Goal: Information Seeking & Learning: Learn about a topic

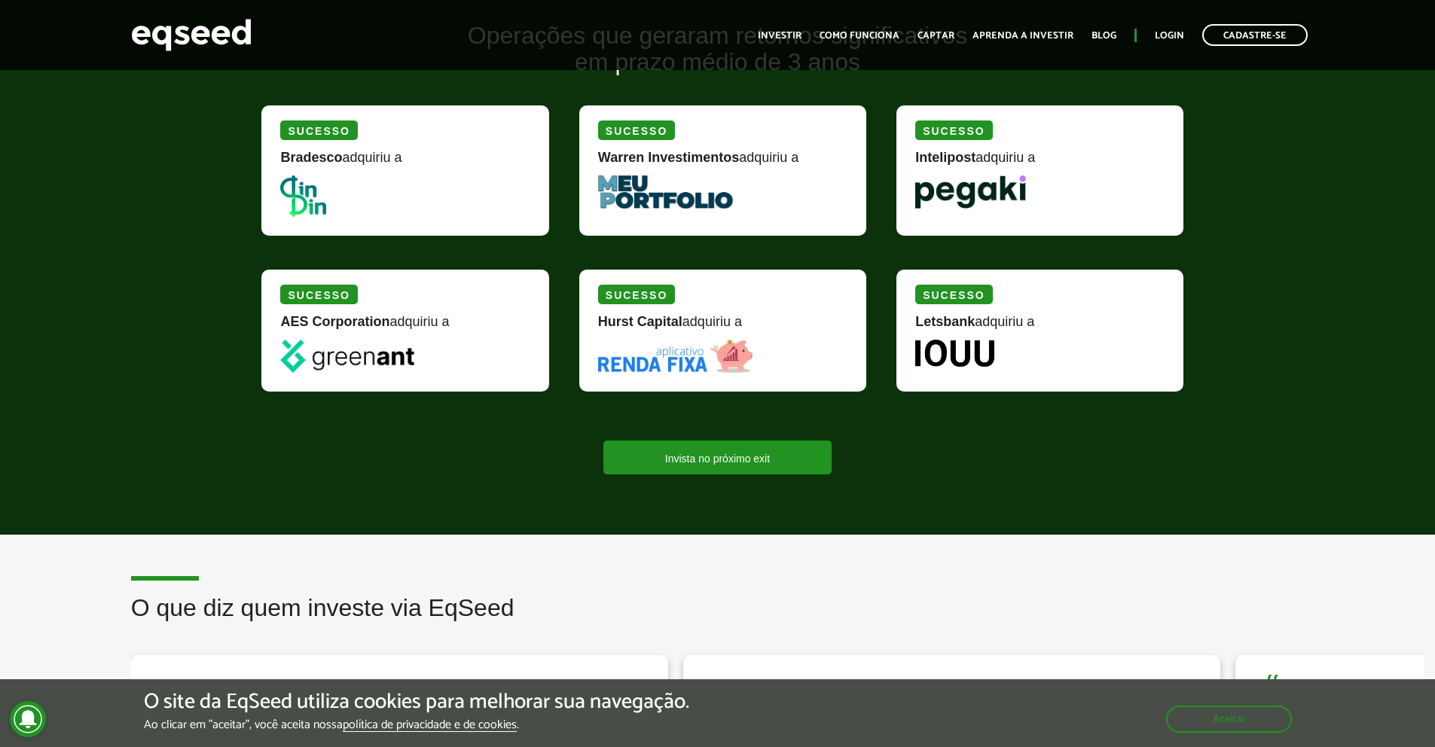
scroll to position [1361, 0]
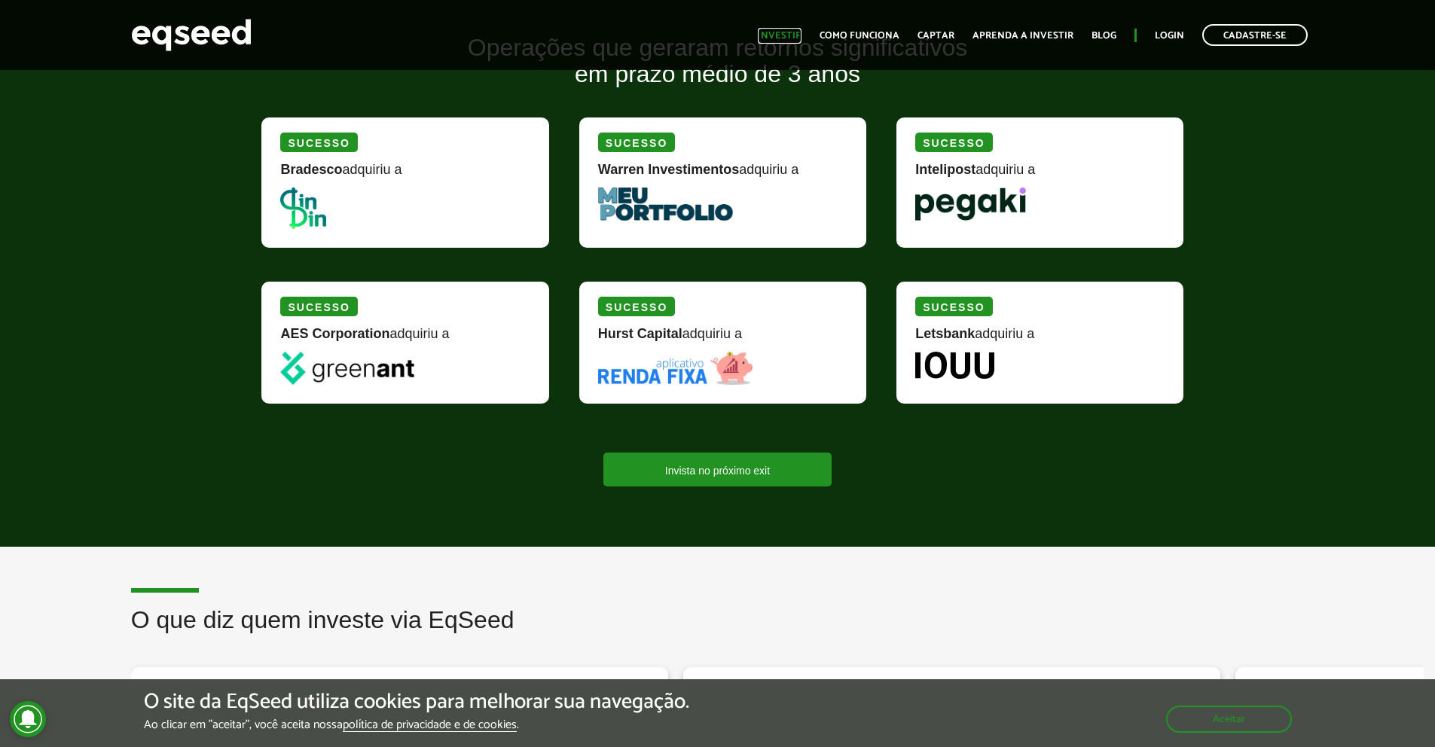
click at [778, 39] on link "Investir" at bounding box center [780, 36] width 44 height 10
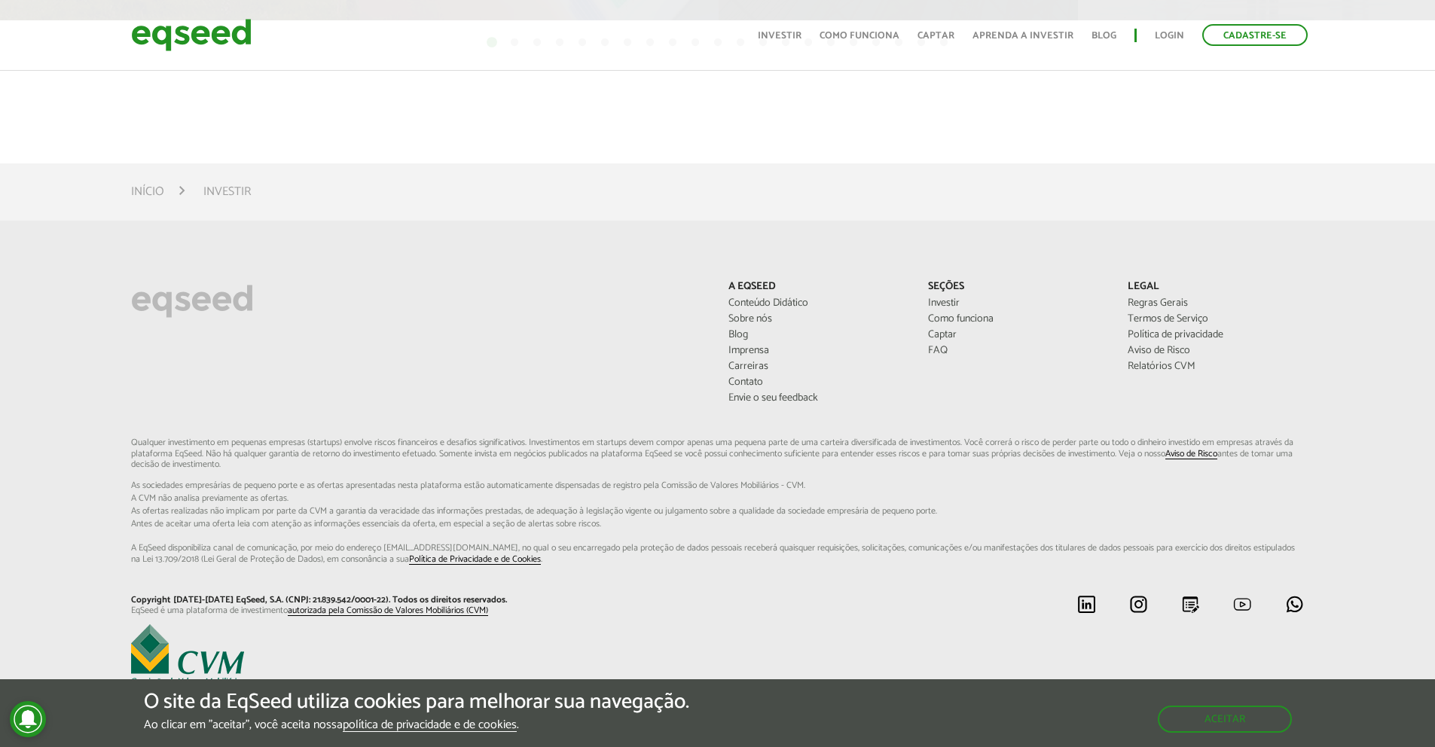
scroll to position [928, 0]
click at [999, 31] on link "Aprenda a investir" at bounding box center [1022, 36] width 101 height 10
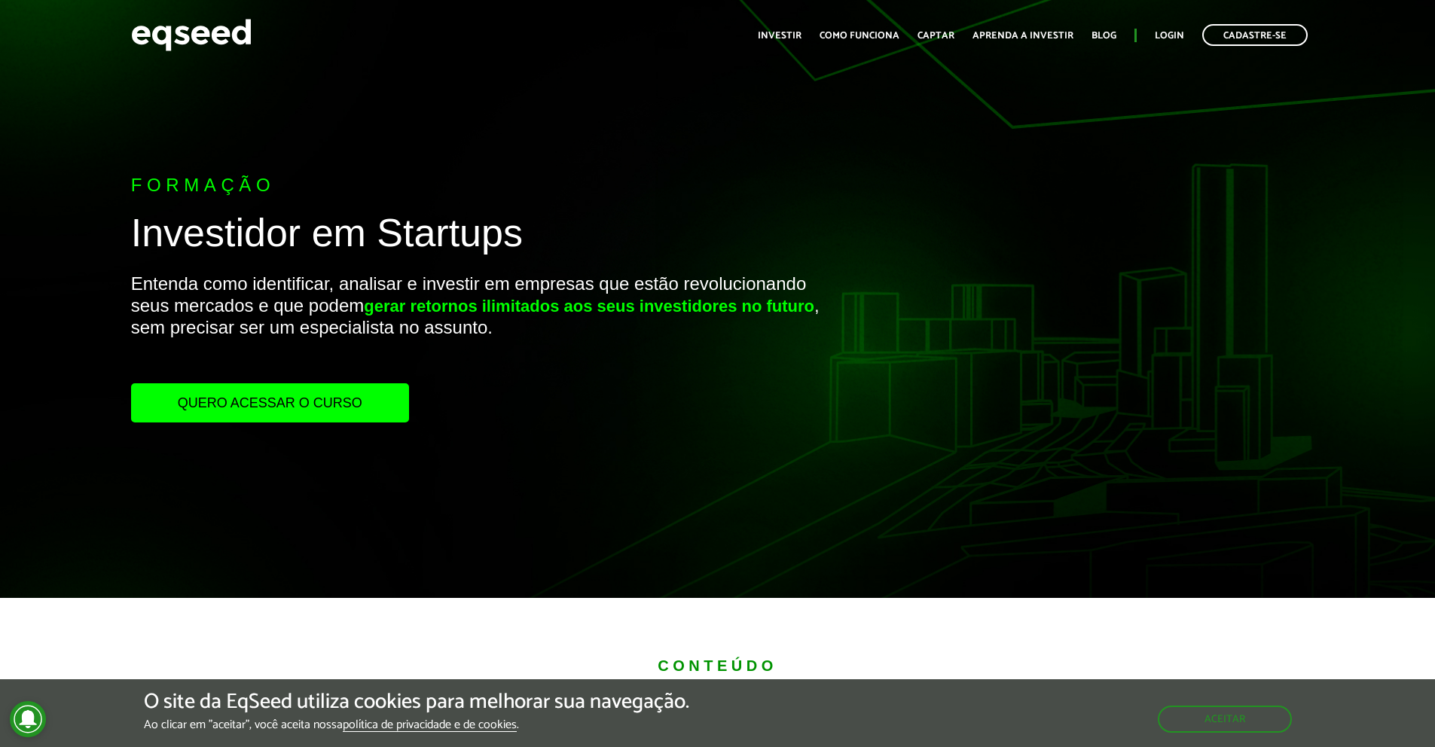
click at [402, 381] on p "Entenda como identificar, analisar e investir em empresas que estão revoluciona…" at bounding box center [478, 328] width 695 height 110
click at [402, 386] on link "Quero acessar o curso" at bounding box center [270, 402] width 278 height 39
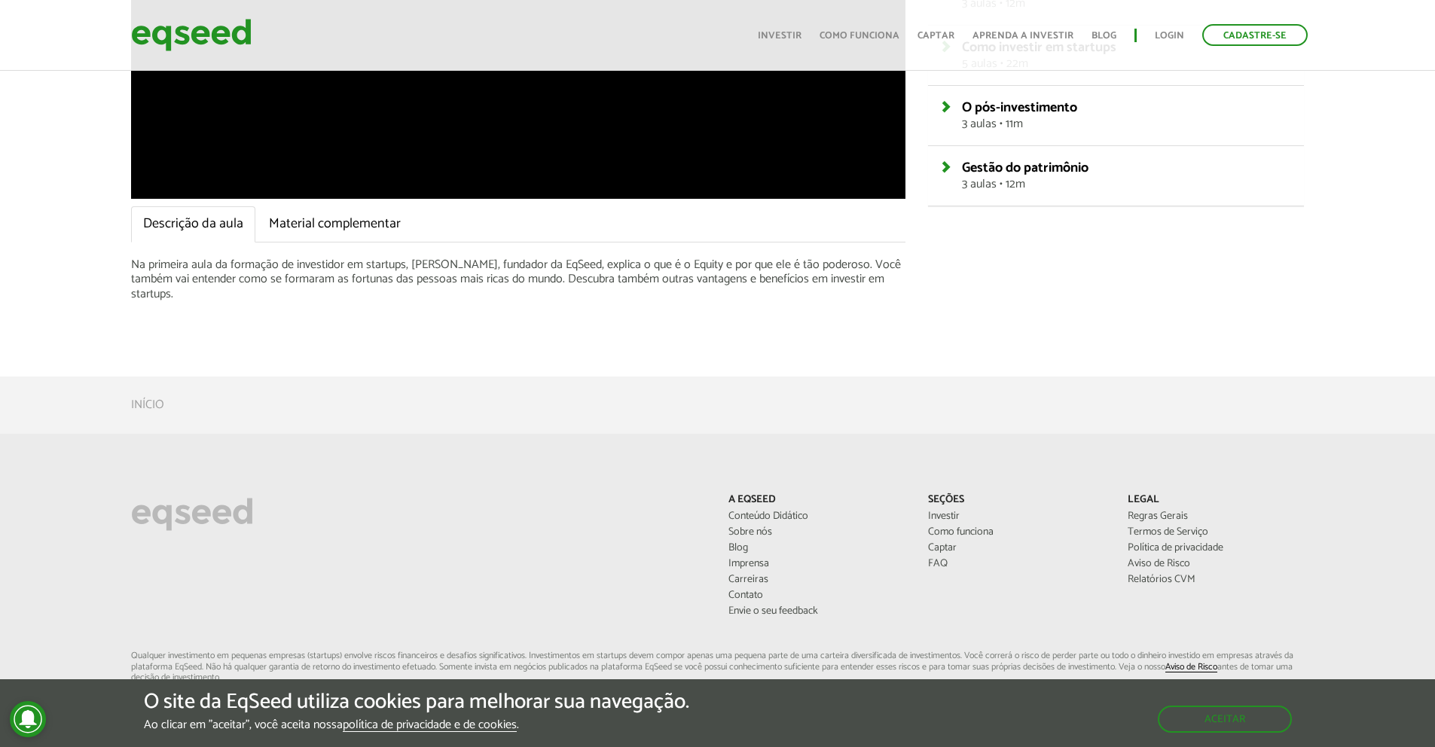
scroll to position [444, 0]
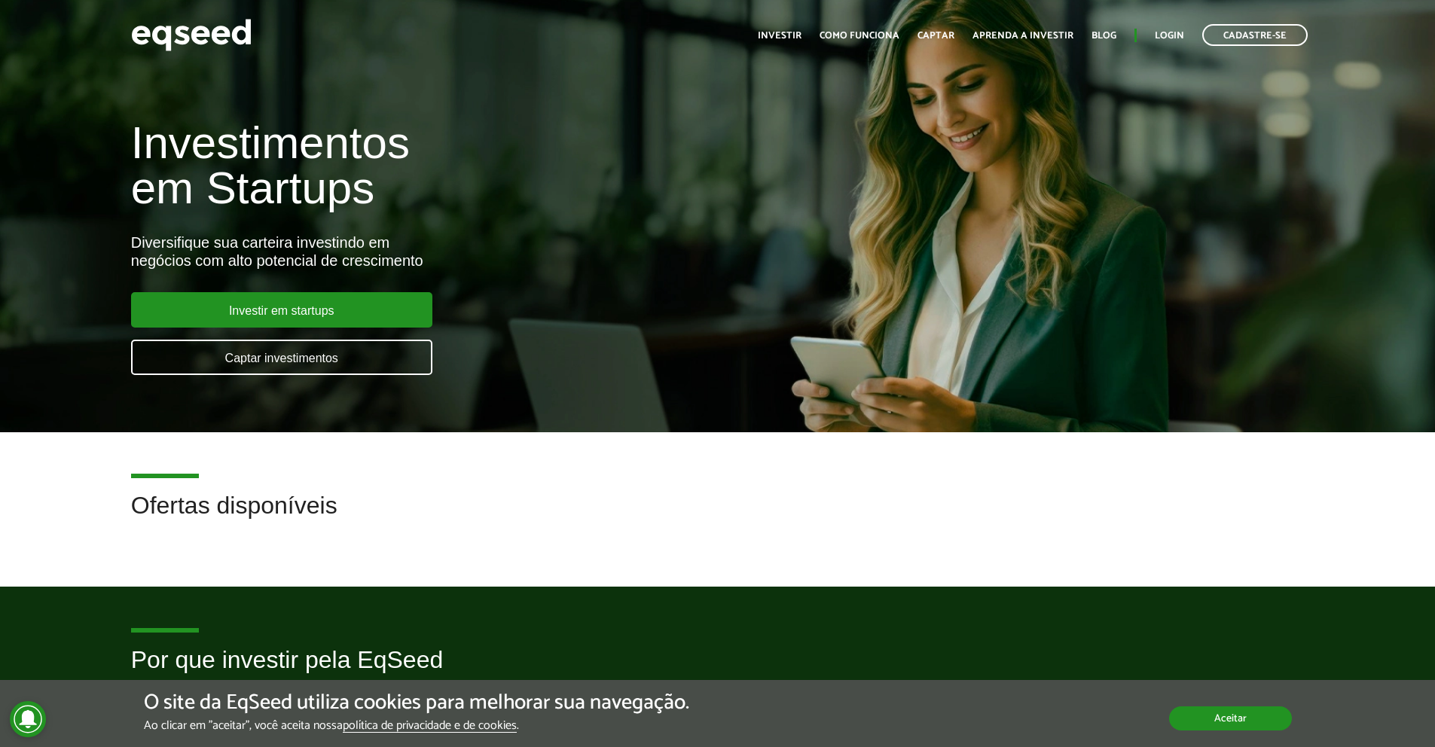
click at [1279, 720] on button "Aceitar" at bounding box center [1230, 718] width 123 height 24
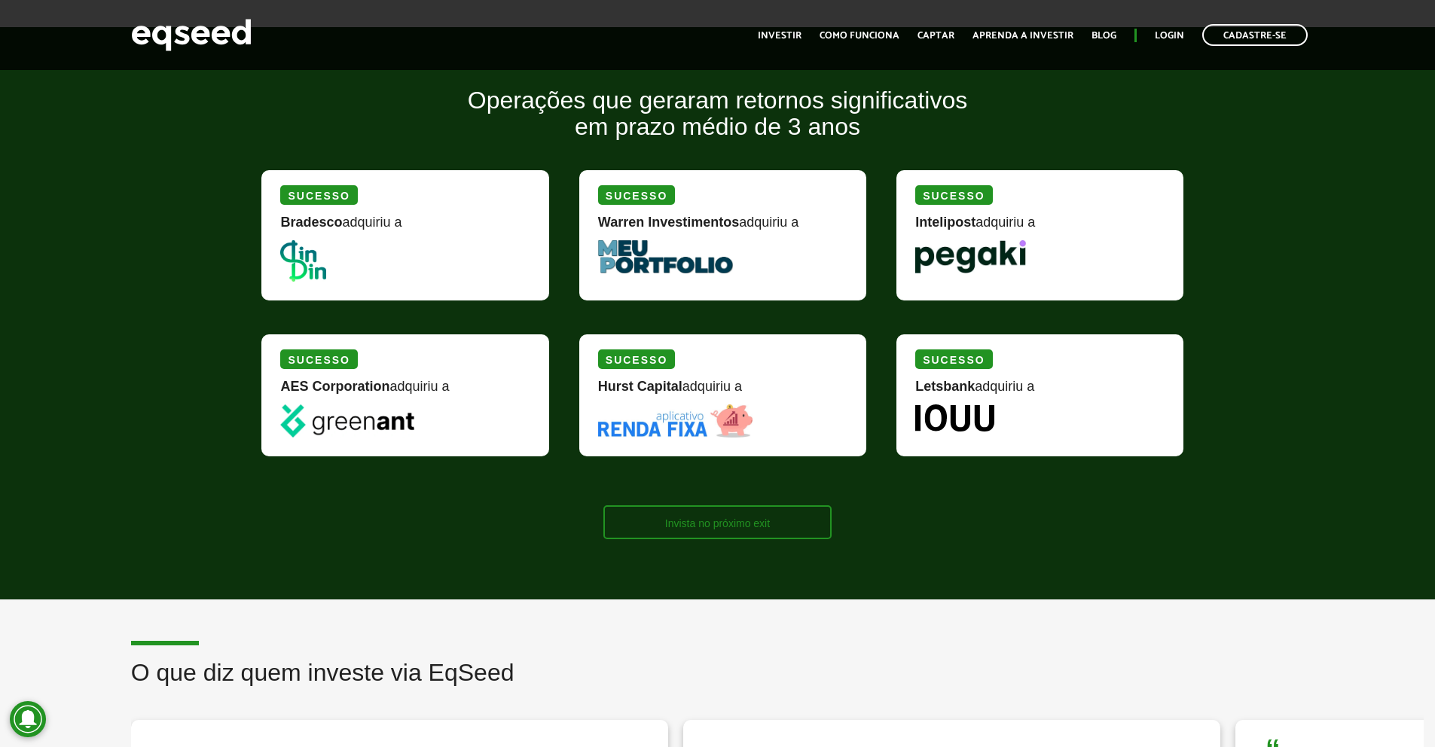
scroll to position [1309, 0]
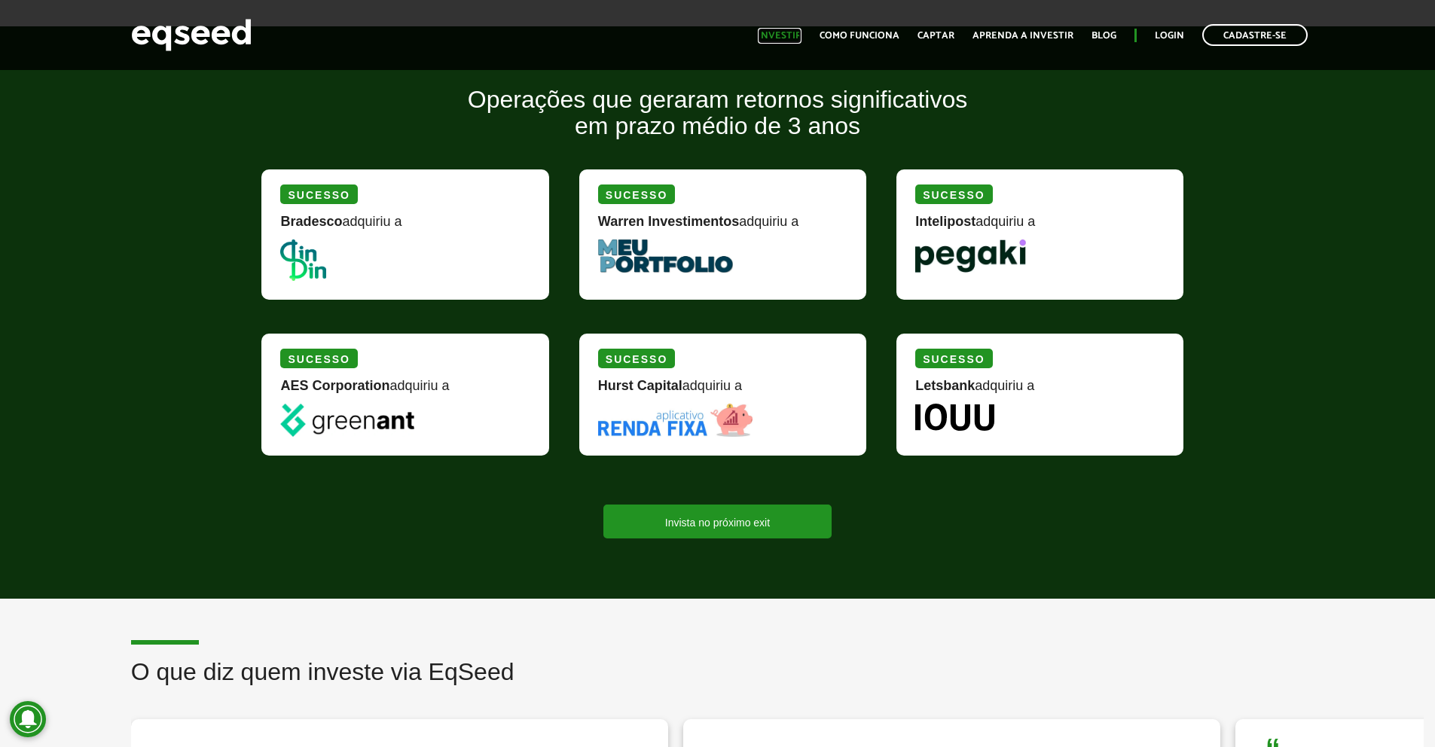
click at [801, 32] on link "Investir" at bounding box center [780, 36] width 44 height 10
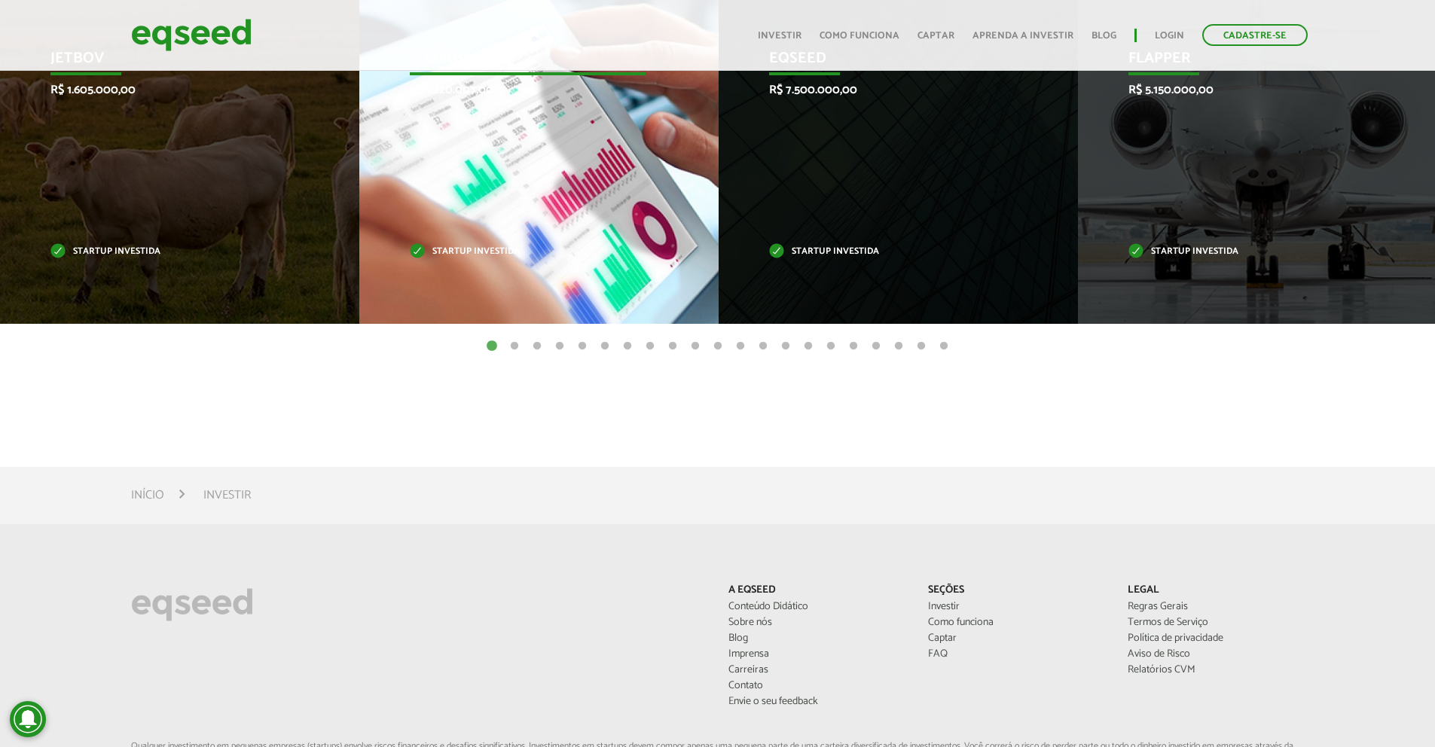
scroll to position [578, 0]
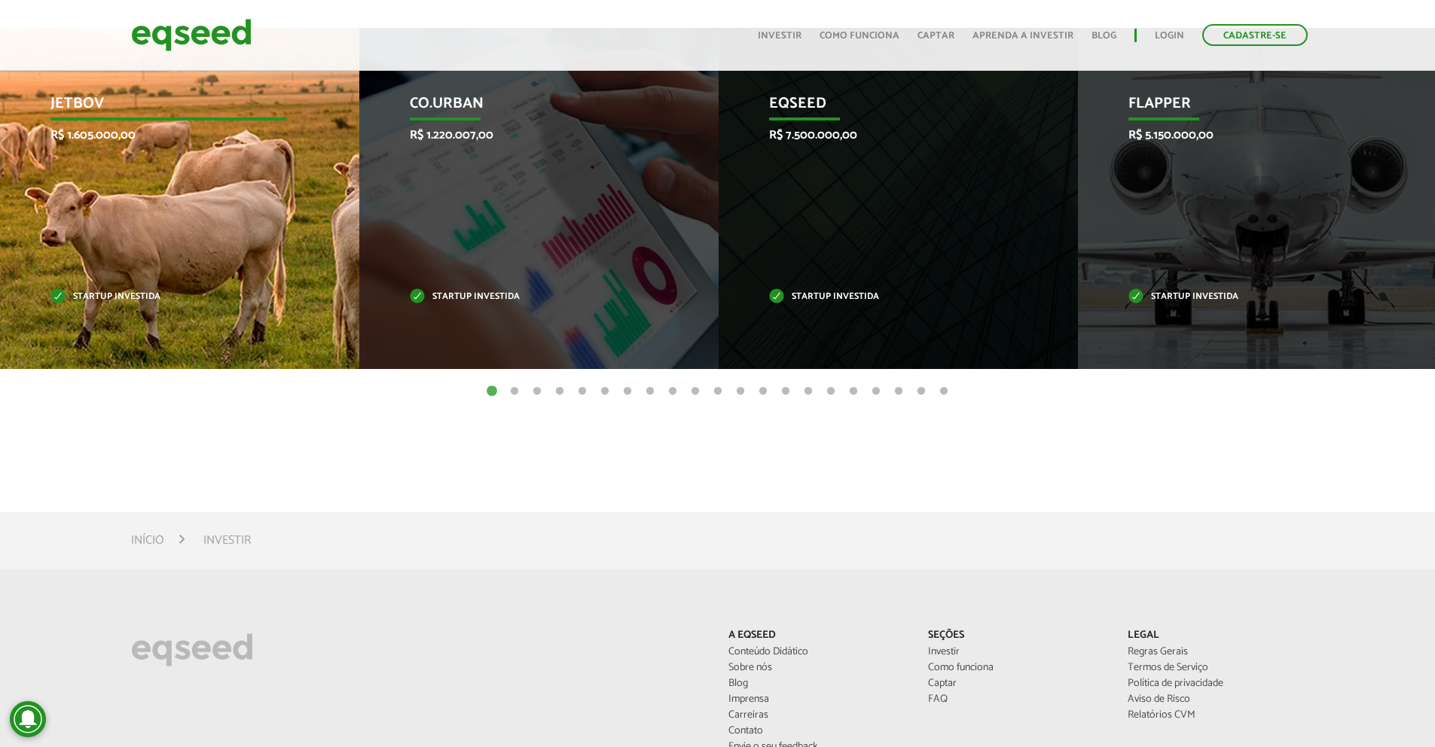
click at [209, 311] on div "JetBov R$ 1.605.000,00 Startup investida" at bounding box center [168, 198] width 337 height 341
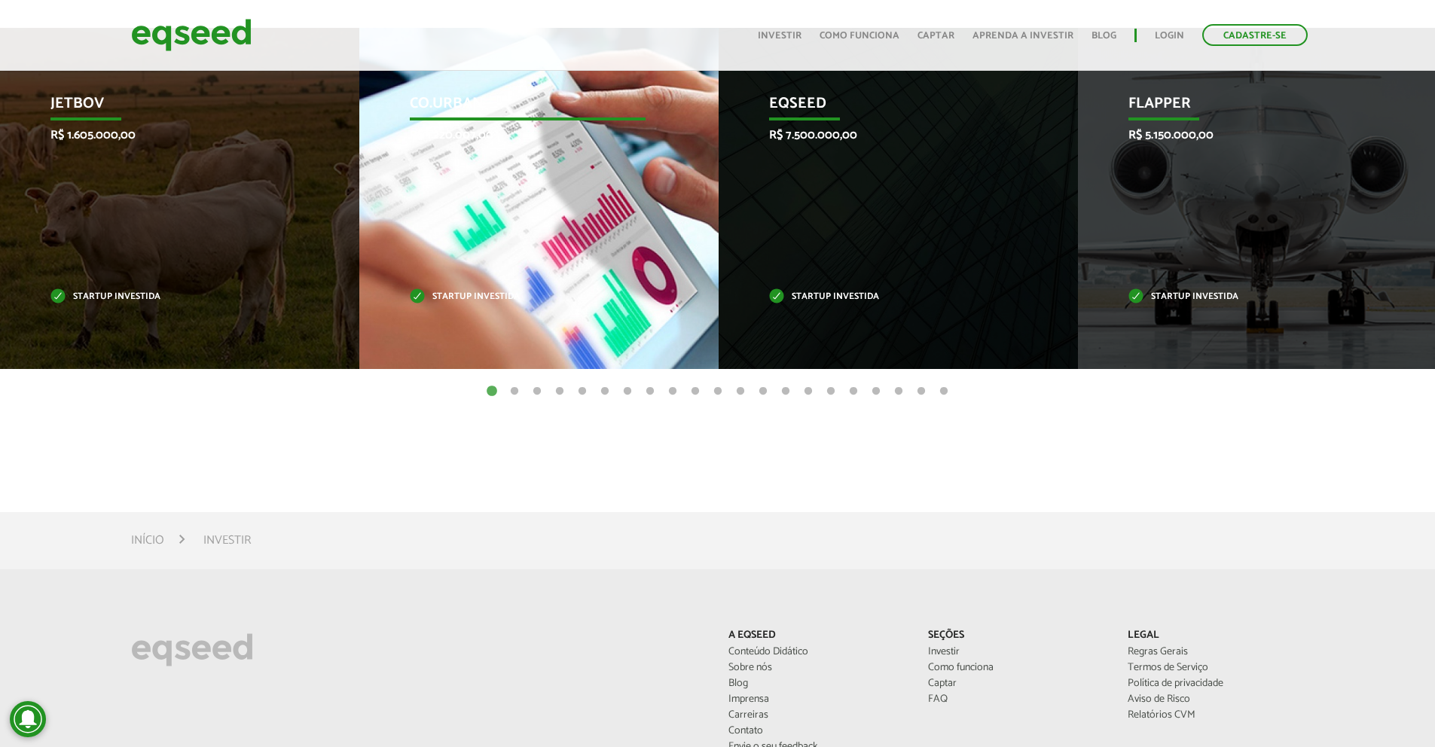
click at [657, 230] on div "Co.Urban R$ 1.220.007,00 Startup investida" at bounding box center [527, 198] width 337 height 341
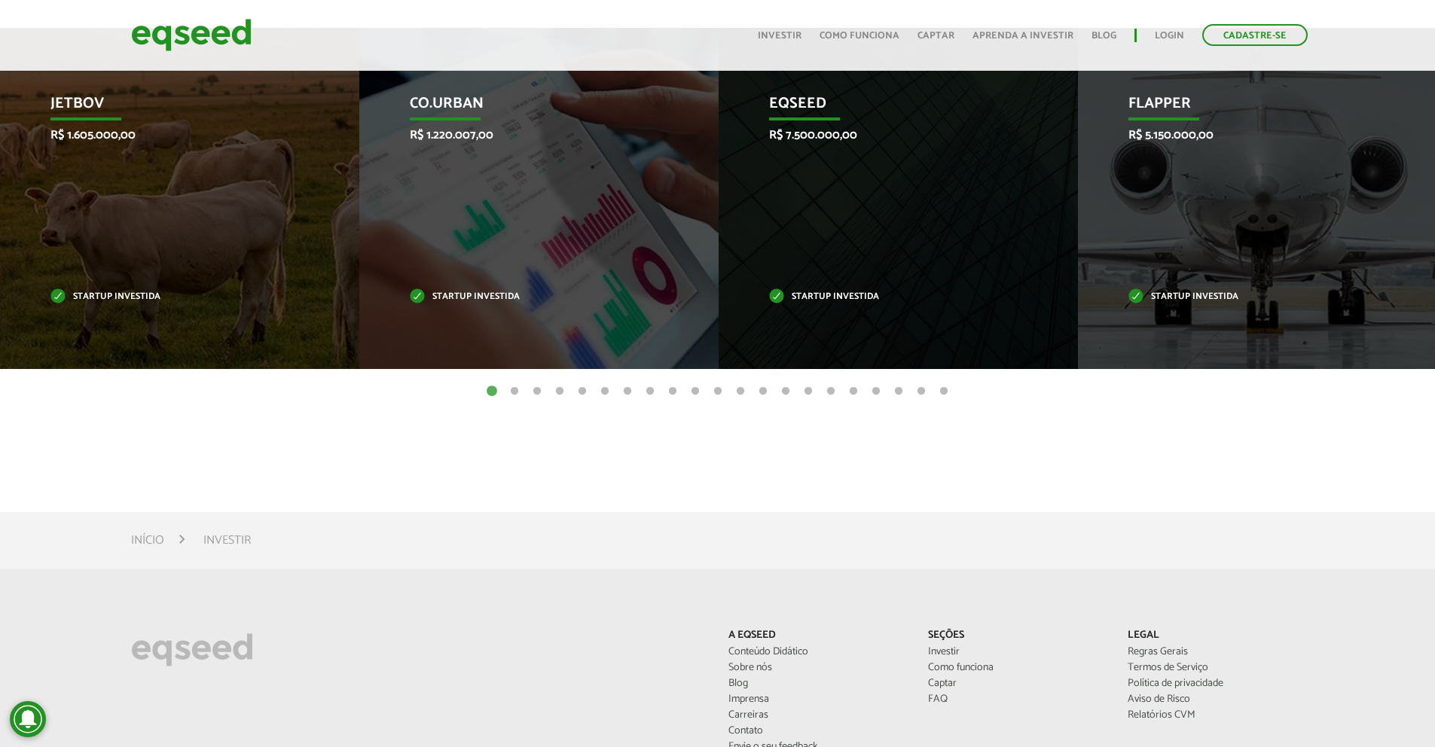
click at [513, 391] on button "2" at bounding box center [514, 391] width 15 height 15
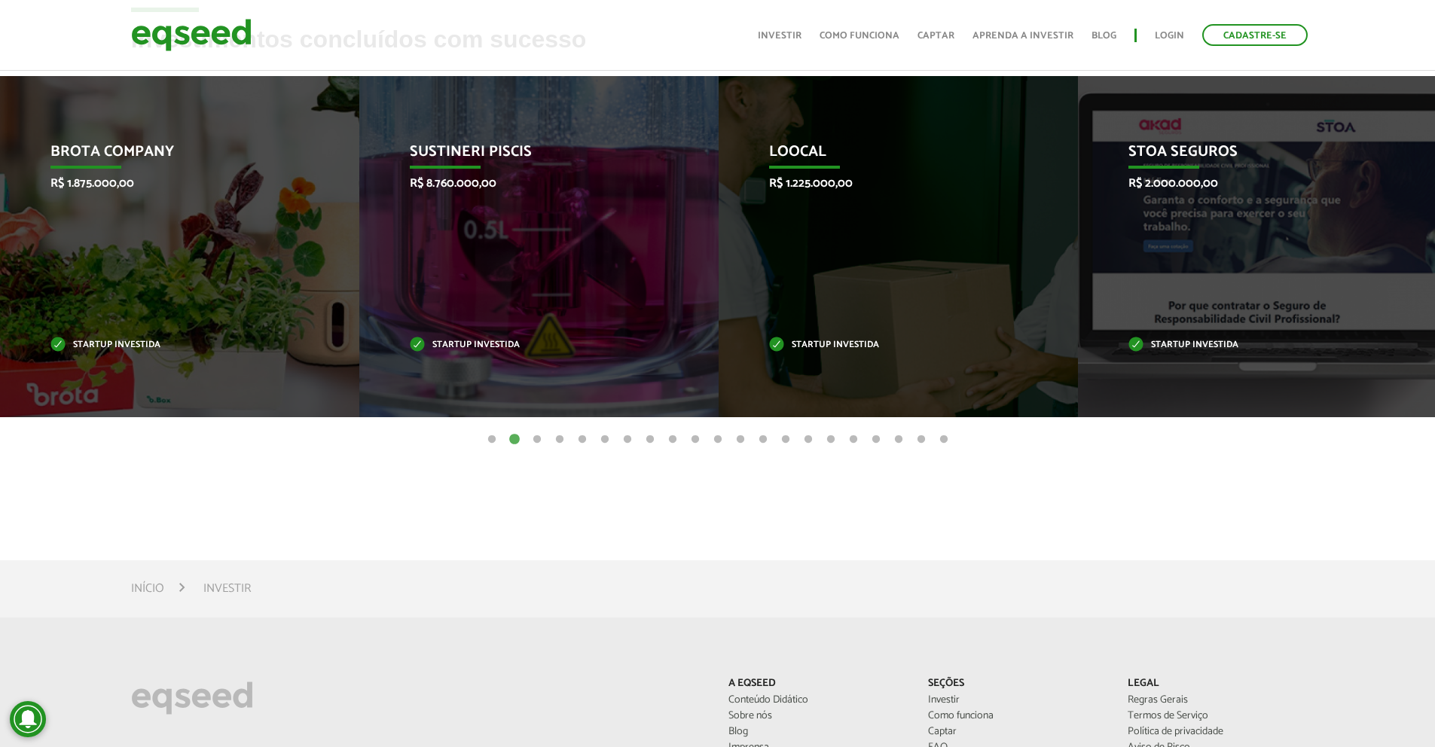
scroll to position [525, 0]
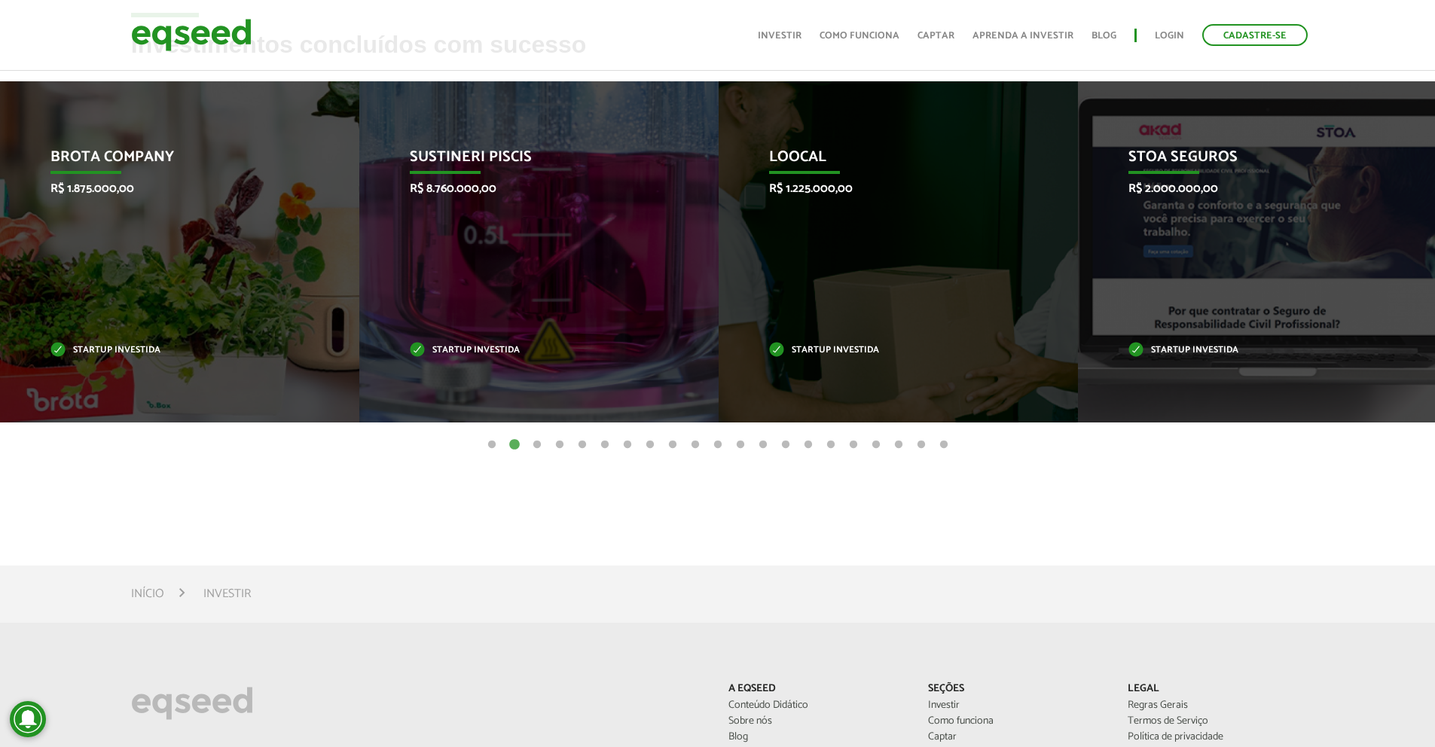
click at [534, 444] on button "3" at bounding box center [536, 445] width 15 height 15
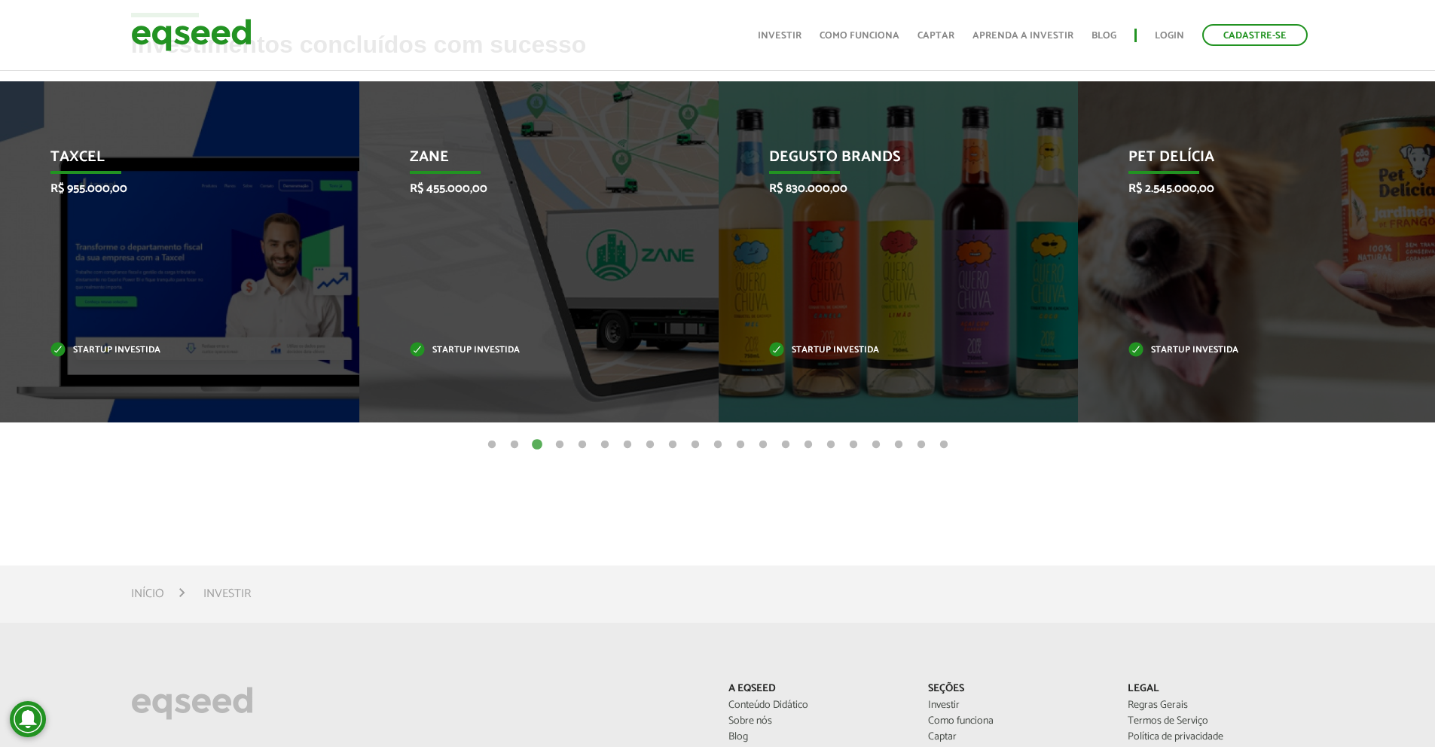
click at [554, 443] on button "4" at bounding box center [559, 445] width 15 height 15
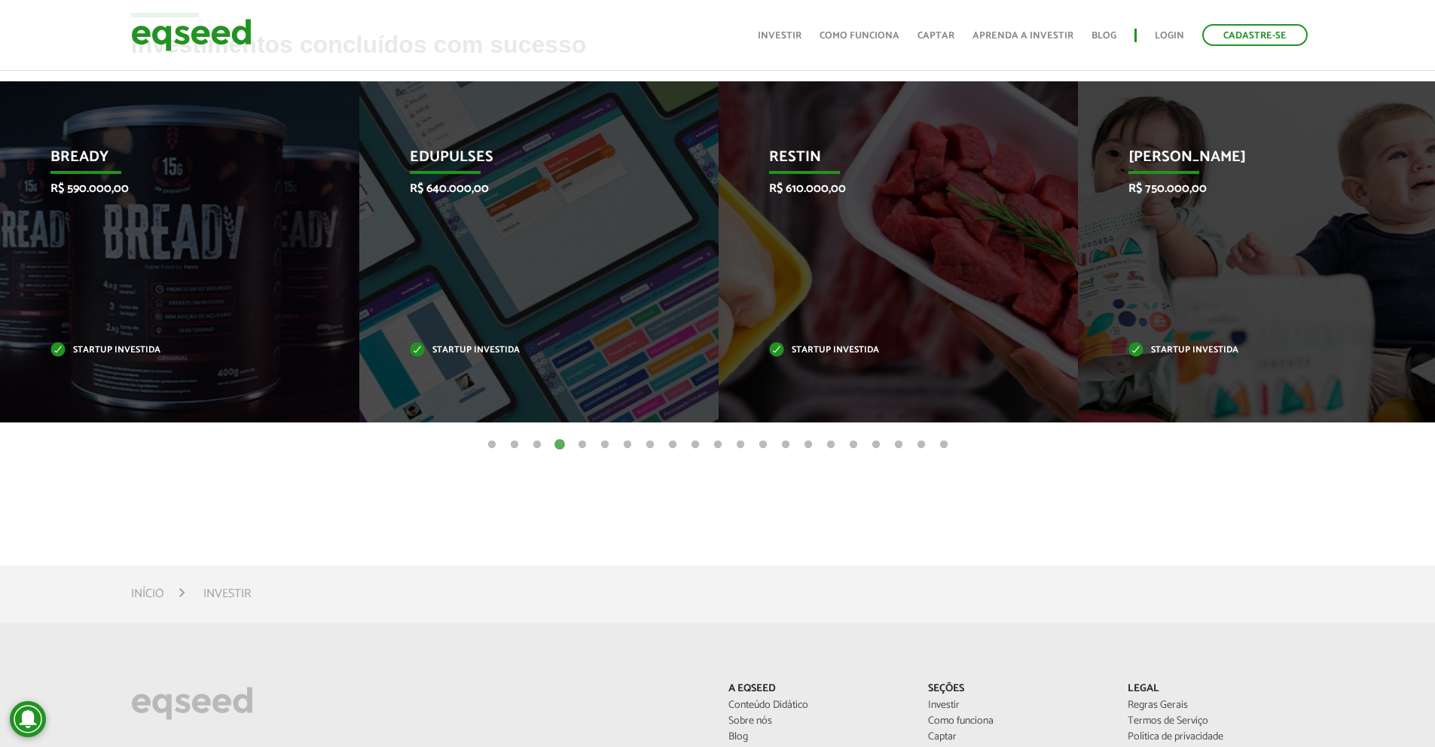
click at [576, 444] on button "5" at bounding box center [582, 445] width 15 height 15
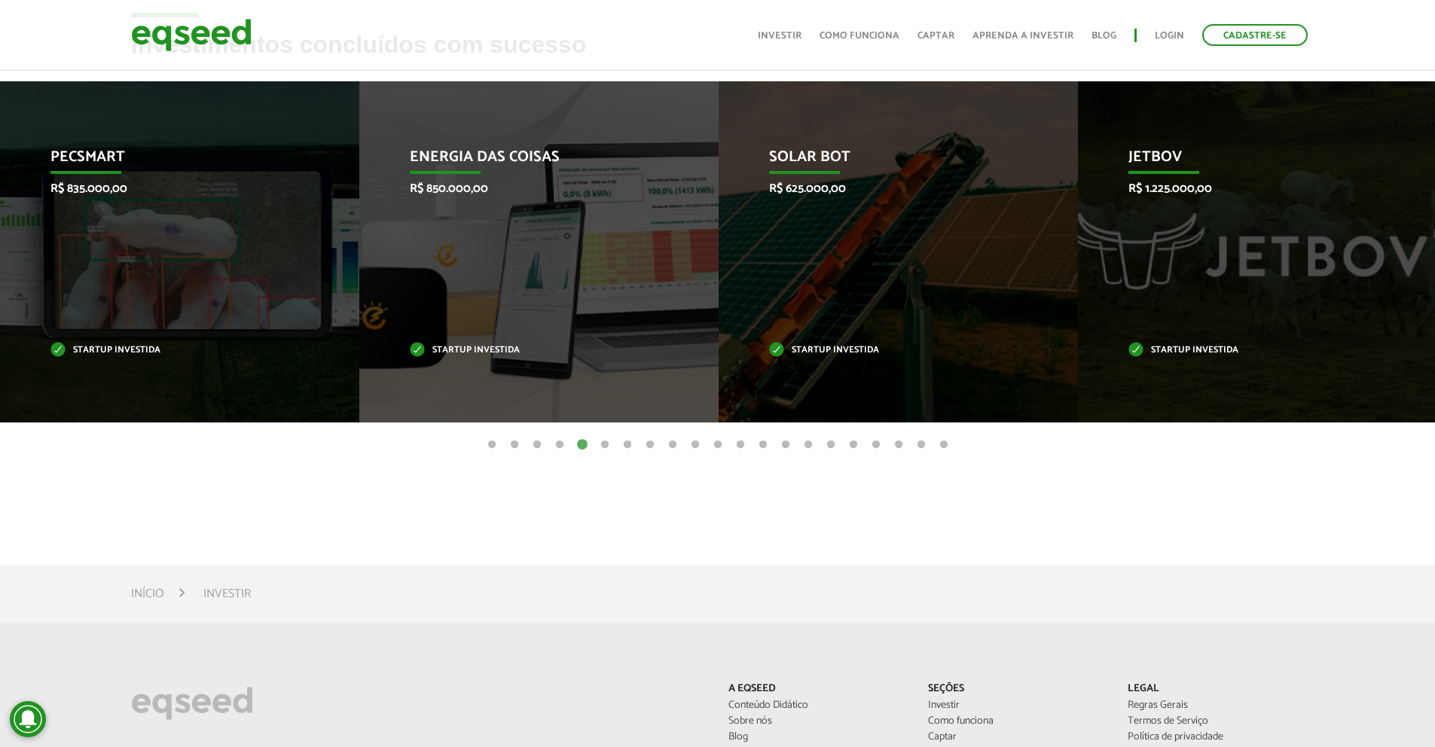
click at [603, 447] on button "6" at bounding box center [604, 445] width 15 height 15
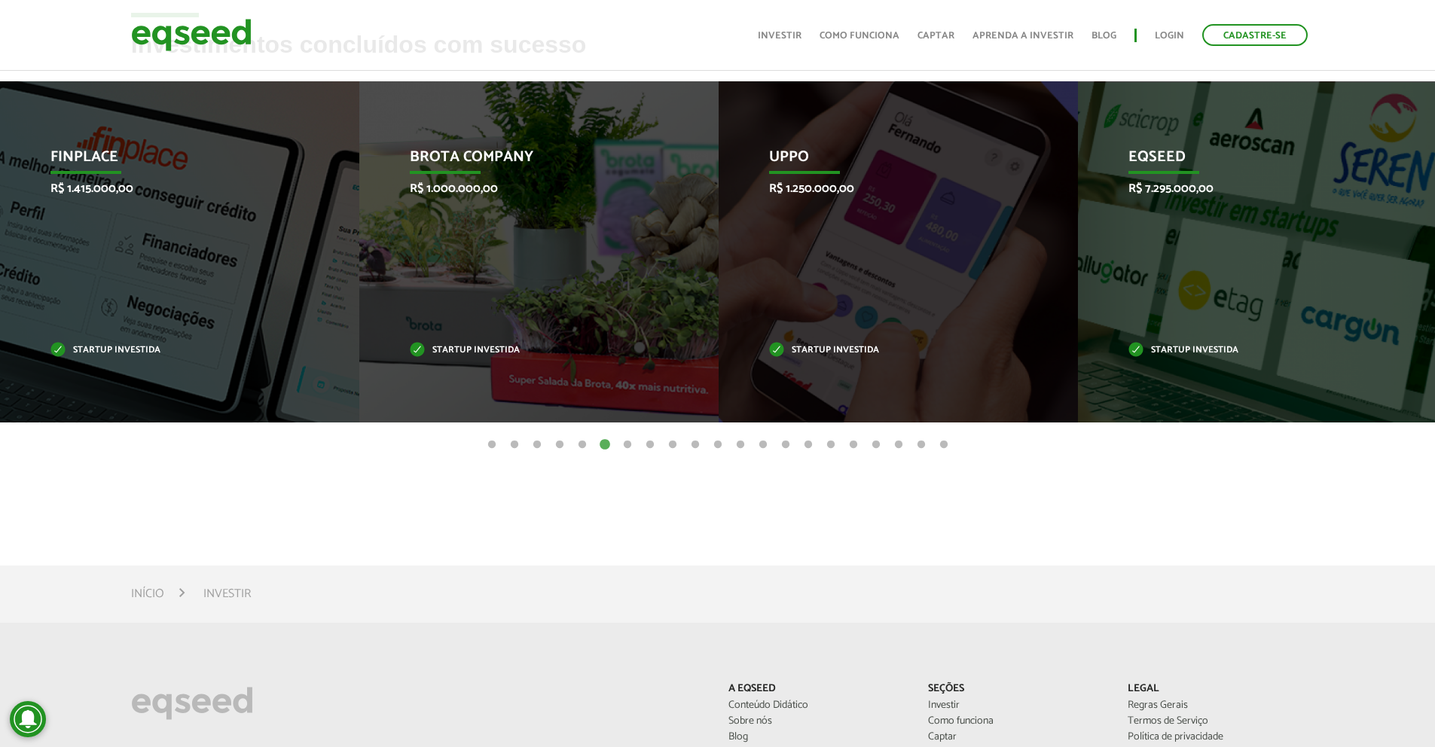
click at [630, 444] on button "7" at bounding box center [627, 445] width 15 height 15
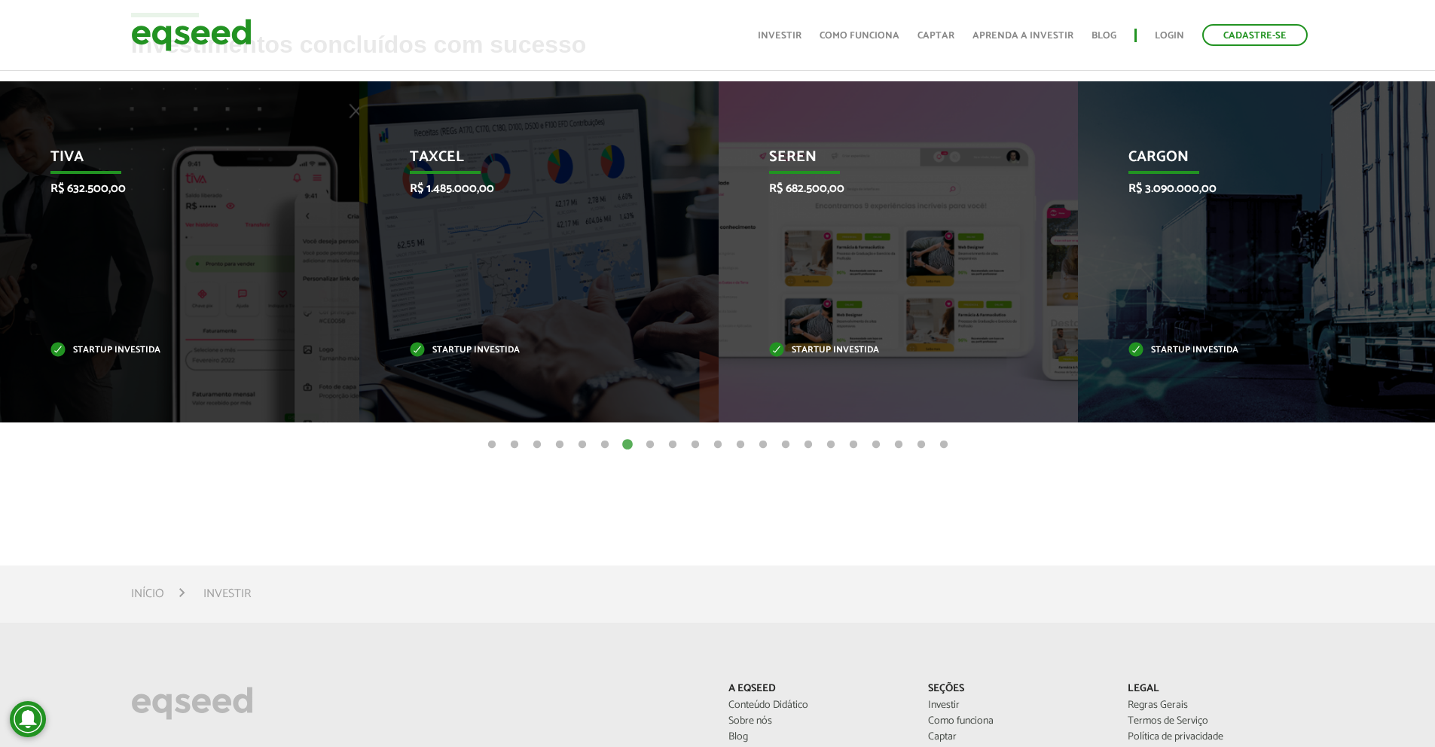
click at [652, 445] on button "8" at bounding box center [649, 445] width 15 height 15
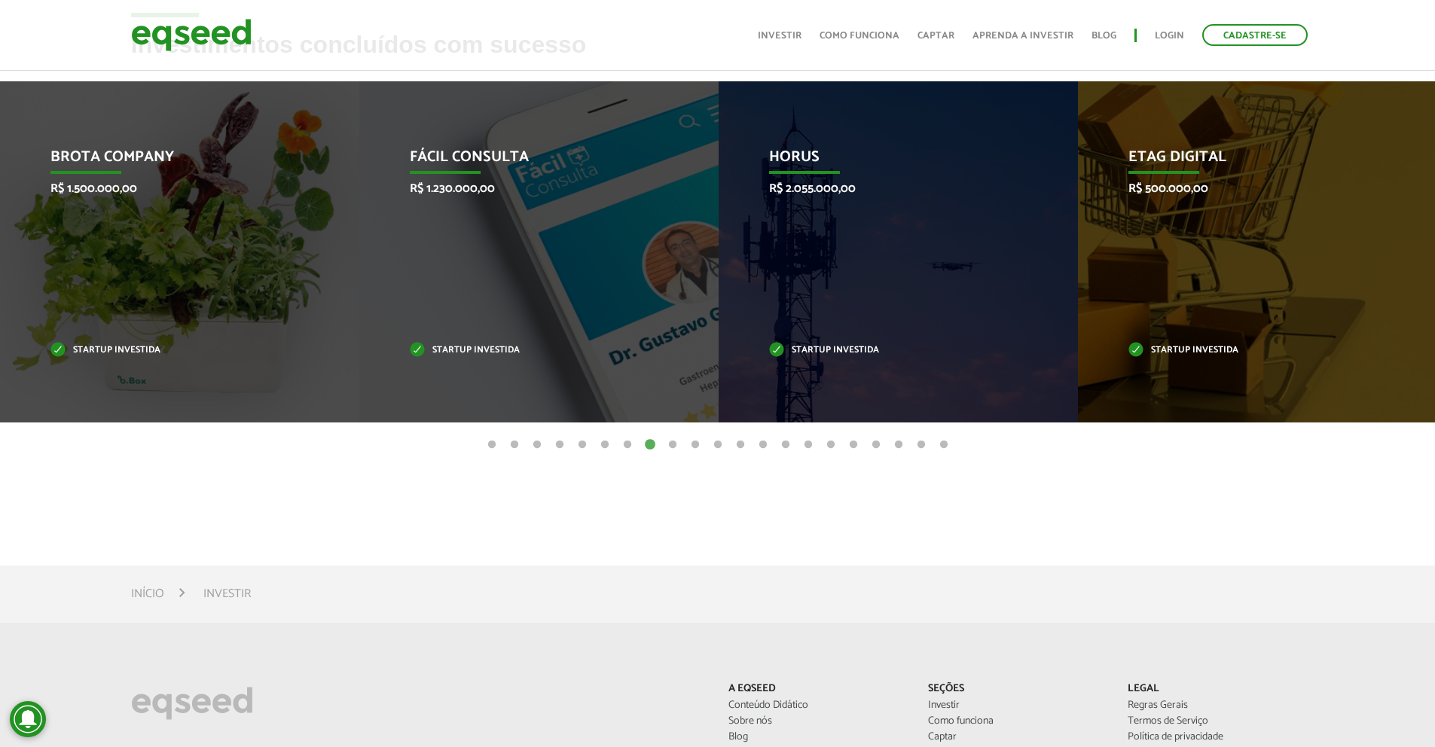
click at [676, 445] on button "9" at bounding box center [672, 445] width 15 height 15
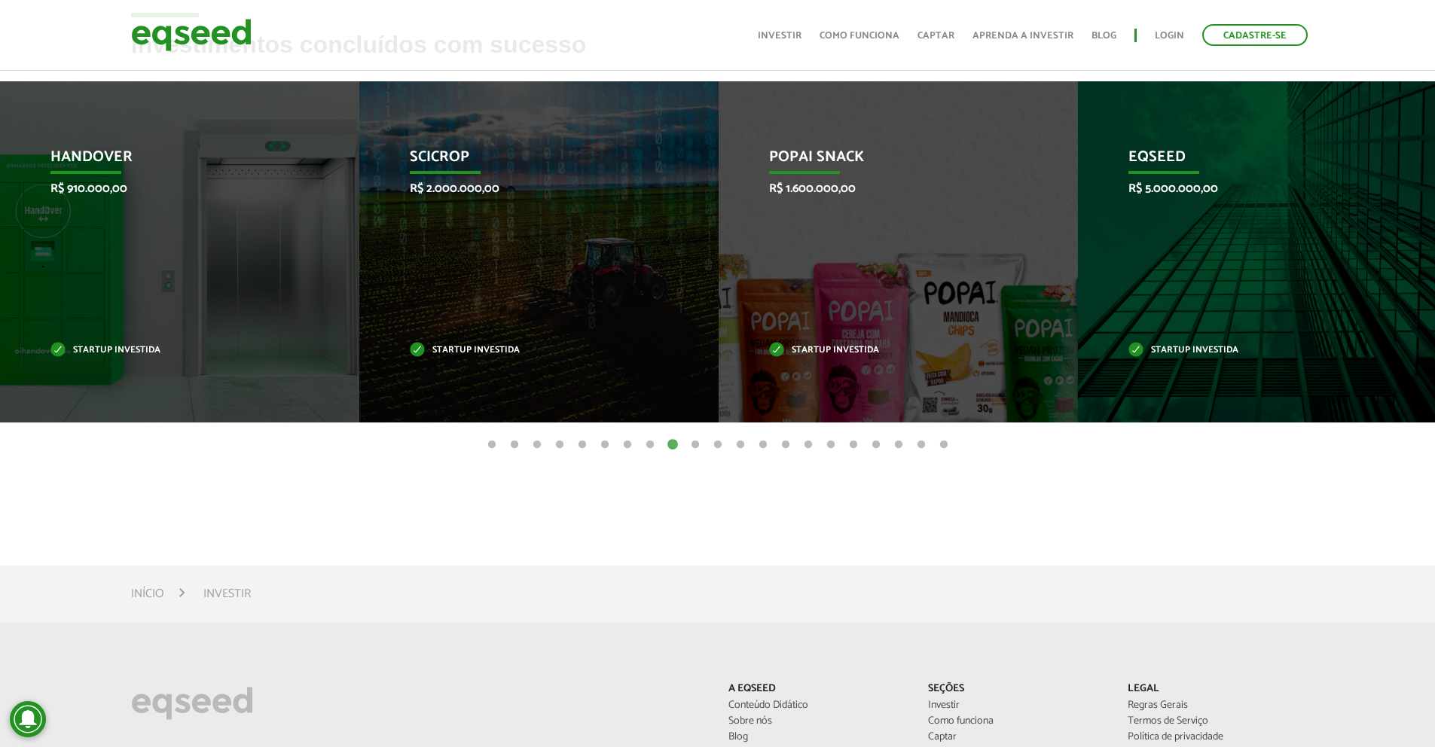
click at [675, 446] on button "9" at bounding box center [672, 445] width 15 height 15
click at [691, 444] on button "10" at bounding box center [695, 445] width 15 height 15
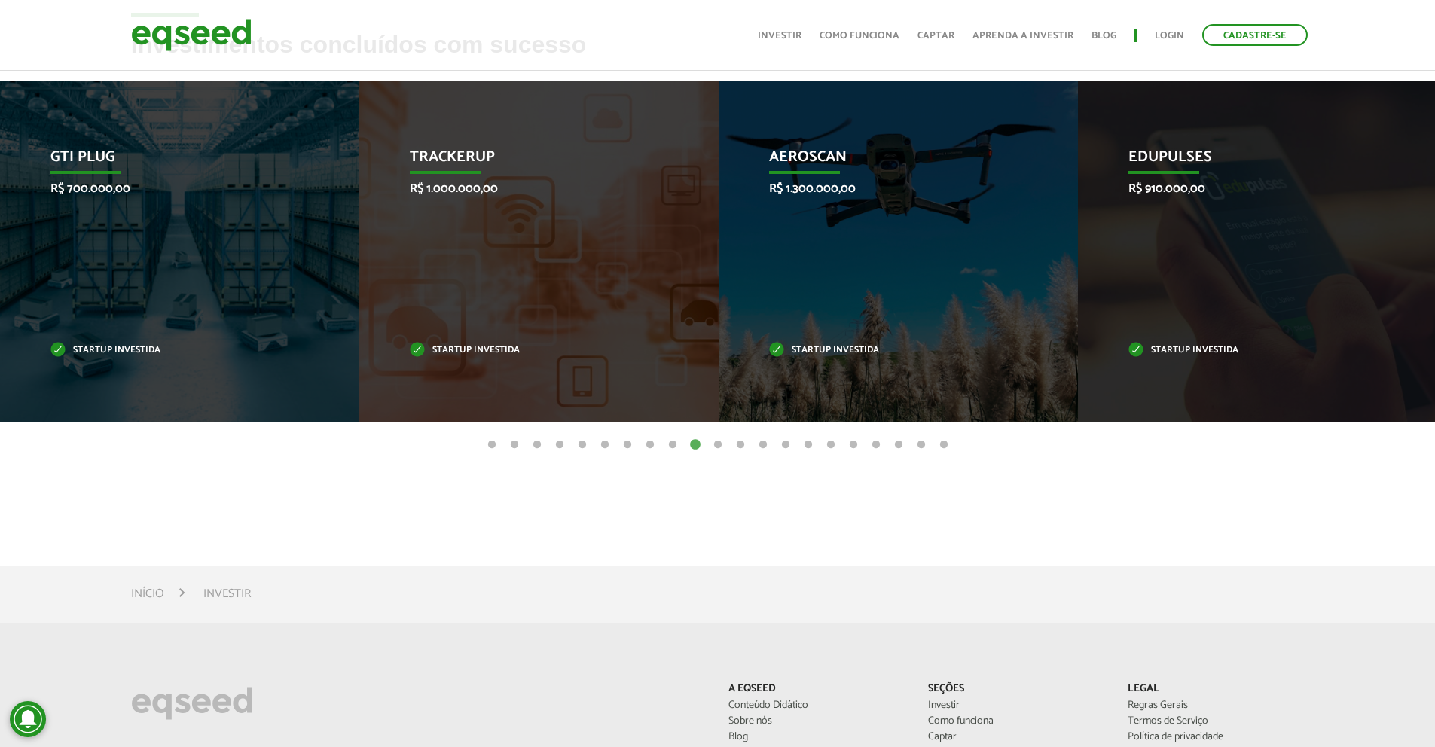
click at [710, 442] on button "11" at bounding box center [717, 445] width 15 height 15
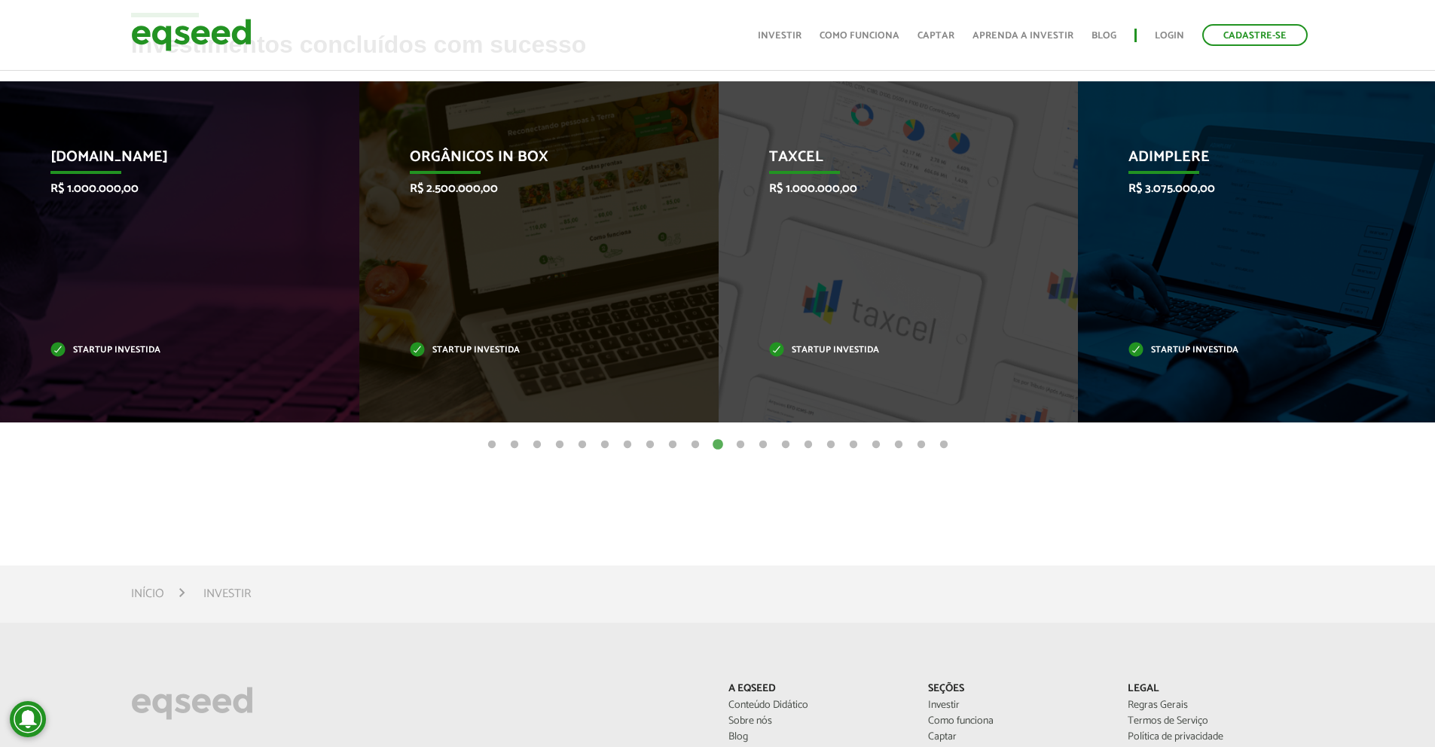
click at [736, 445] on button "12" at bounding box center [740, 445] width 15 height 15
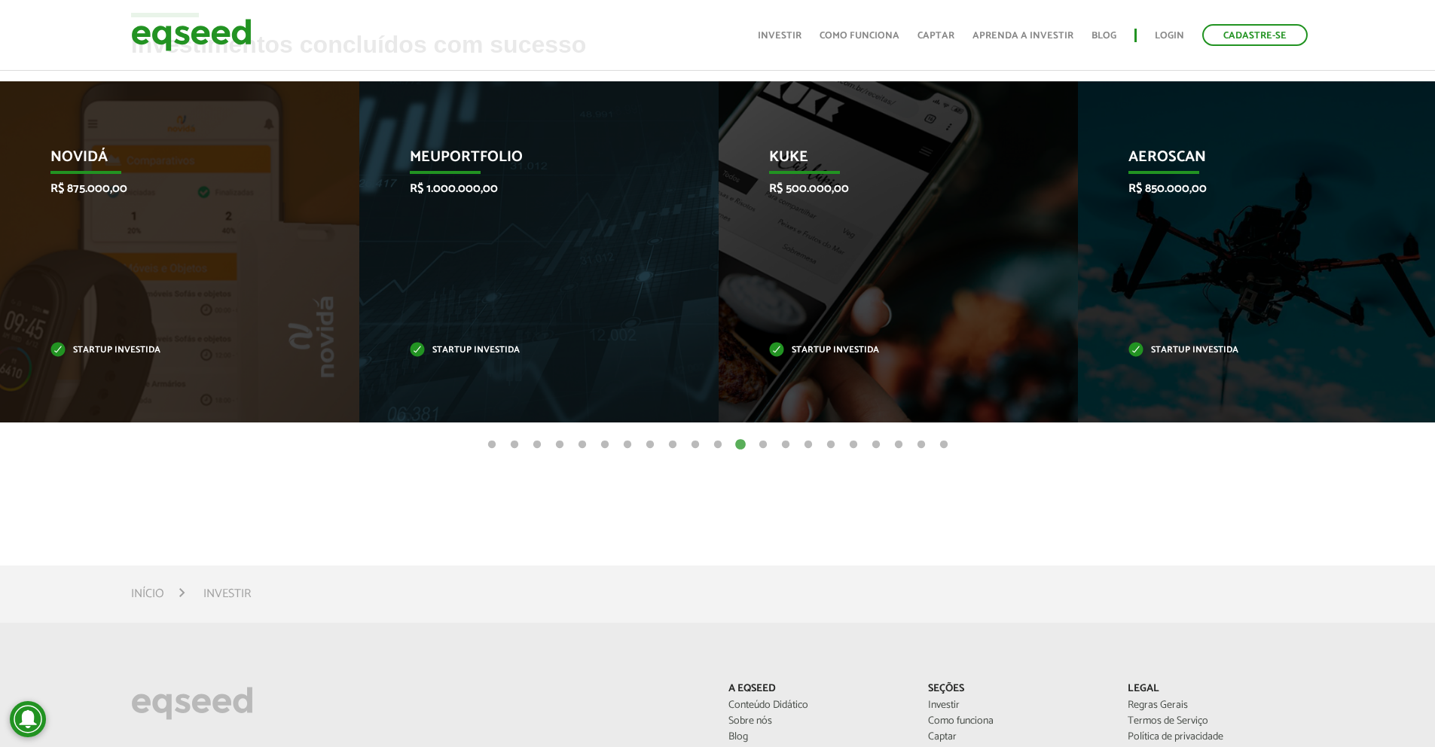
click at [768, 444] on button "13" at bounding box center [762, 445] width 15 height 15
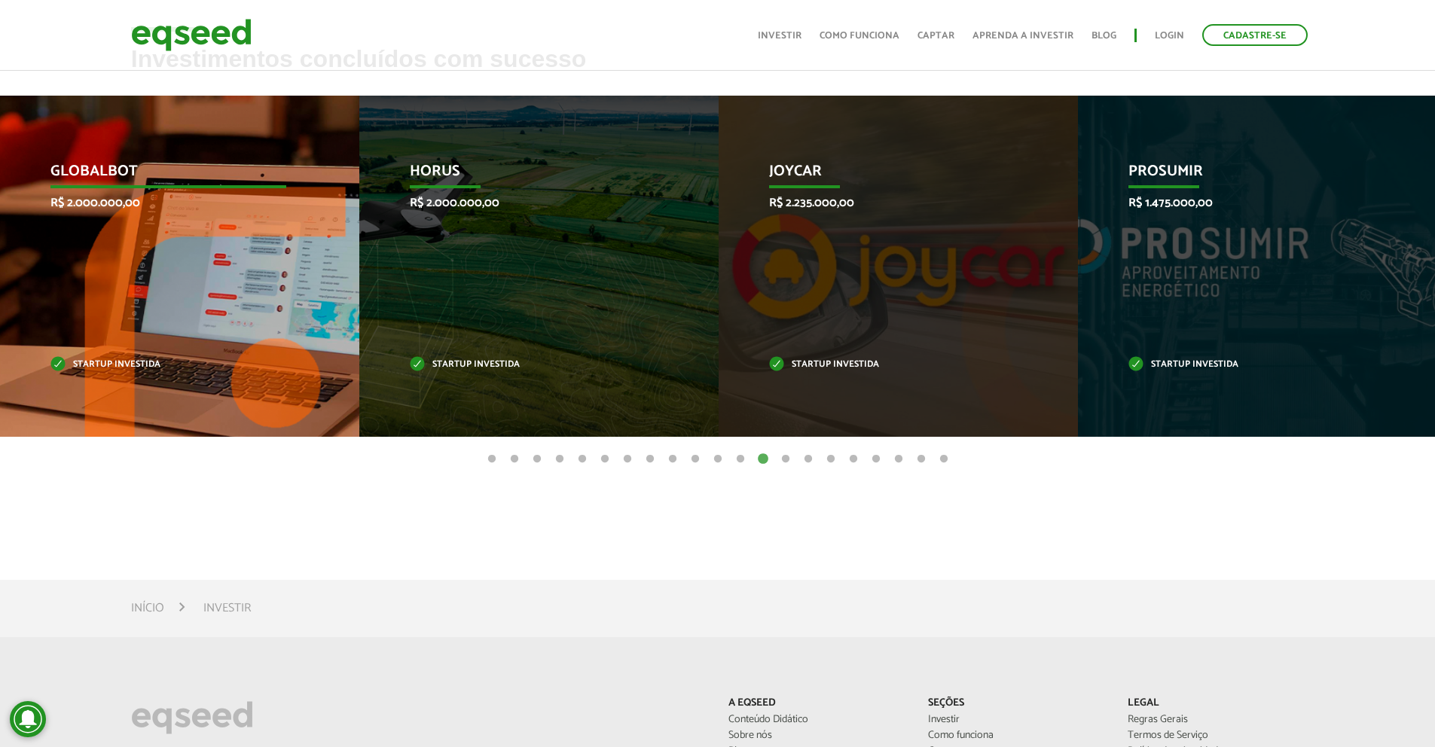
scroll to position [506, 0]
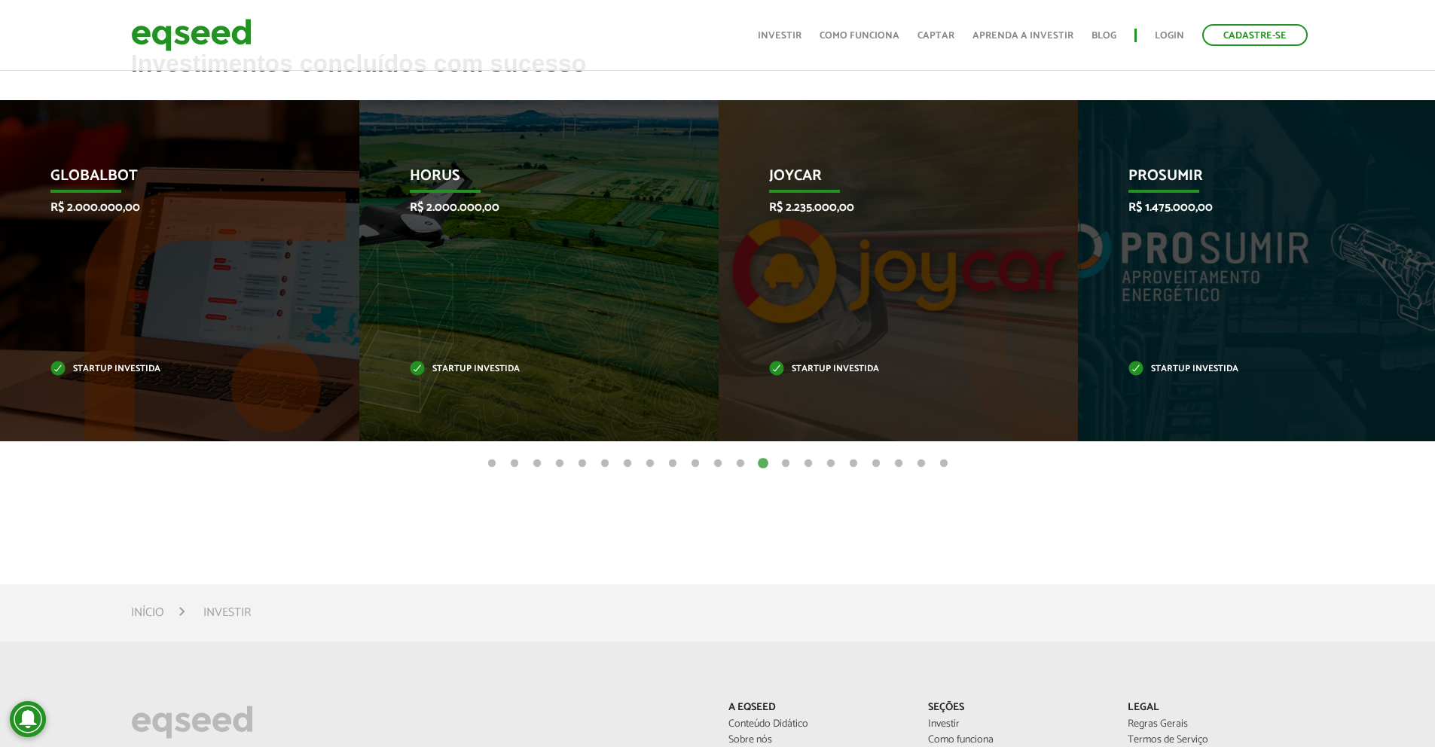
click at [783, 464] on button "14" at bounding box center [785, 463] width 15 height 15
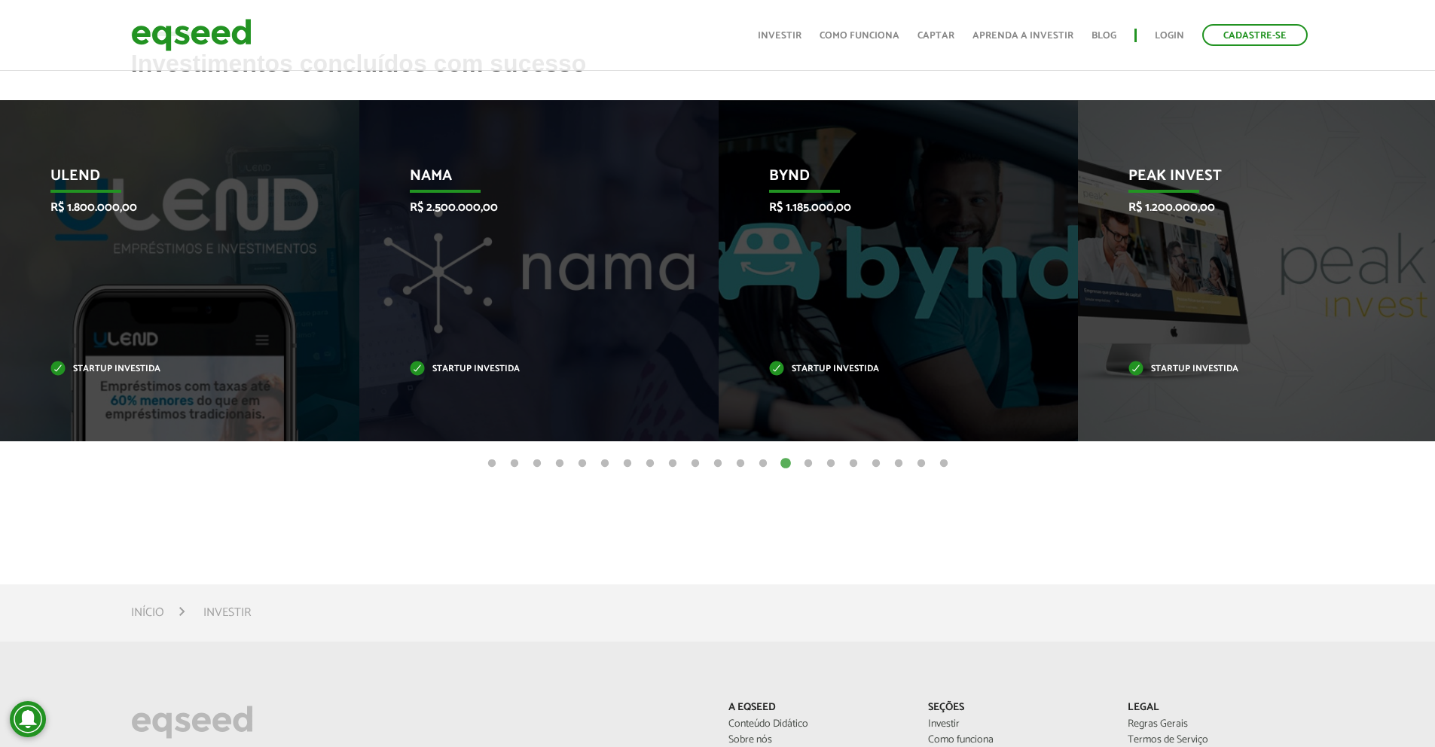
click at [803, 459] on button "15" at bounding box center [808, 463] width 15 height 15
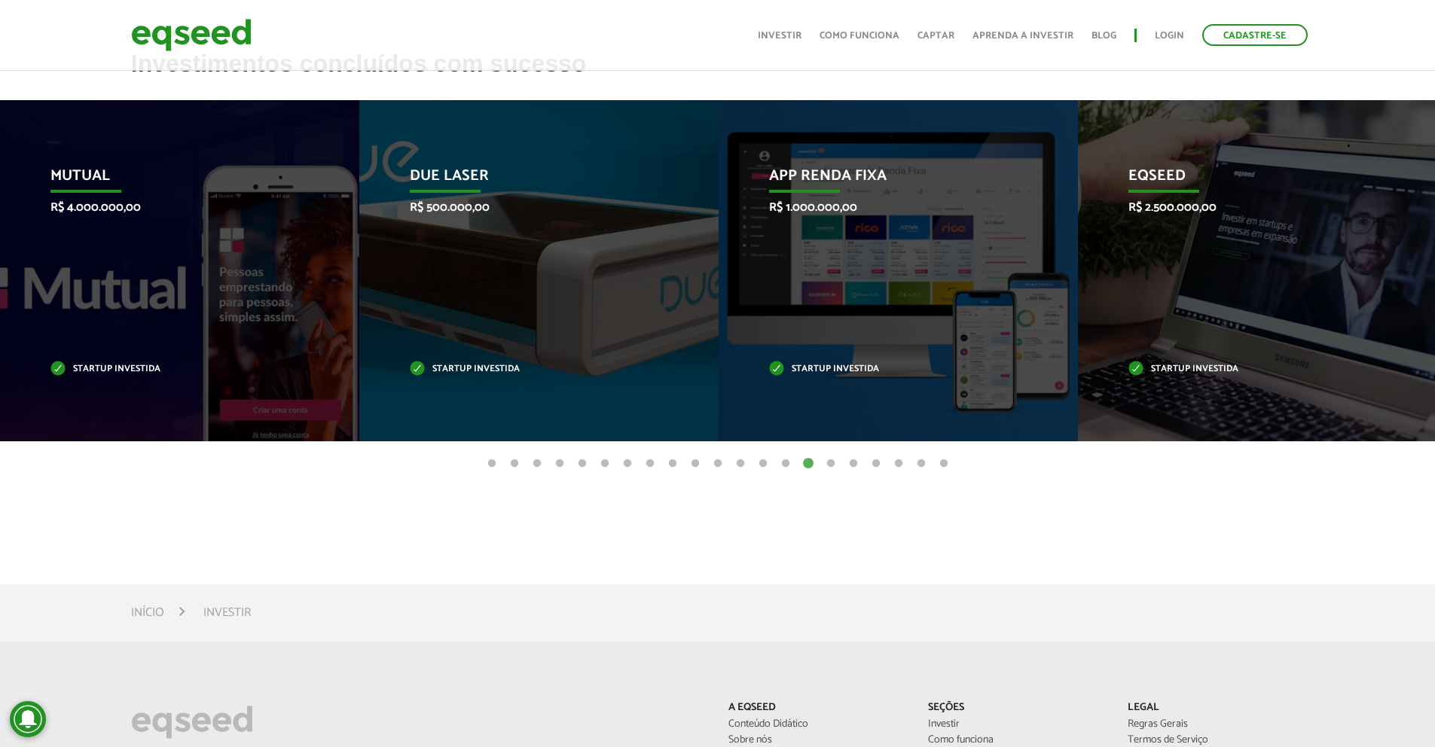
click at [788, 462] on button "14" at bounding box center [785, 463] width 15 height 15
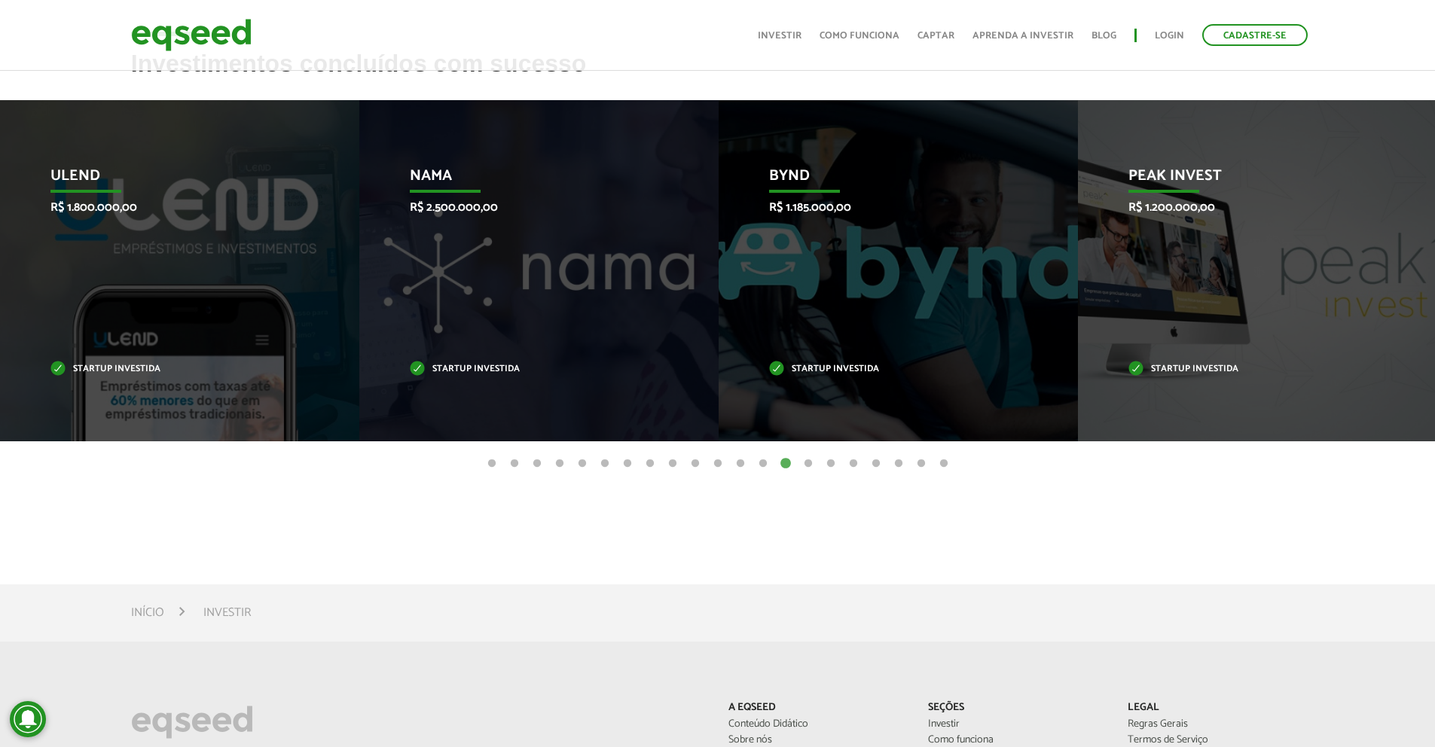
click at [811, 461] on button "15" at bounding box center [808, 463] width 15 height 15
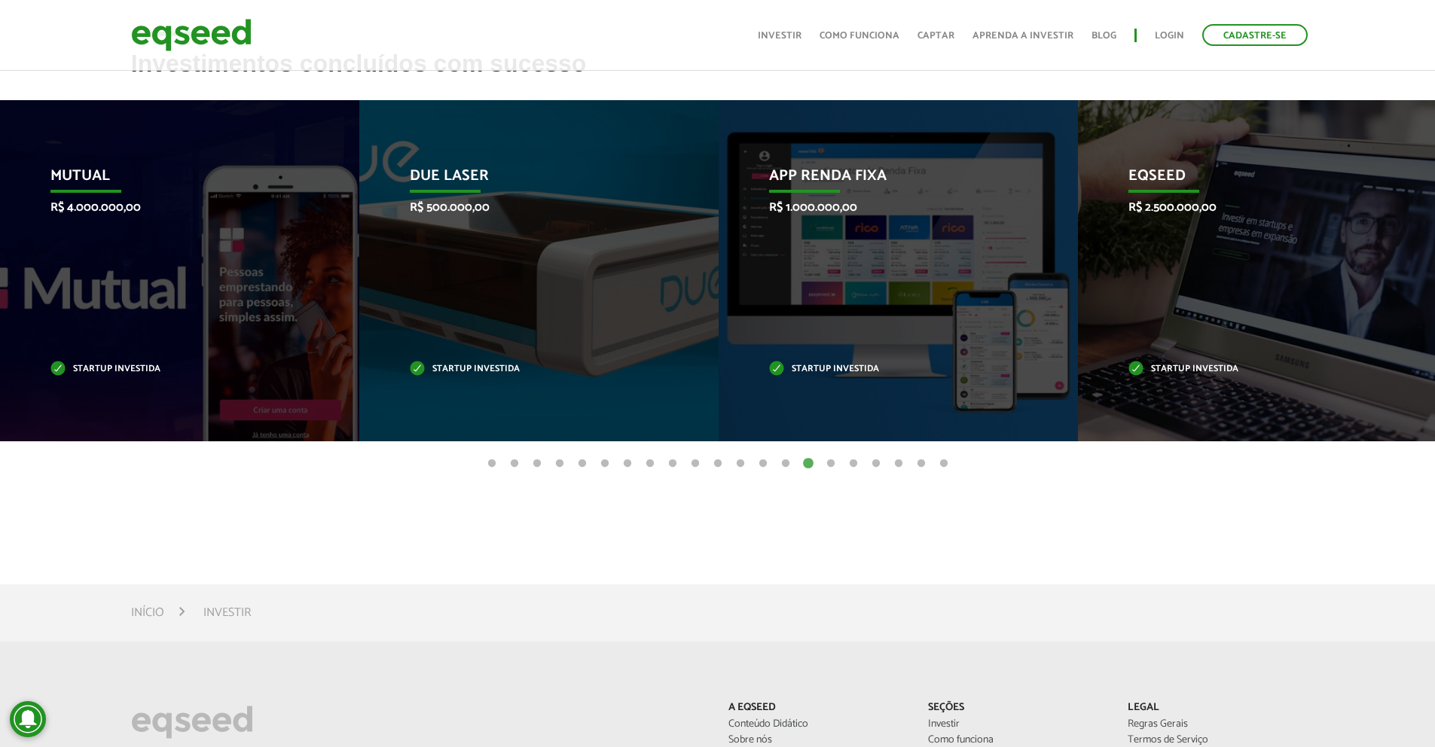
click at [825, 465] on button "16" at bounding box center [830, 463] width 15 height 15
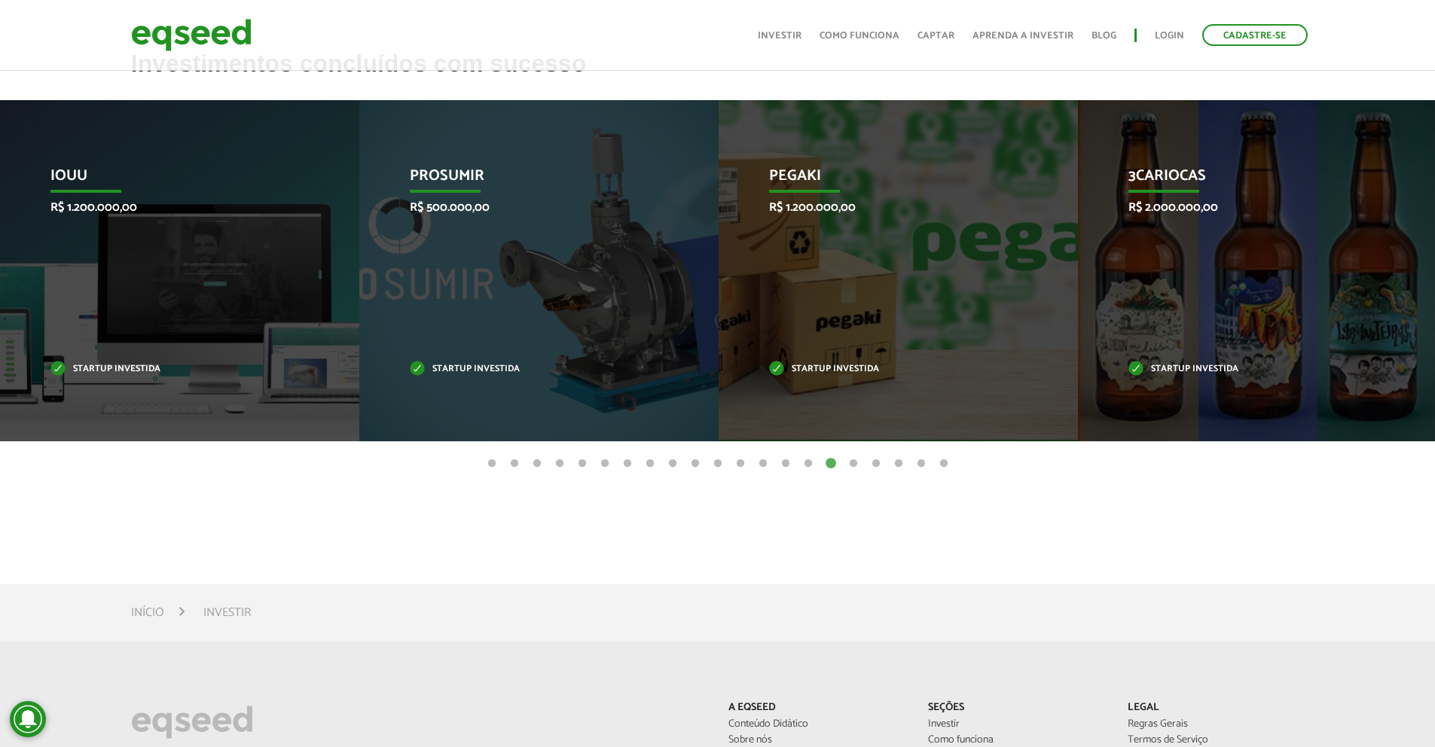
click at [853, 463] on button "17" at bounding box center [853, 463] width 15 height 15
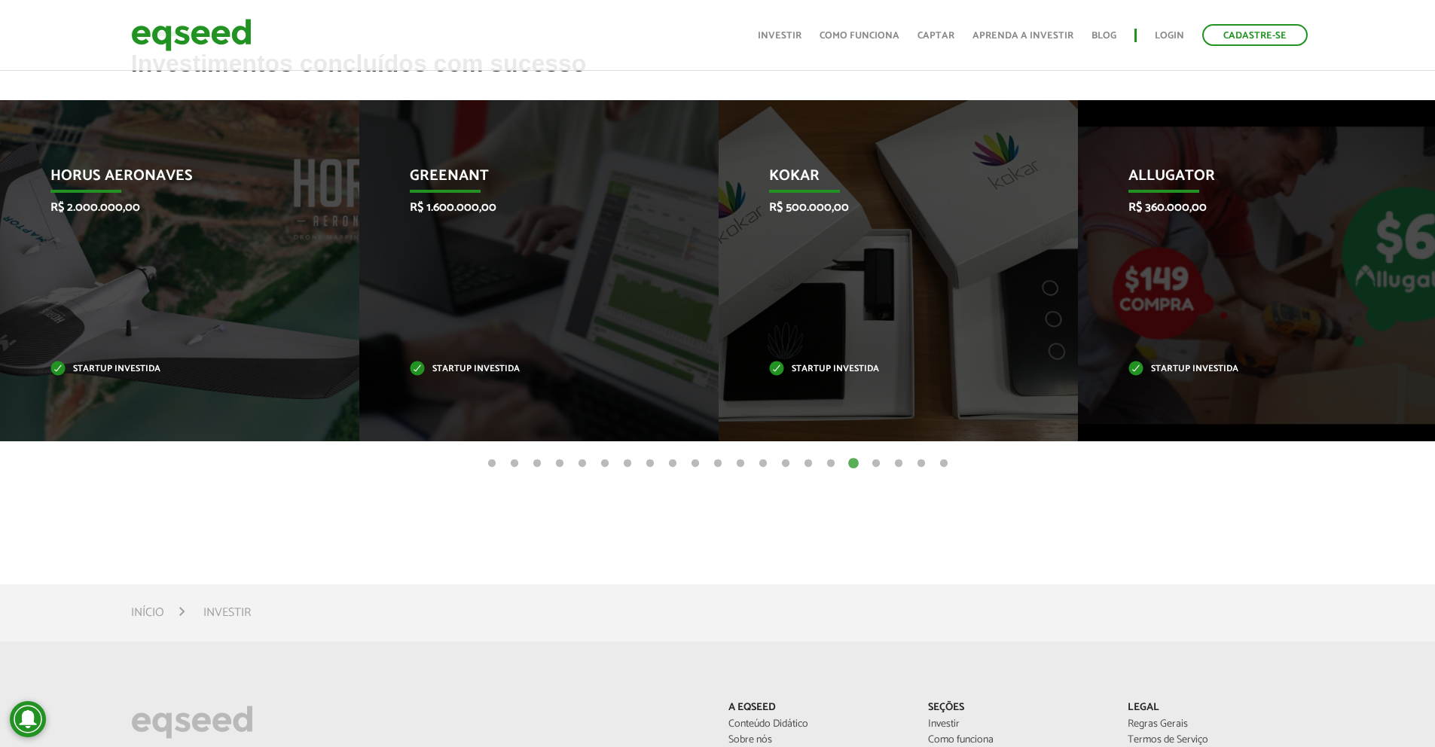
click at [872, 462] on button "18" at bounding box center [875, 463] width 15 height 15
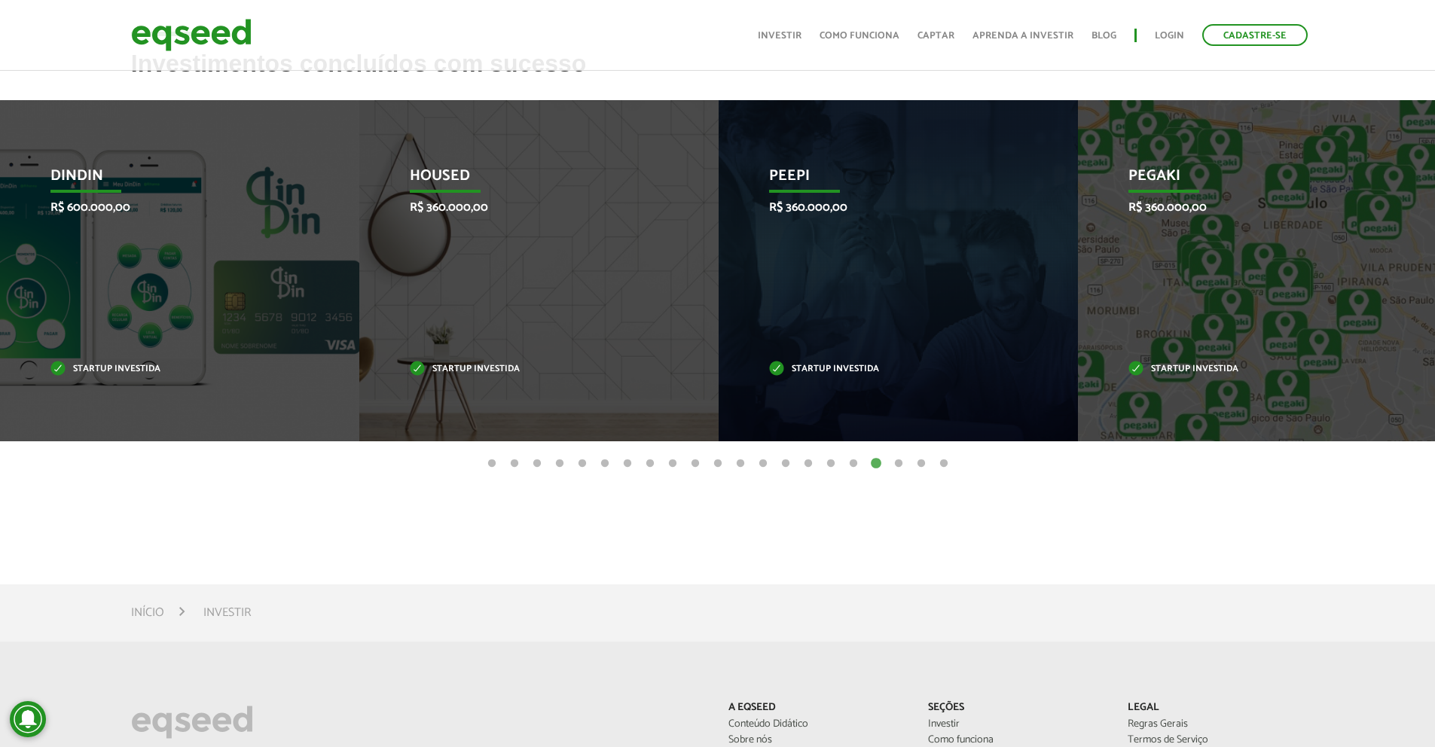
click at [862, 460] on ul "1 2 3 4 5 6 7 8 9 10 11 12 13 14 15 16 17 18 19 20 21" at bounding box center [717, 463] width 1435 height 17
click at [860, 463] on button "17" at bounding box center [853, 463] width 15 height 15
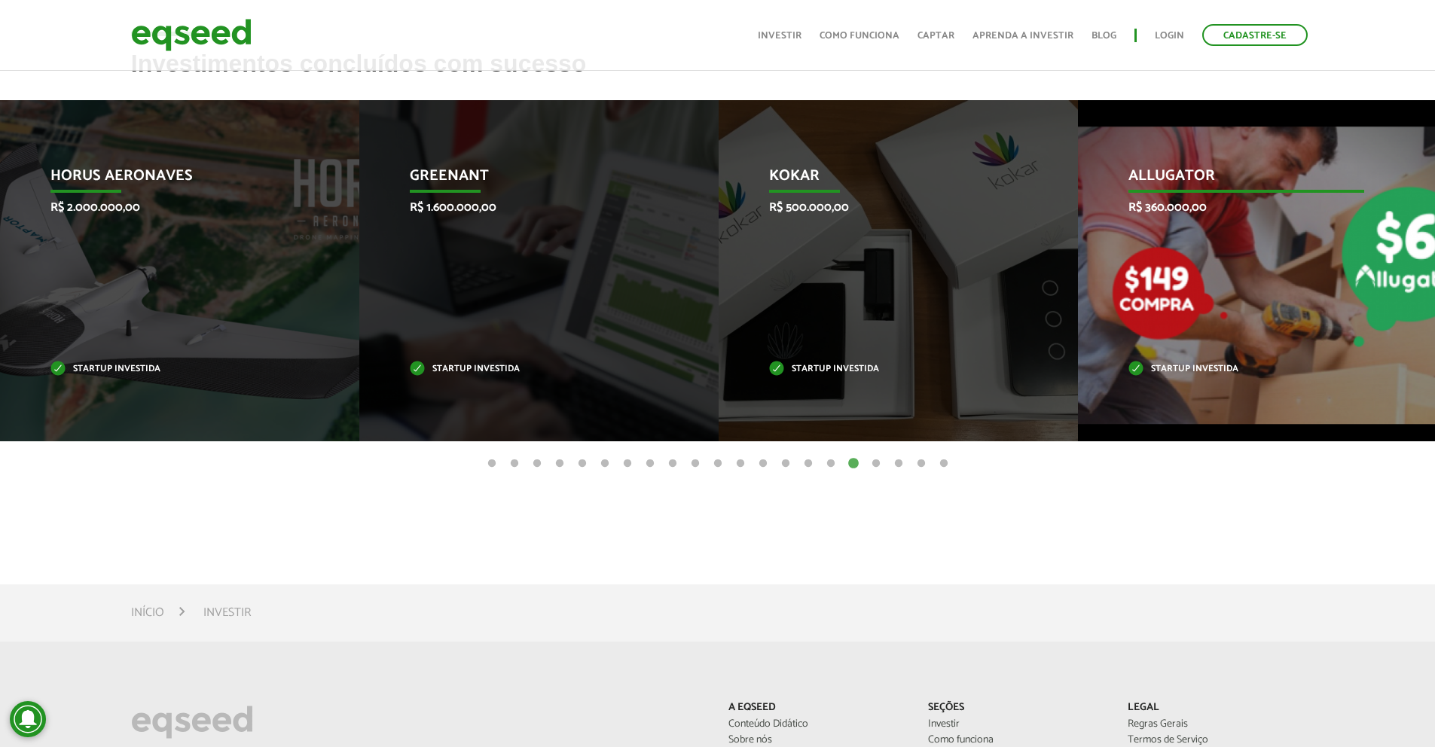
click at [1147, 337] on div "Allugator R$ 360.000,00 Startup investida" at bounding box center [1246, 270] width 337 height 341
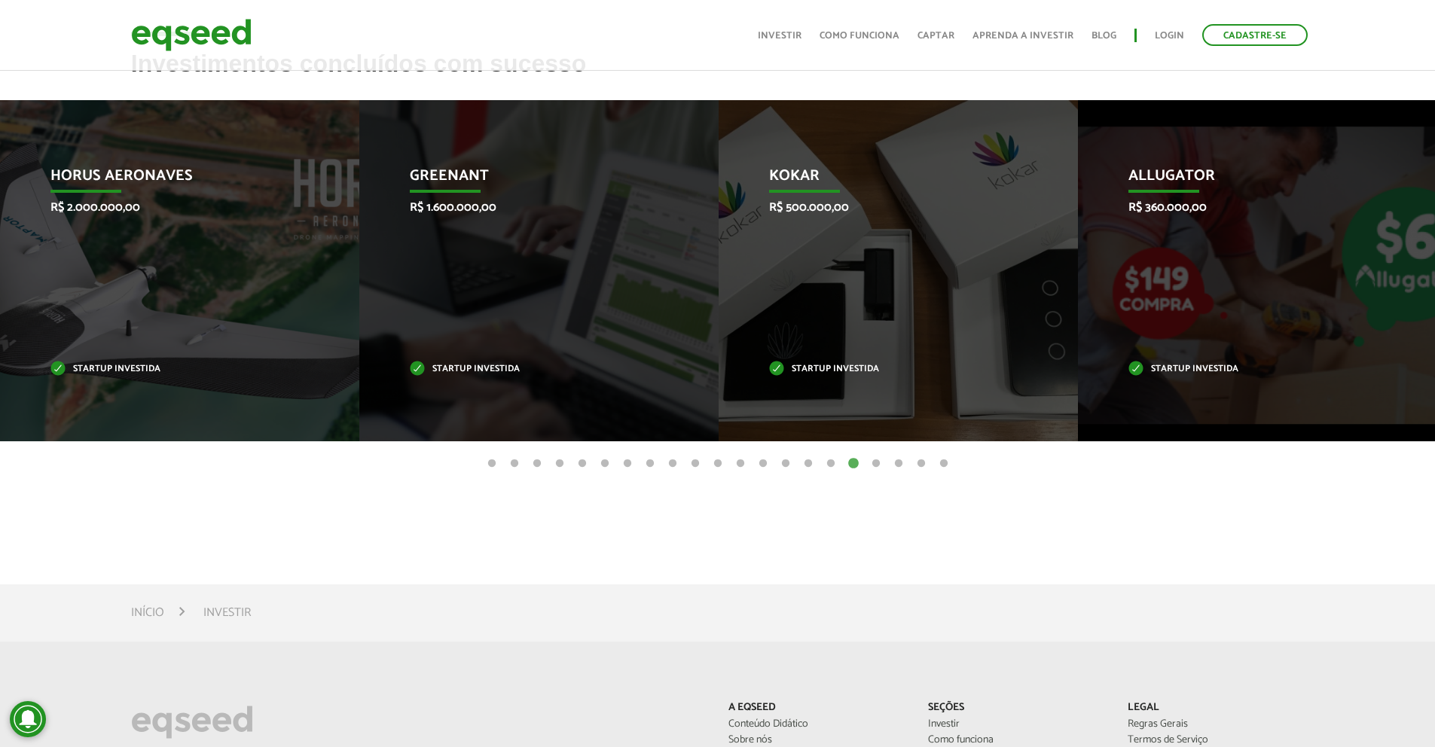
click at [874, 462] on button "18" at bounding box center [875, 463] width 15 height 15
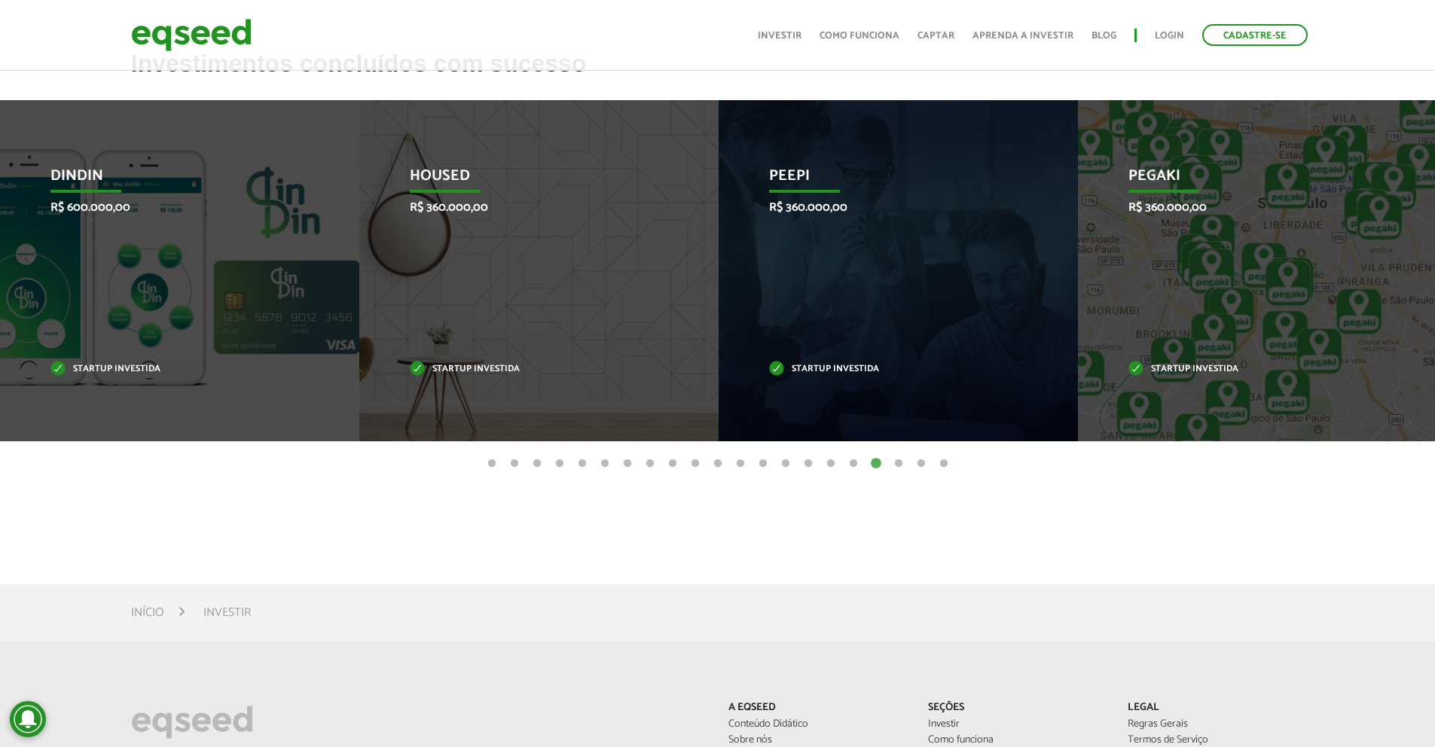
click at [892, 462] on button "19" at bounding box center [898, 463] width 15 height 15
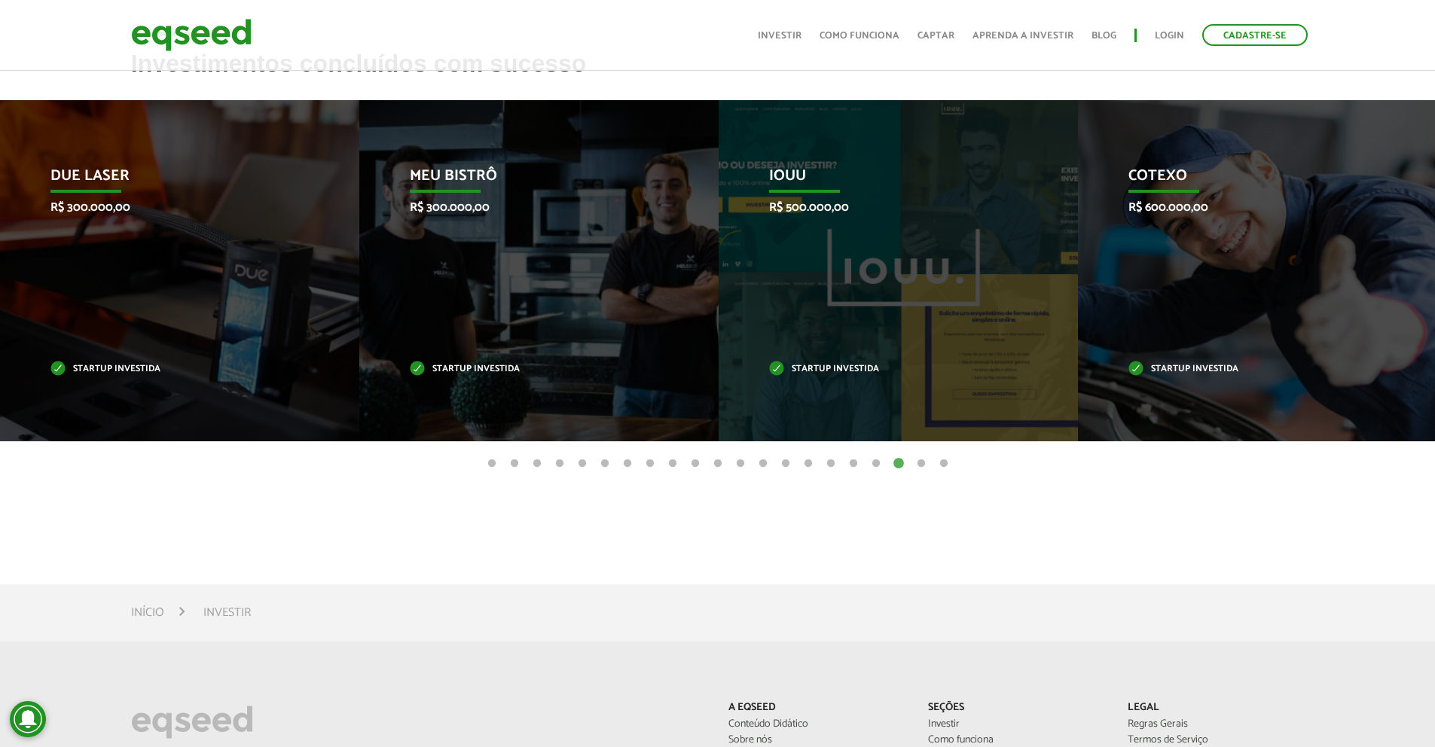
click at [907, 462] on ul "1 2 3 4 5 6 7 8 9 10 11 12 13 14 15 16 17 18 19 20 21" at bounding box center [717, 463] width 1435 height 17
click at [917, 463] on button "20" at bounding box center [920, 463] width 15 height 15
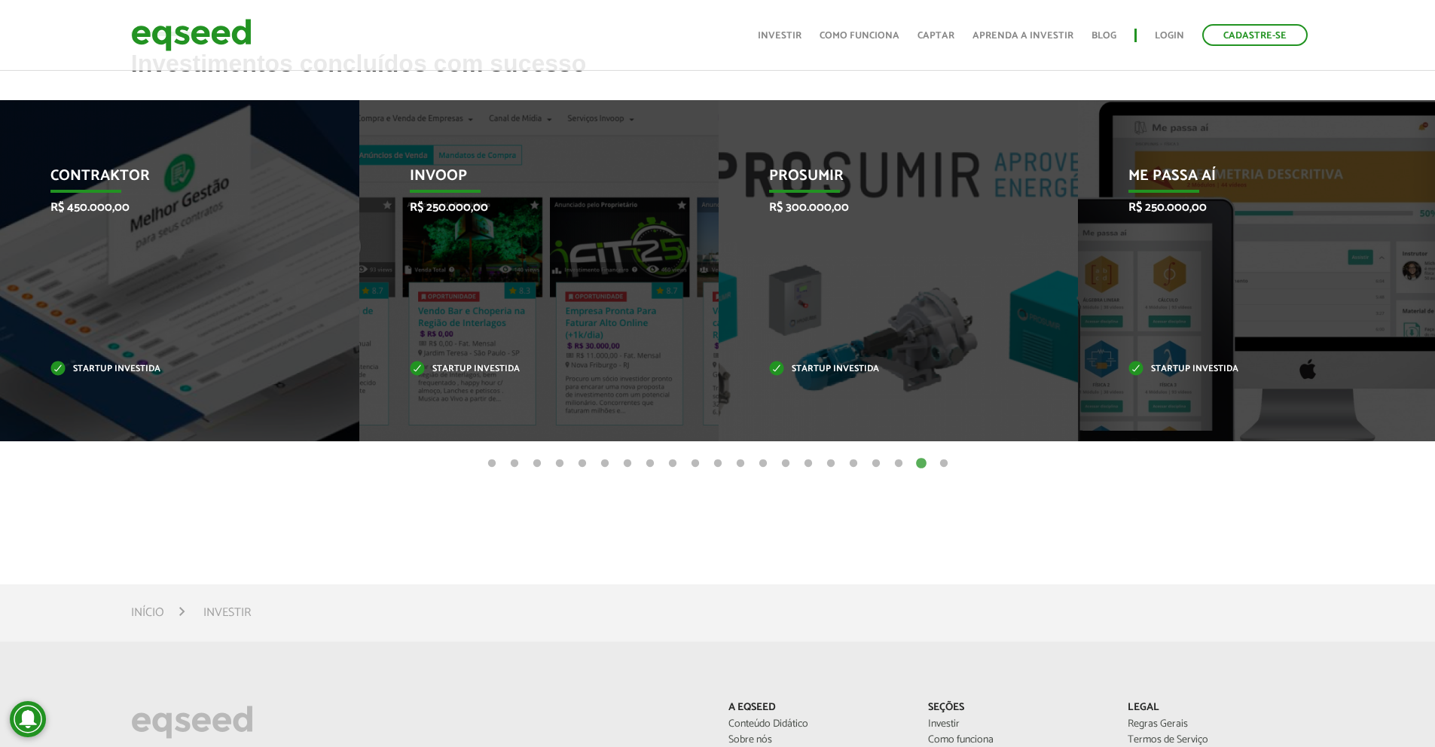
click at [942, 465] on button "21" at bounding box center [943, 463] width 15 height 15
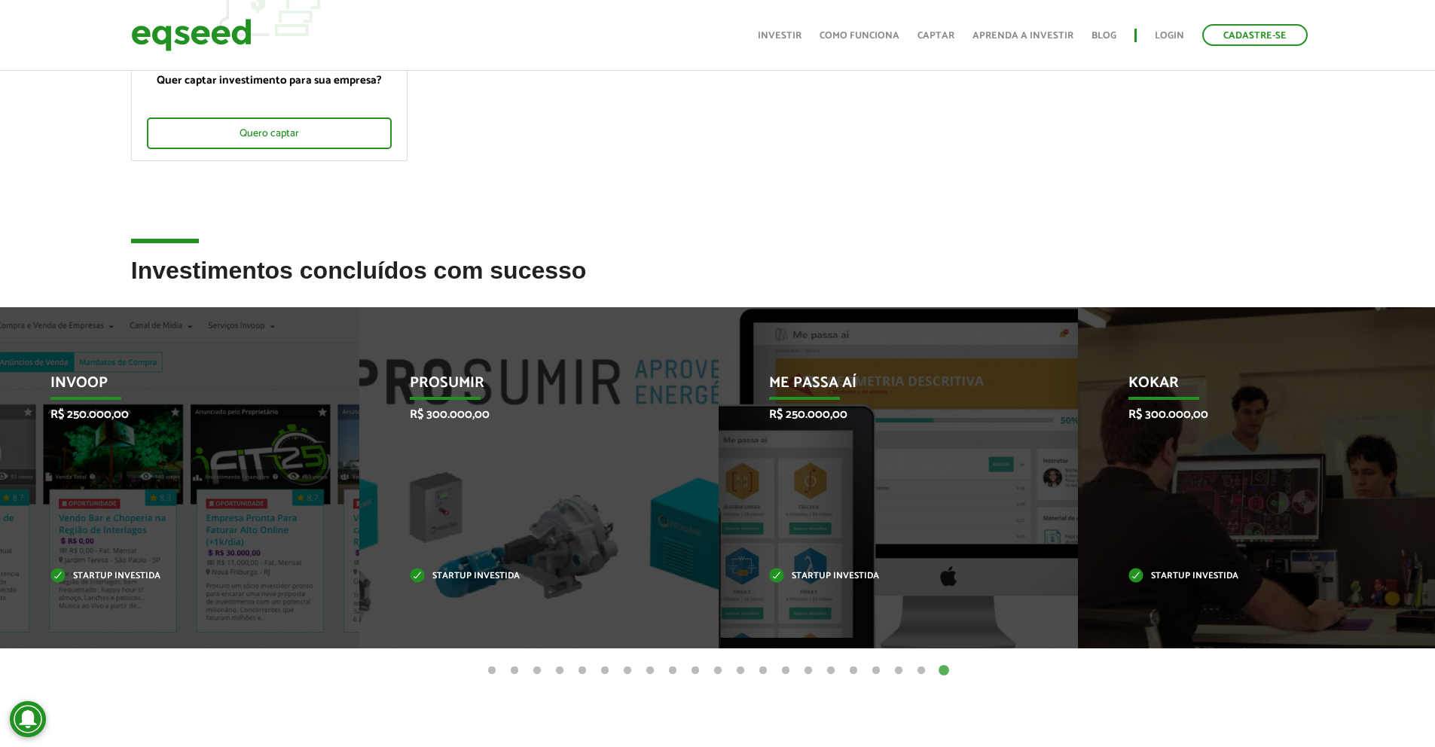
scroll to position [245, 0]
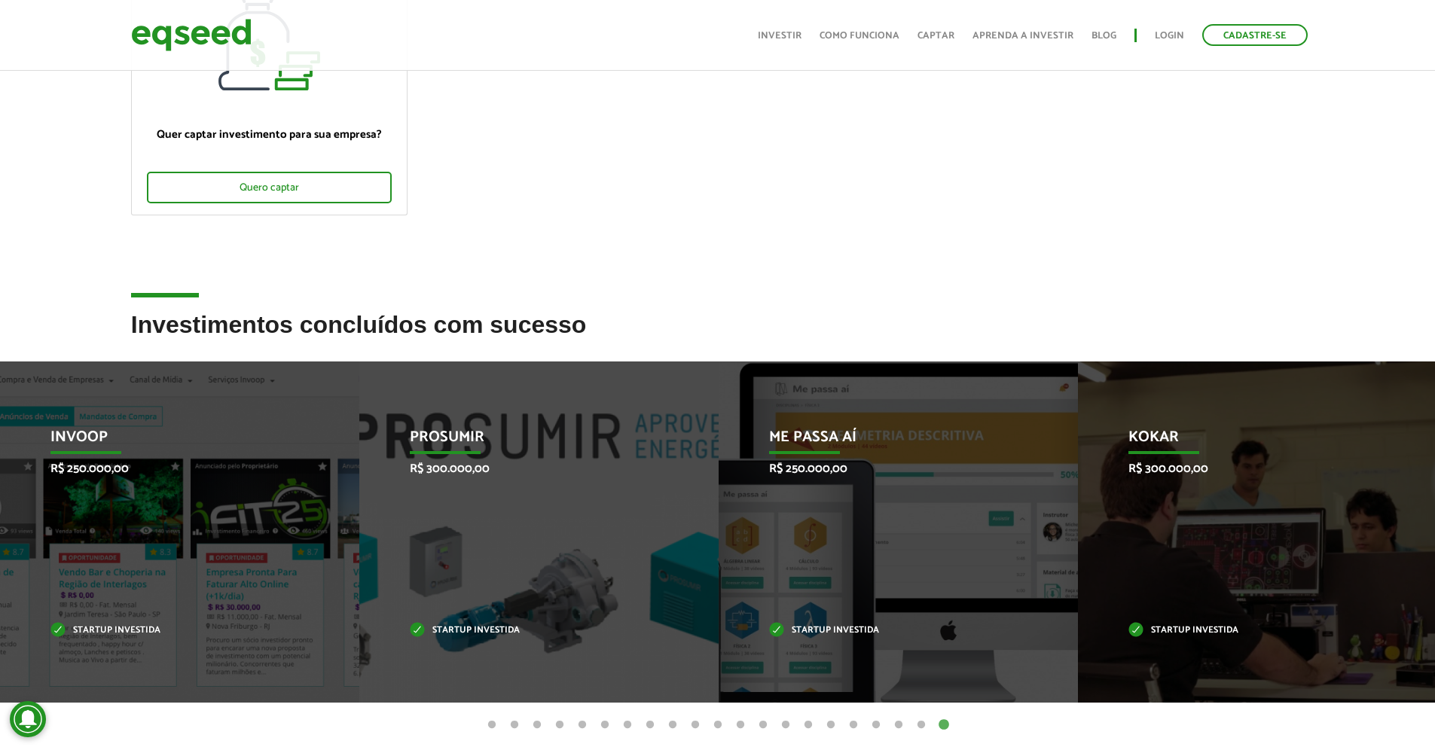
click at [409, 317] on h2 "Investimentos concluídos com sucesso" at bounding box center [717, 336] width 1173 height 49
click at [410, 318] on h2 "Investimentos concluídos com sucesso" at bounding box center [717, 336] width 1173 height 49
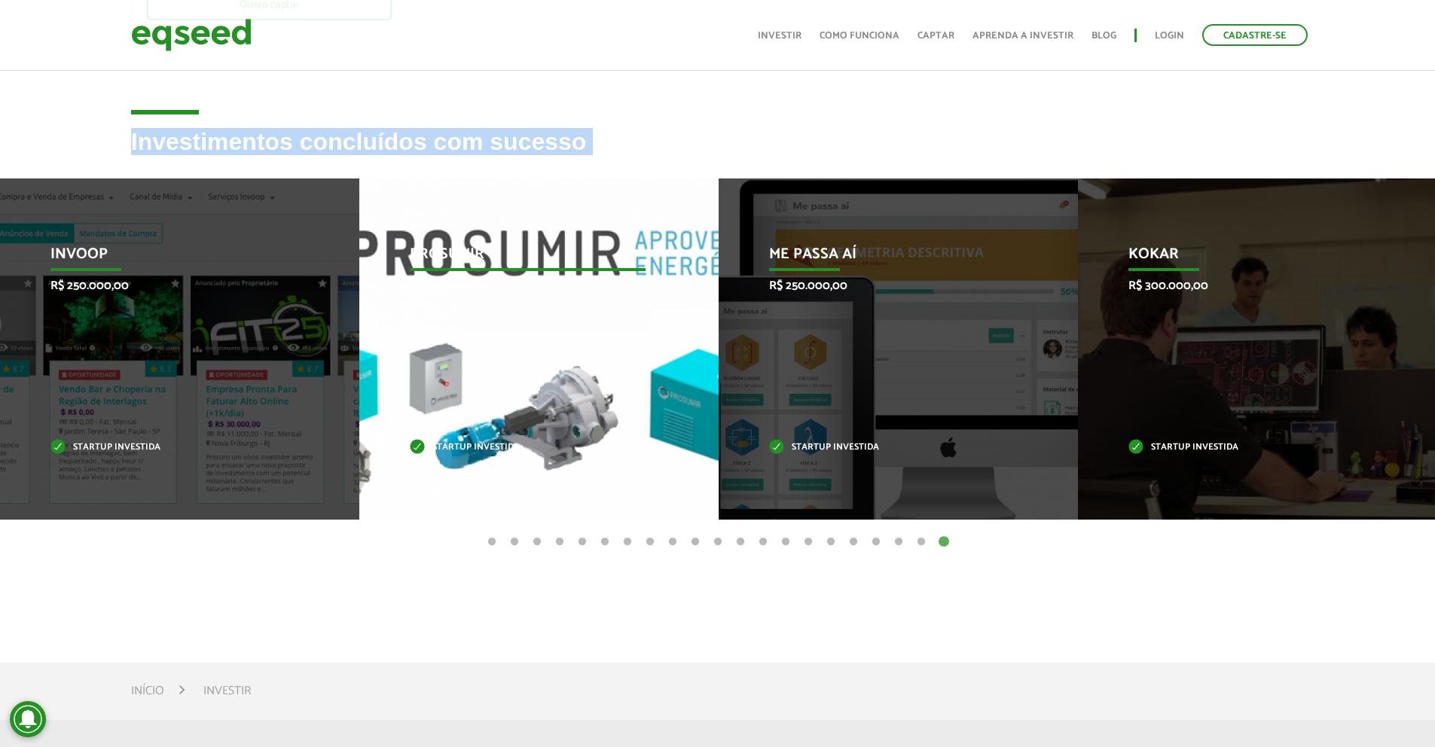
scroll to position [429, 0]
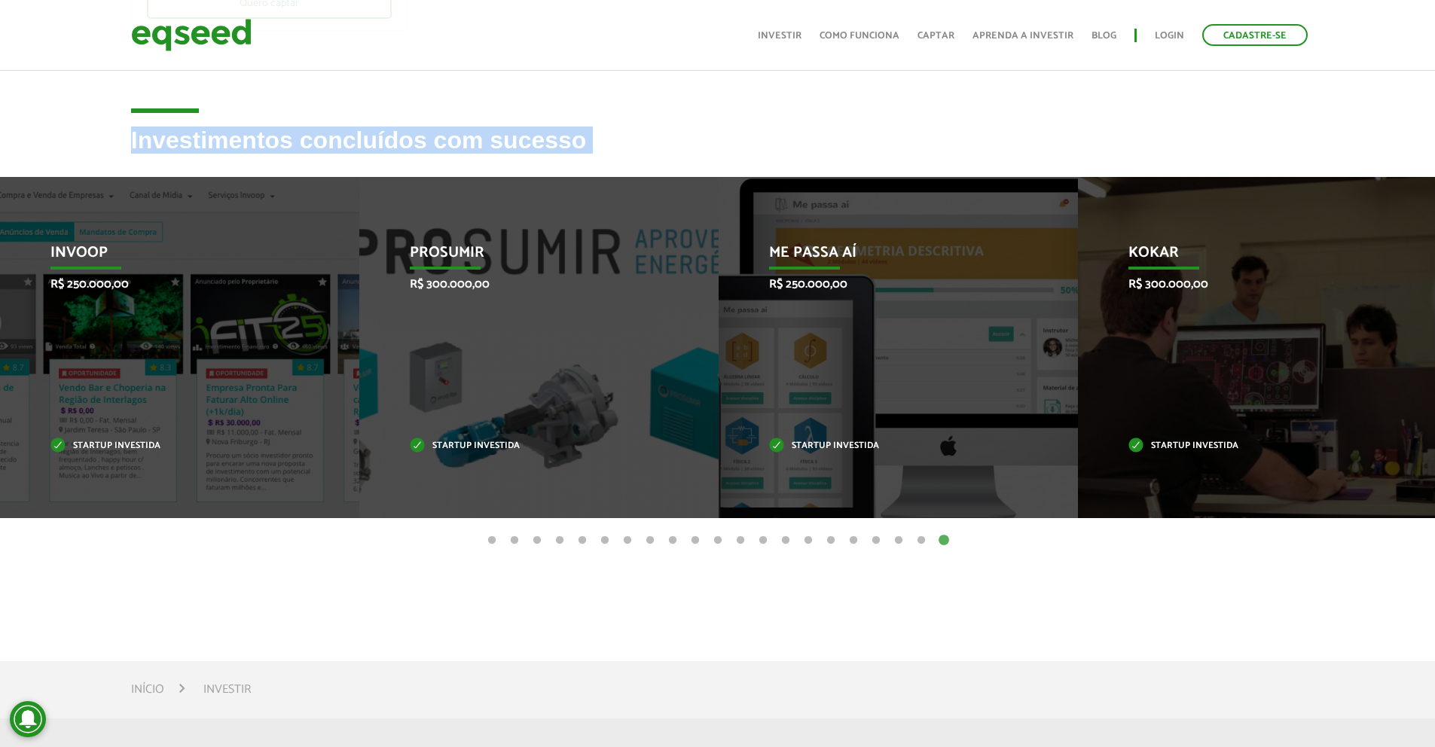
click at [489, 575] on article "Investimentos concluídos com sucesso Invoop R$ 250.000,00 Startup investida Pro…" at bounding box center [717, 378] width 1435 height 503
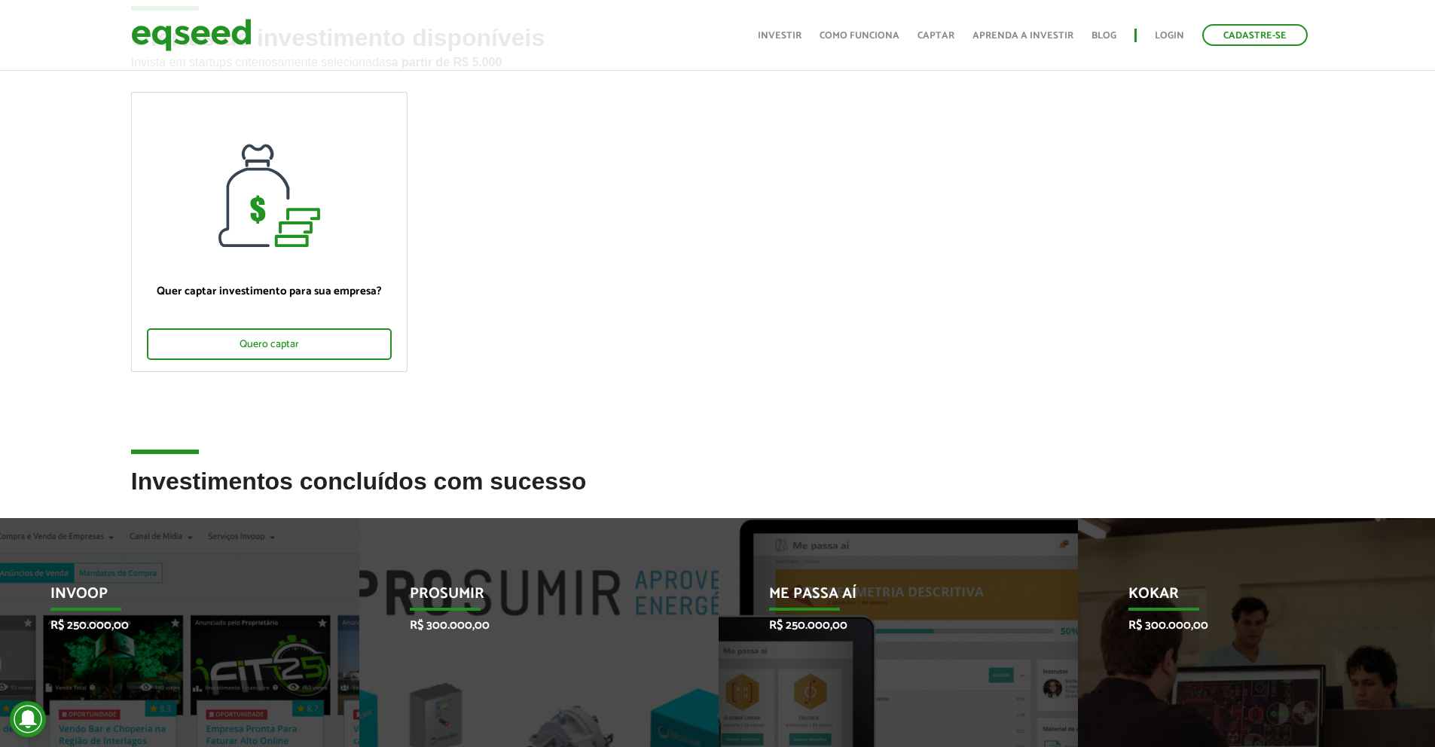
scroll to position [0, 0]
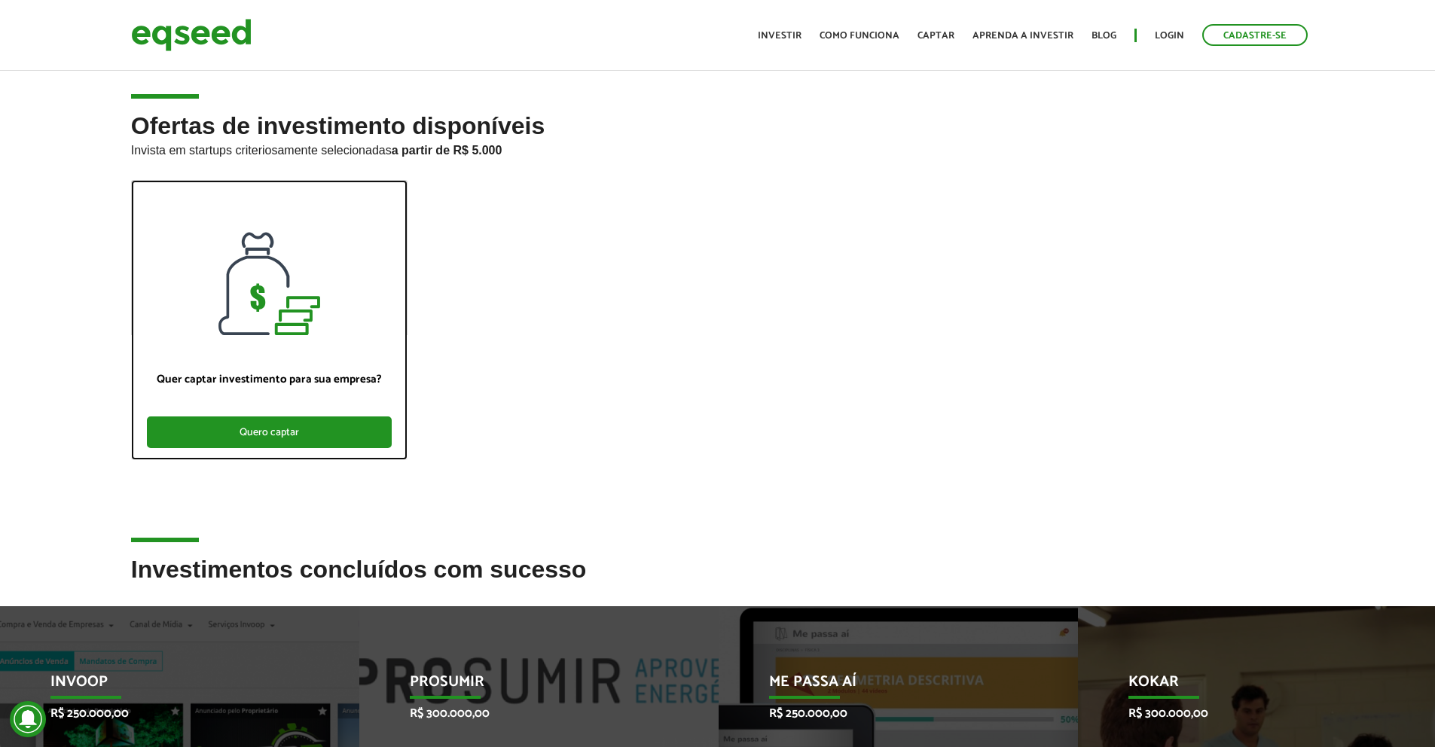
click at [283, 433] on div "Quero captar" at bounding box center [269, 432] width 245 height 32
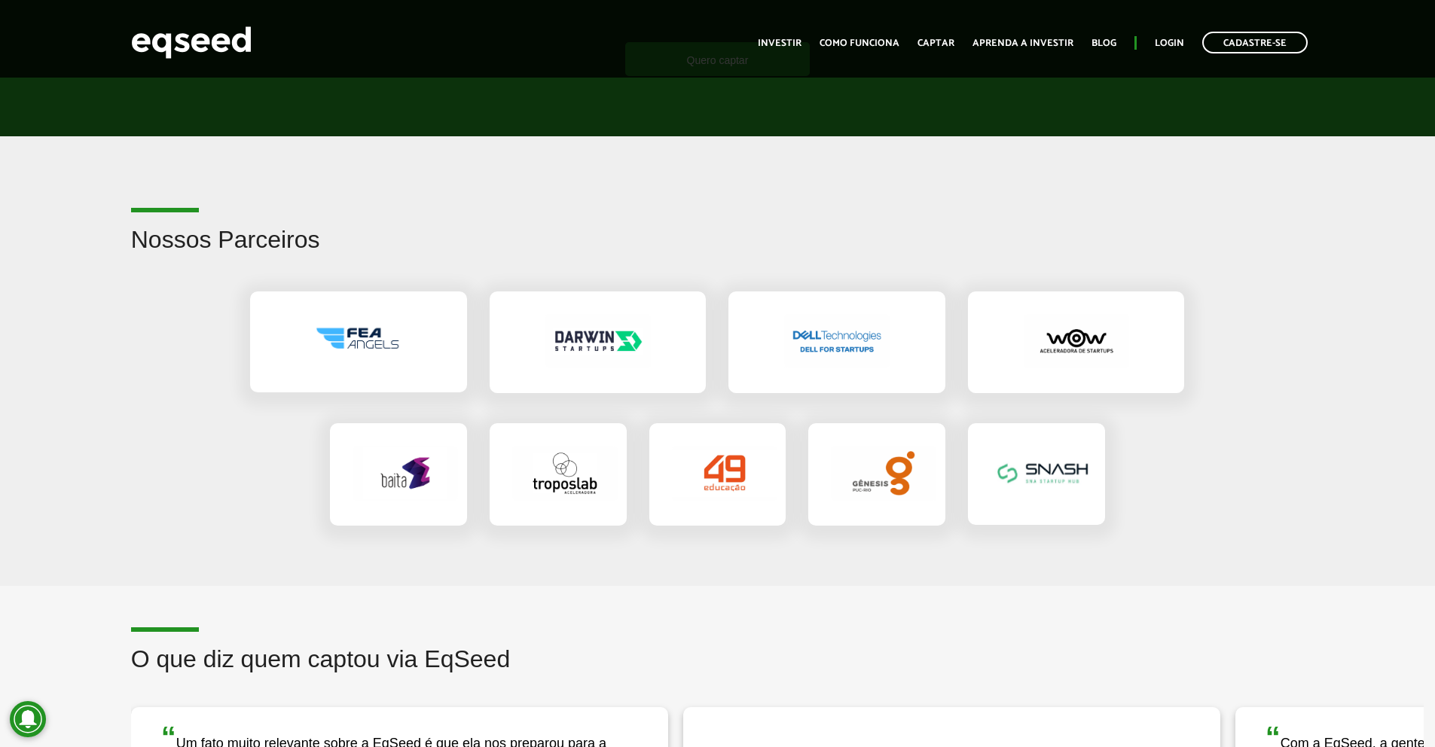
scroll to position [2292, 0]
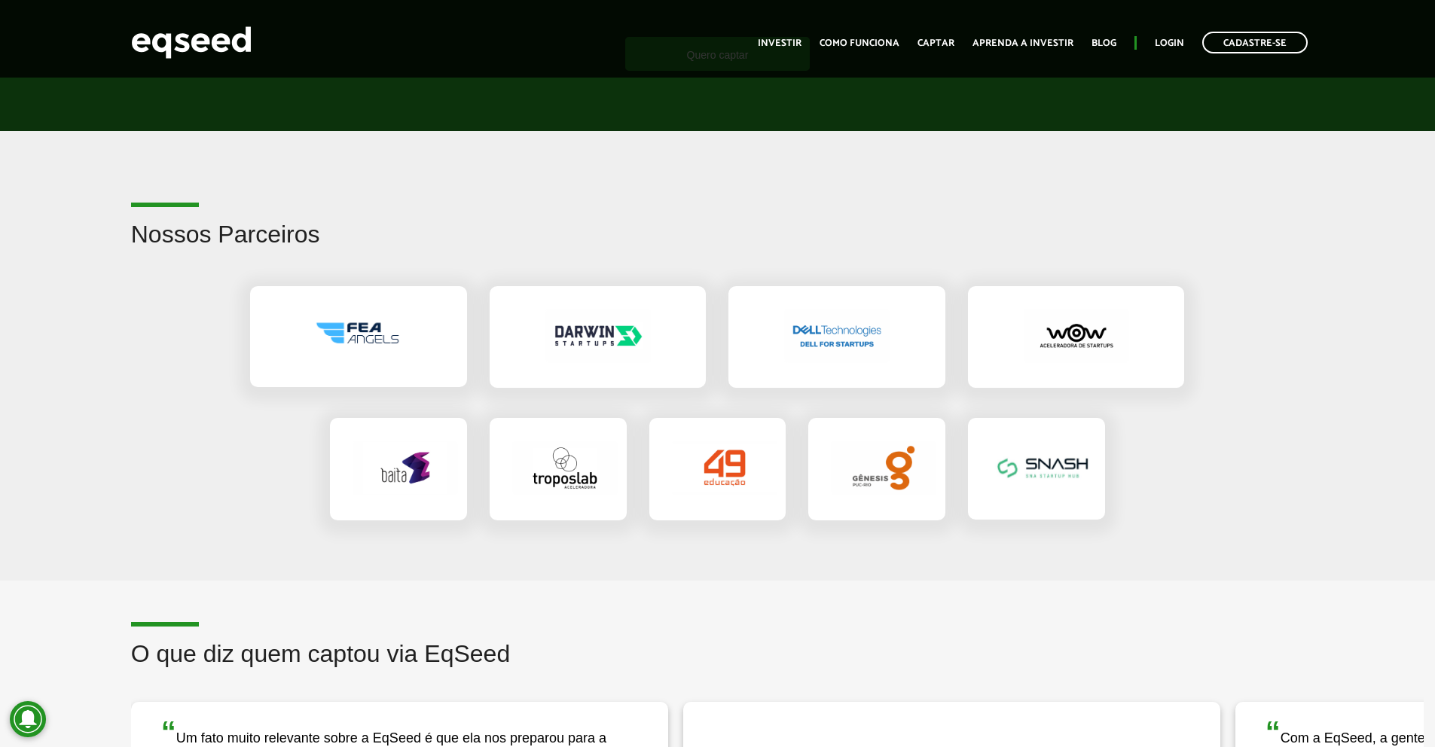
click at [396, 373] on div at bounding box center [358, 337] width 216 height 102
click at [841, 371] on div at bounding box center [836, 337] width 216 height 102
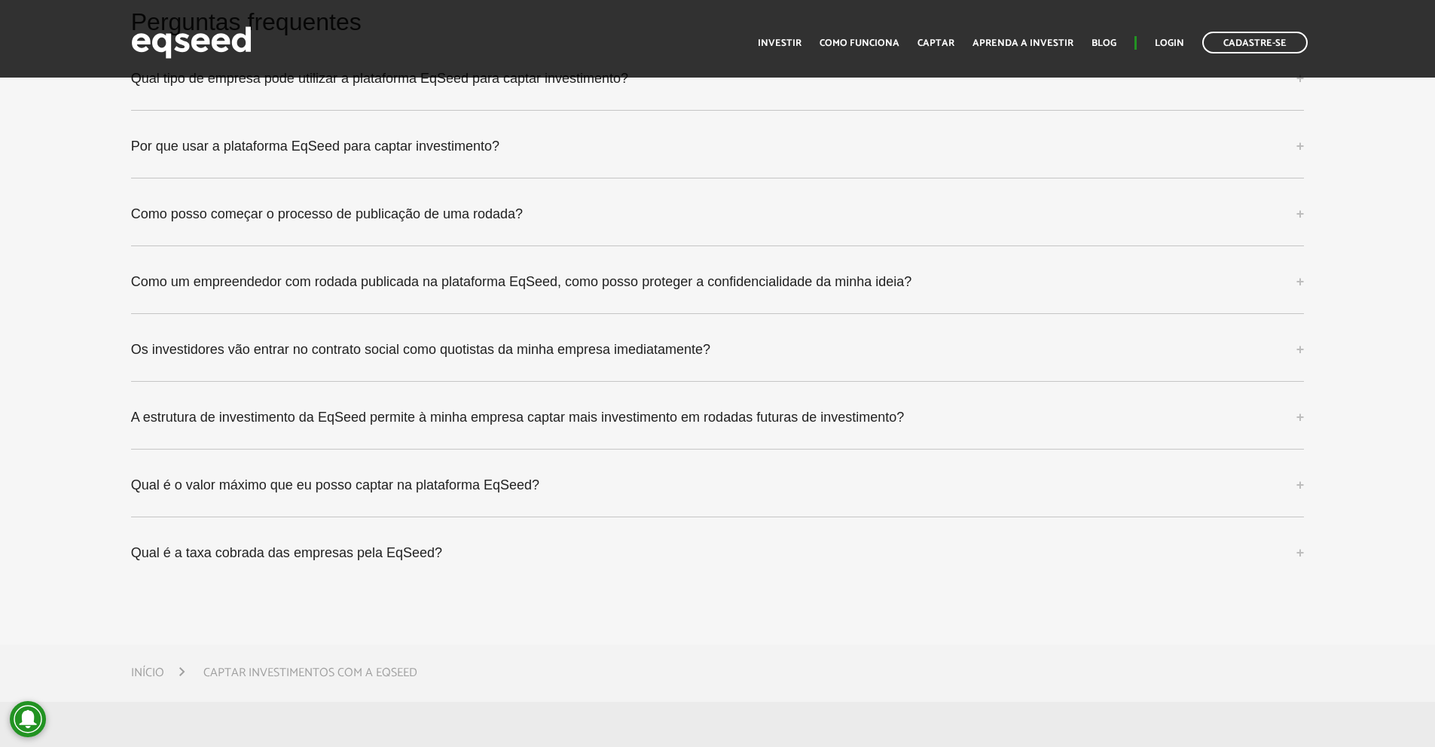
scroll to position [3973, 0]
click at [399, 585] on div "Perguntas frequentes Qual tipo de empresa pode utilizar a plataforma EqSeed par…" at bounding box center [718, 305] width 1196 height 590
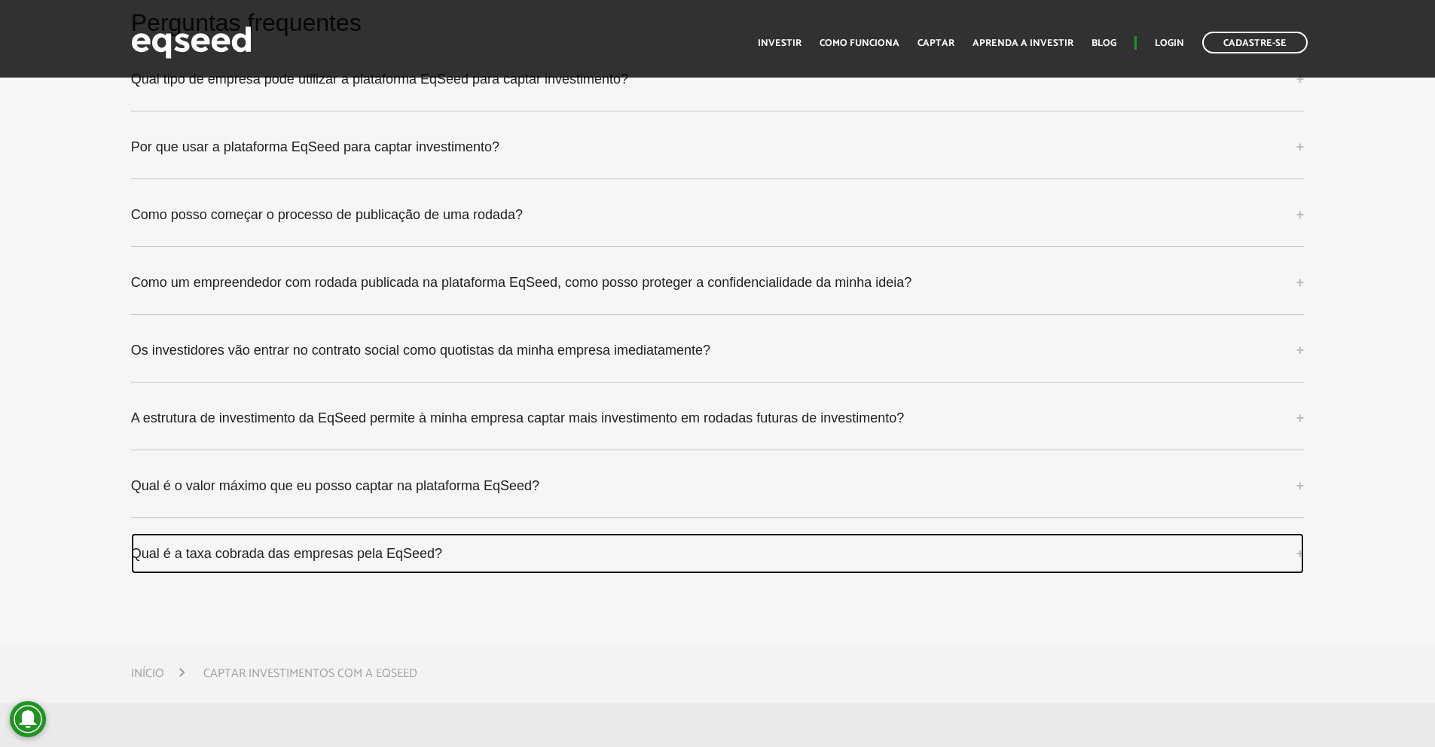
click at [393, 560] on link "Qual é a taxa cobrada das empresas pela EqSeed?" at bounding box center [717, 553] width 1173 height 41
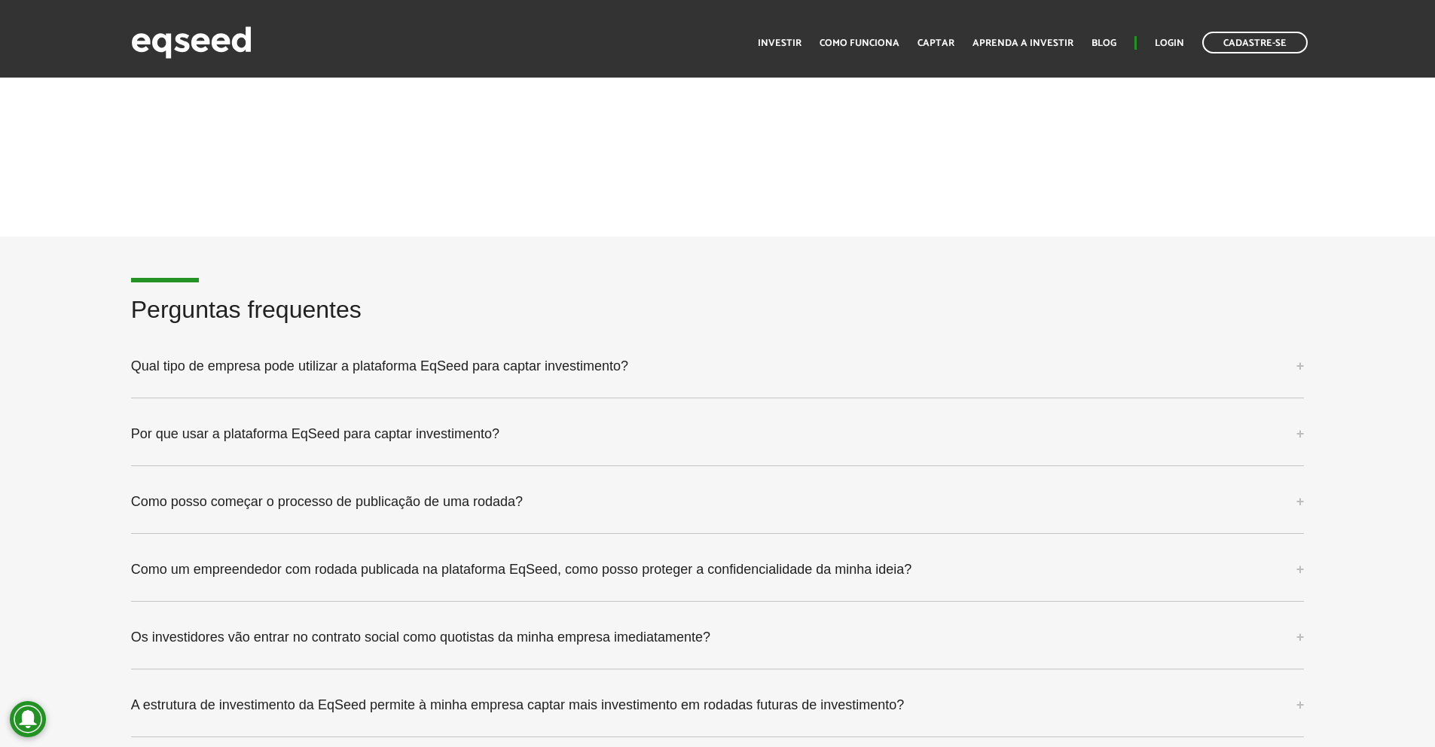
scroll to position [3686, 0]
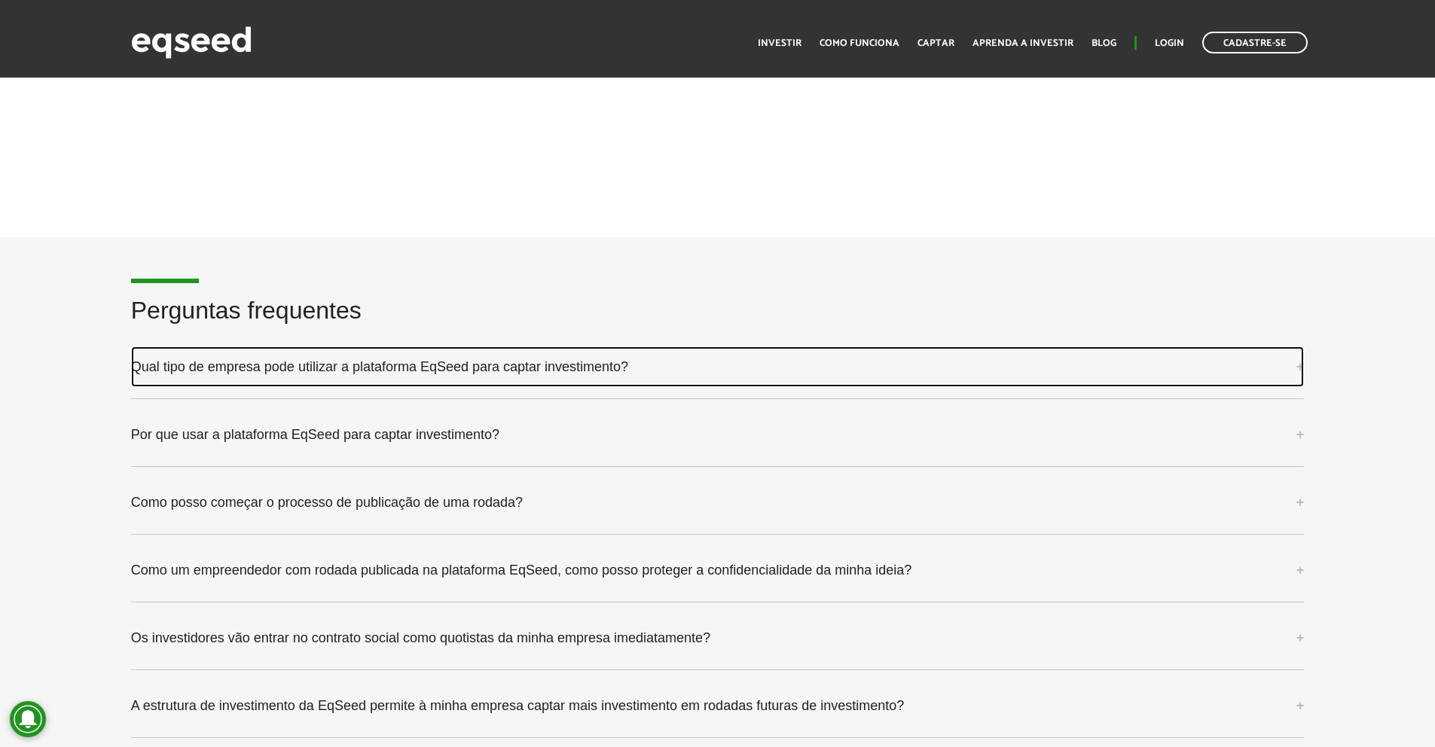
click at [352, 355] on link "Qual tipo de empresa pode utilizar a plataforma EqSeed para captar investimento?" at bounding box center [717, 366] width 1173 height 41
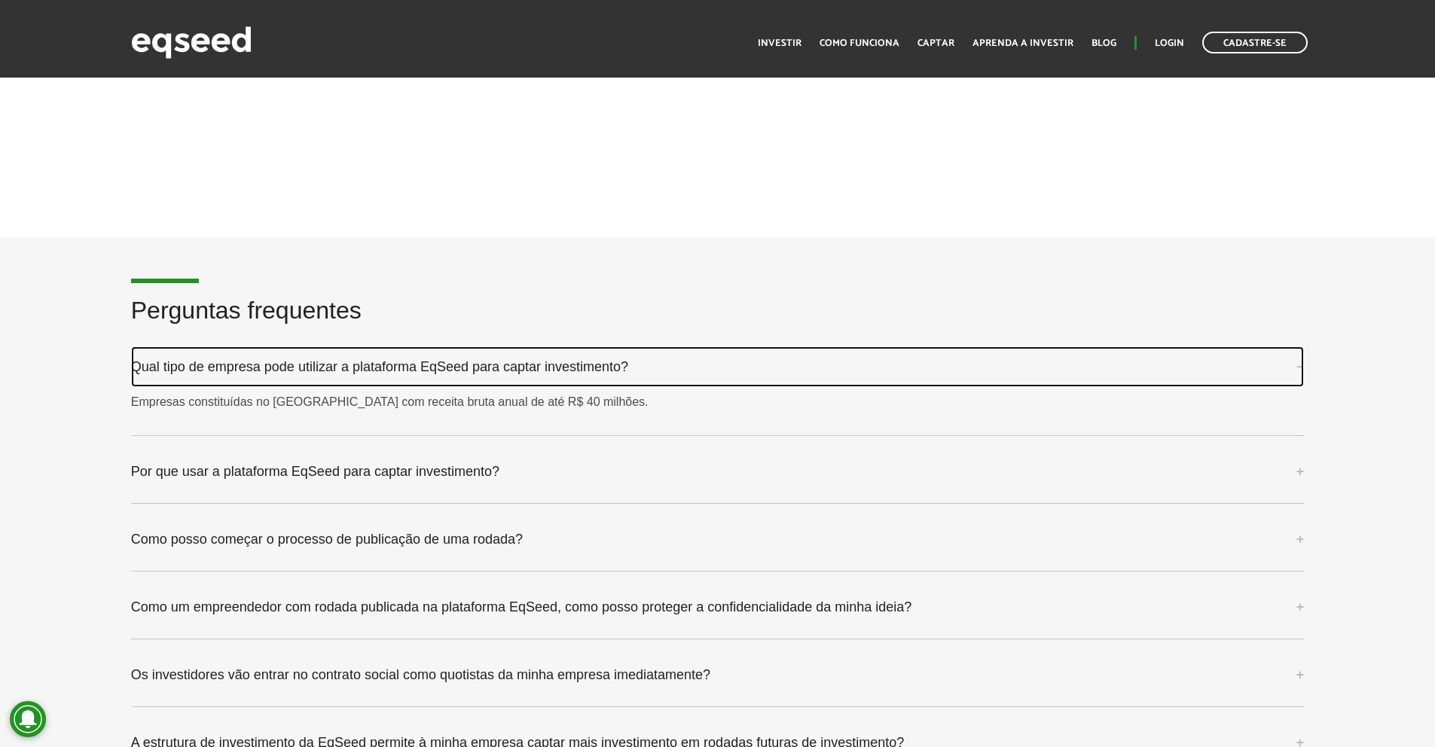
click at [349, 355] on link "Qual tipo de empresa pode utilizar a plataforma EqSeed para captar investimento?" at bounding box center [717, 366] width 1173 height 41
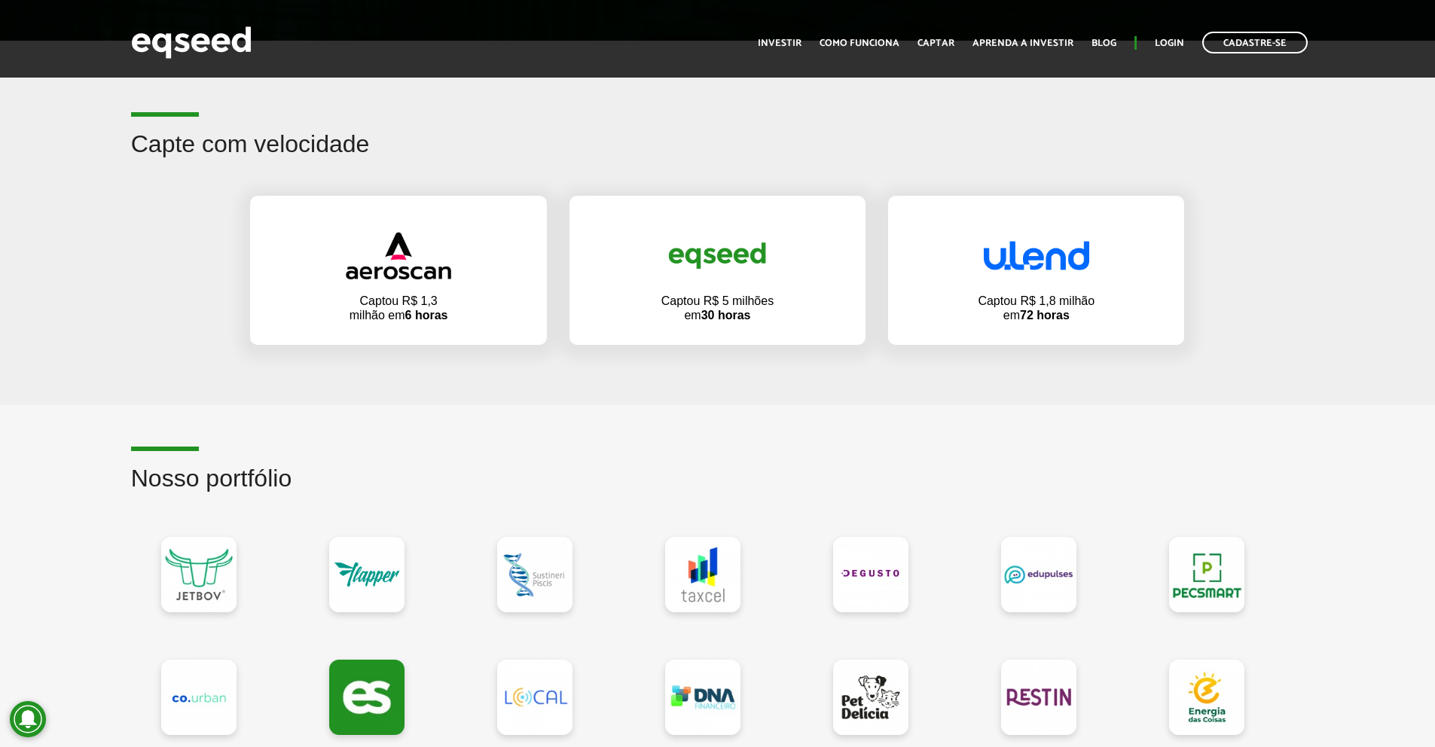
scroll to position [1257, 0]
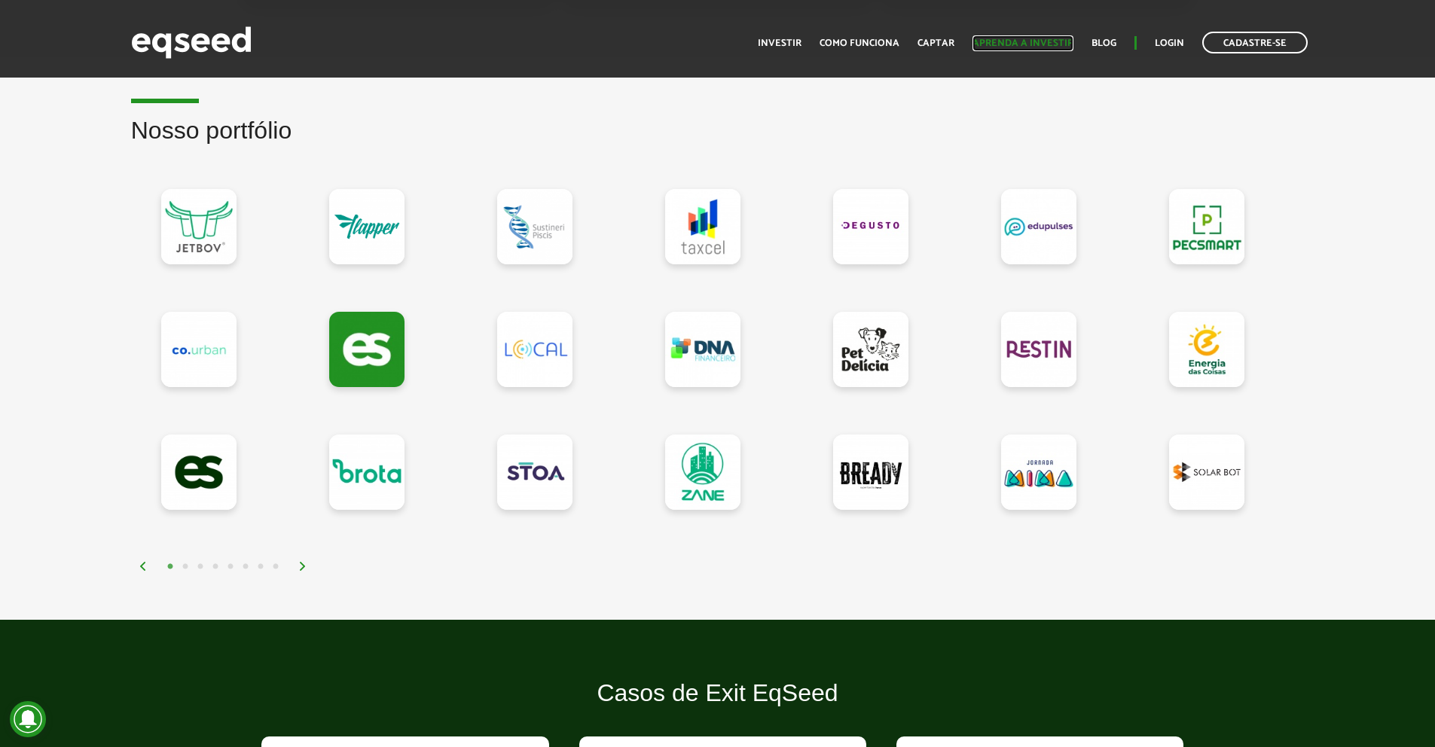
click at [1022, 38] on link "Aprenda a investir" at bounding box center [1022, 43] width 101 height 10
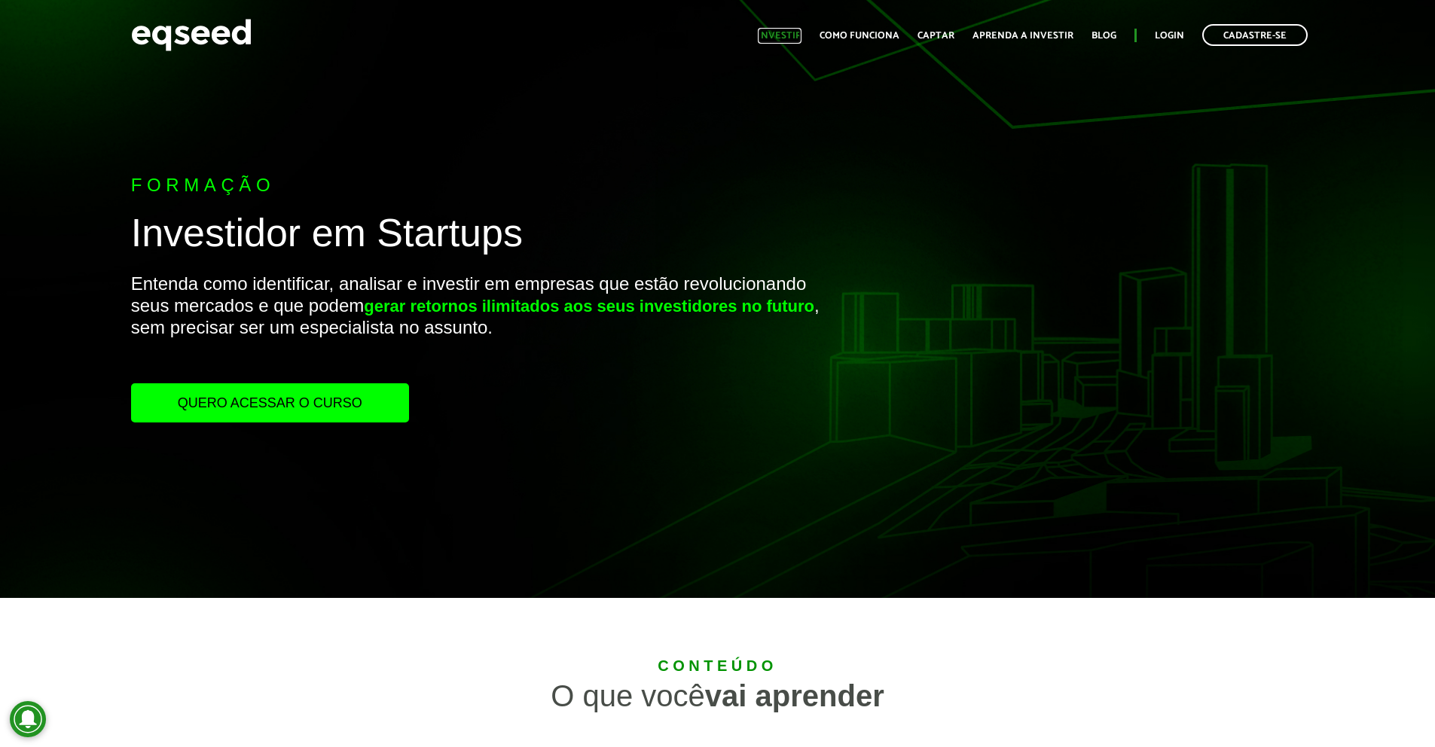
click at [801, 31] on link "Investir" at bounding box center [780, 36] width 44 height 10
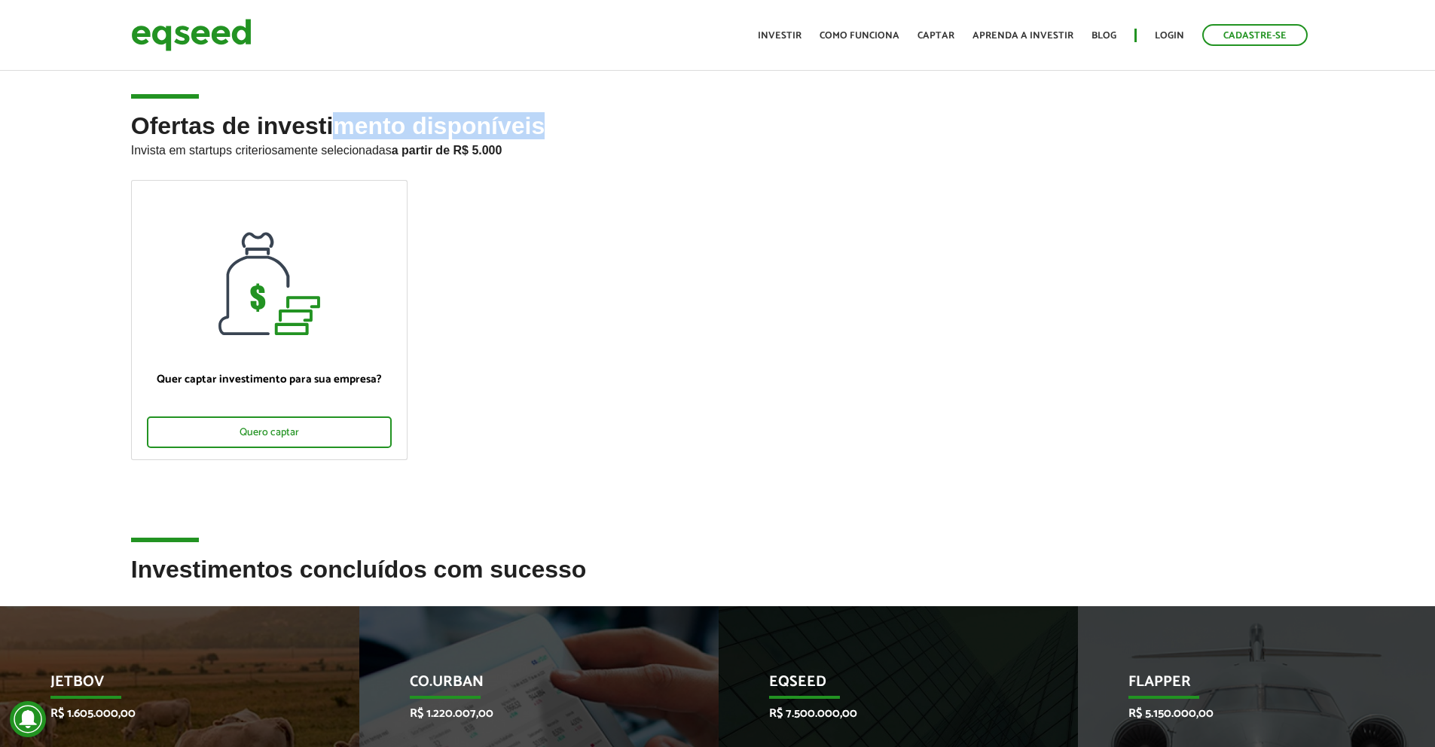
drag, startPoint x: 330, startPoint y: 127, endPoint x: 538, endPoint y: 130, distance: 208.6
click at [538, 130] on h2 "Ofertas de investimento disponíveis Invista em startups criteriosamente selecio…" at bounding box center [717, 146] width 1173 height 67
click at [517, 148] on p "Invista em startups criteriosamente selecionadas a partir de R$ 5.000" at bounding box center [717, 148] width 1173 height 18
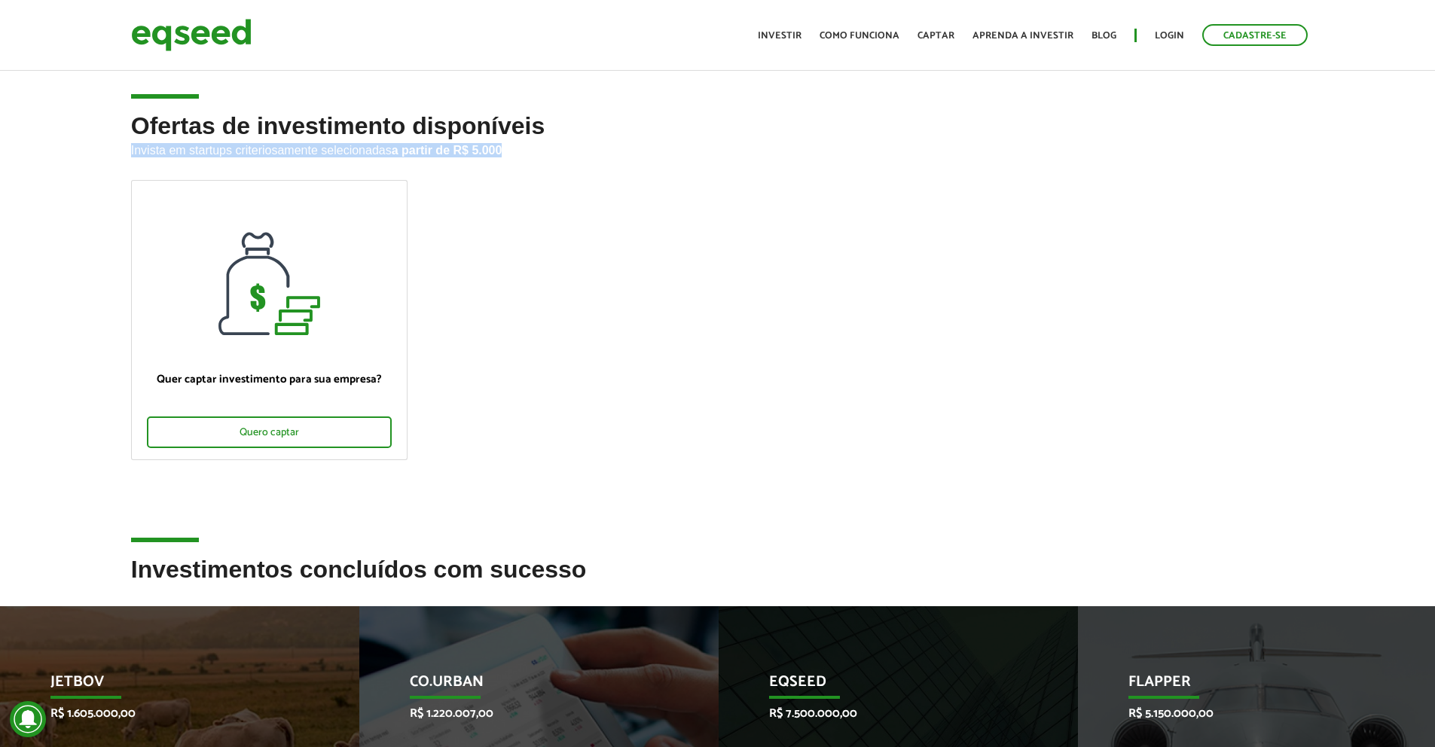
click at [517, 148] on p "Invista em startups criteriosamente selecionadas a partir de R$ 5.000" at bounding box center [717, 148] width 1173 height 18
click at [420, 210] on ul "Quer captar investimento para sua empresa? Quero captar" at bounding box center [718, 333] width 1196 height 306
click at [351, 144] on p "Invista em startups criteriosamente selecionadas a partir de R$ 5.000" at bounding box center [717, 148] width 1173 height 18
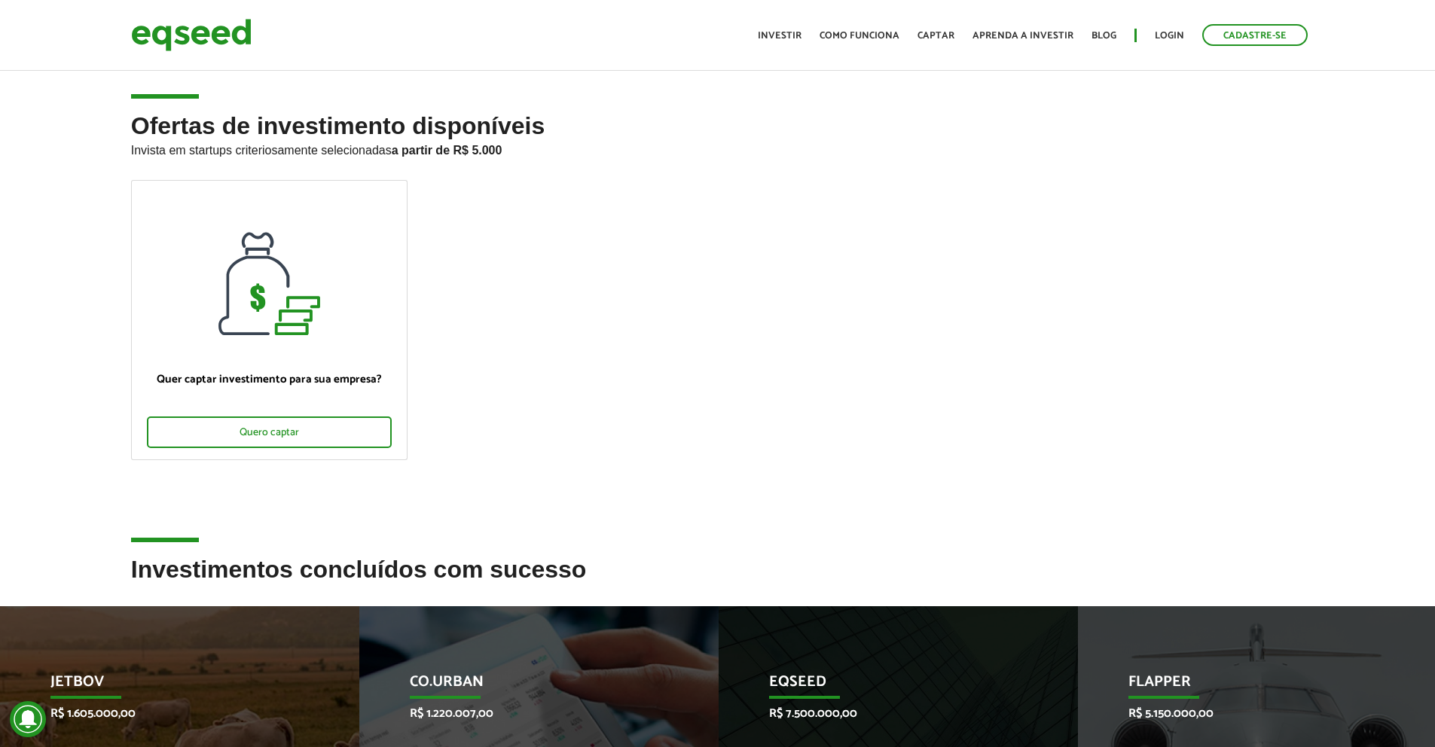
click at [349, 132] on h2 "Ofertas de investimento disponíveis Invista em startups criteriosamente selecio…" at bounding box center [717, 146] width 1173 height 67
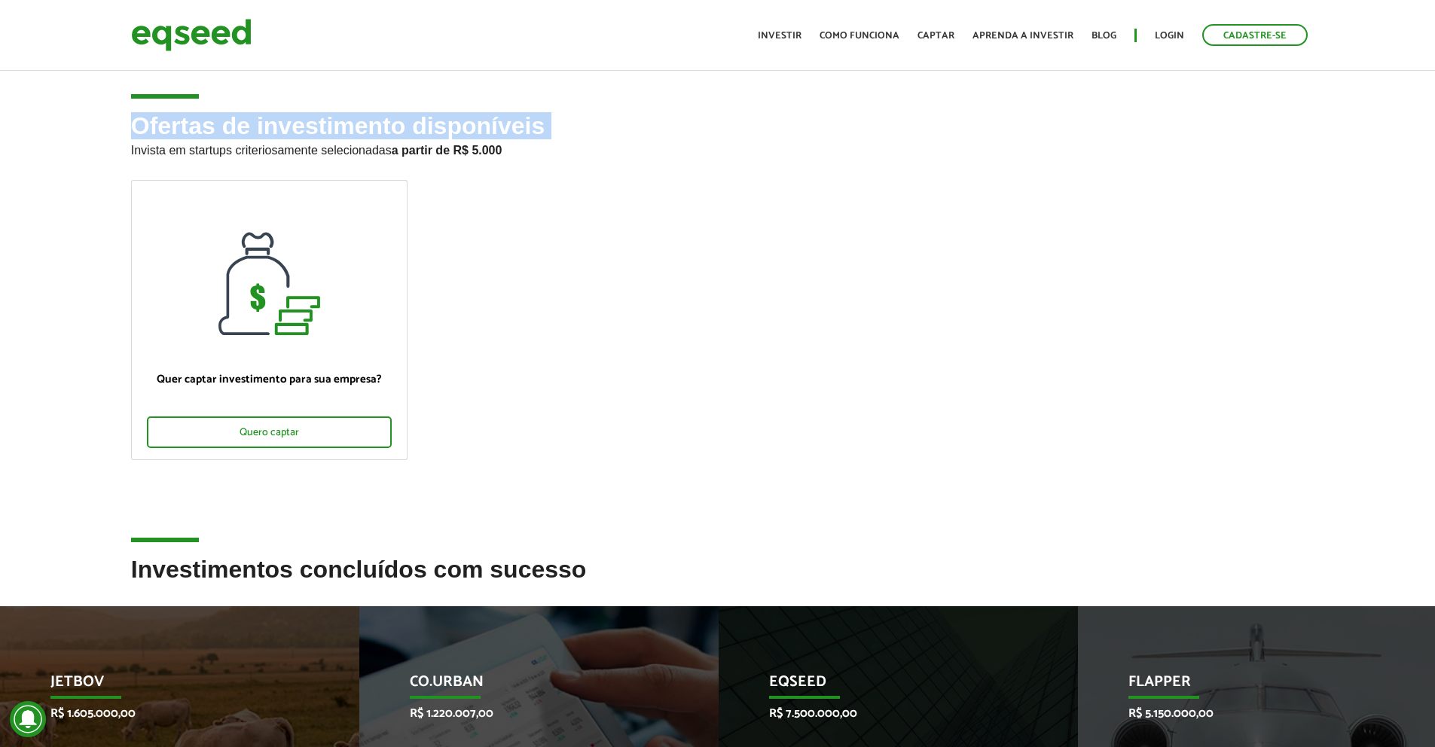
click at [349, 132] on h2 "Ofertas de investimento disponíveis Invista em startups criteriosamente selecio…" at bounding box center [717, 146] width 1173 height 67
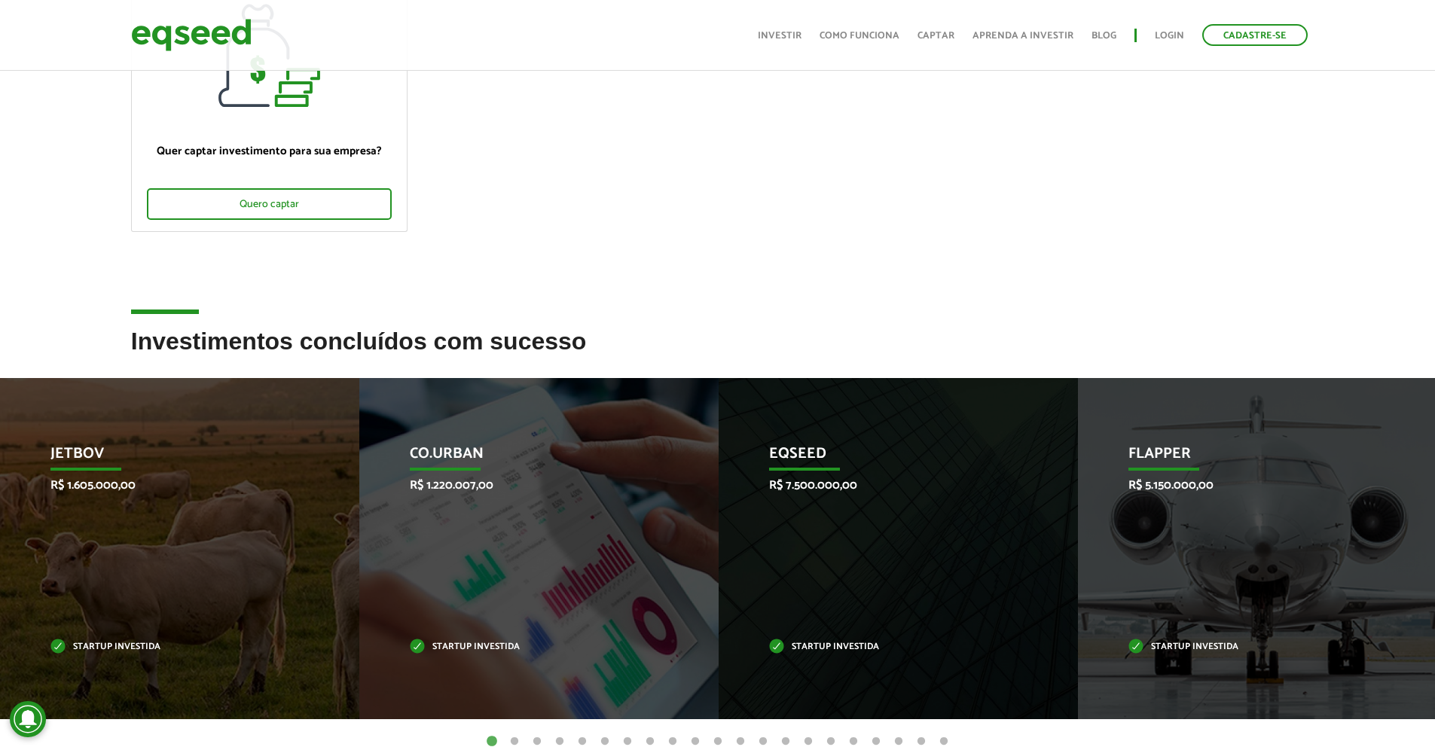
scroll to position [211, 0]
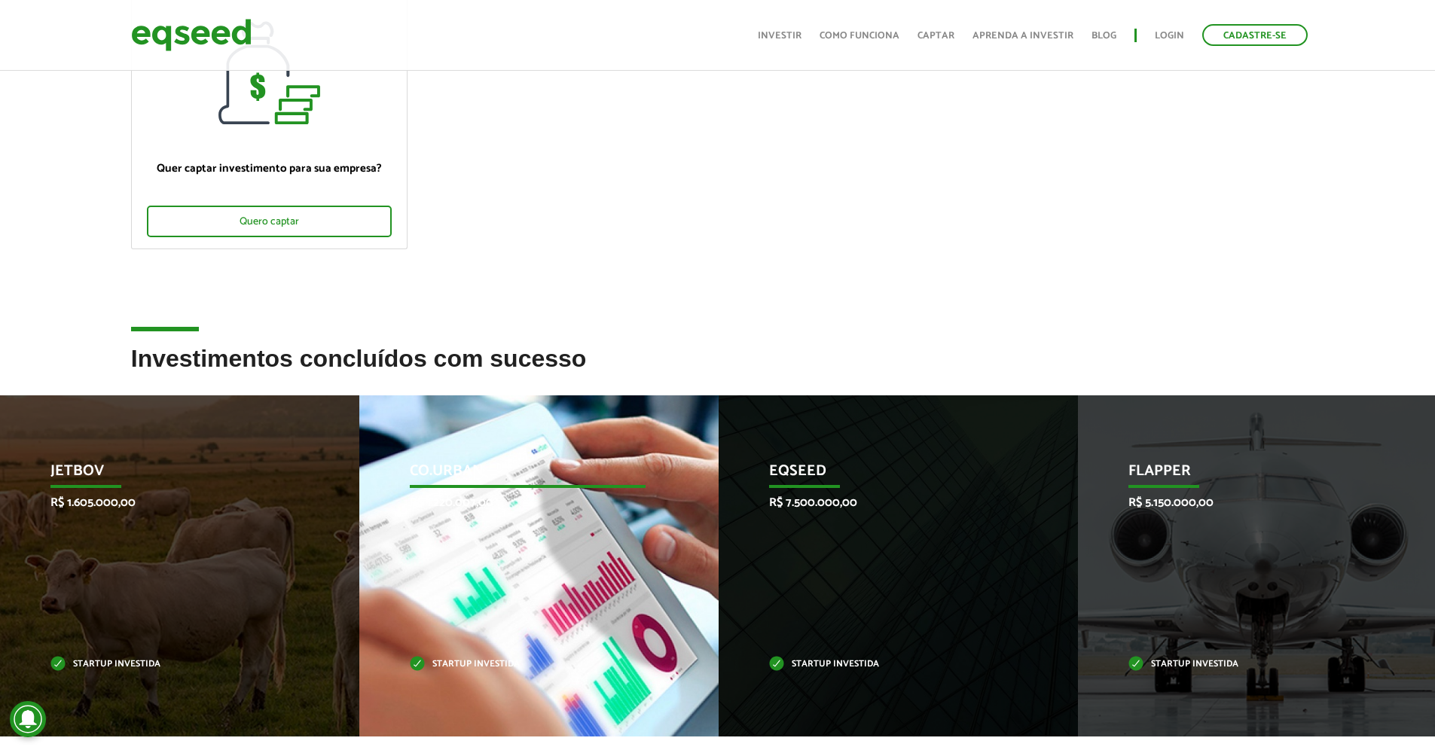
click at [593, 513] on div "Co.Urban R$ 1.220.007,00 Startup investida" at bounding box center [527, 565] width 337 height 341
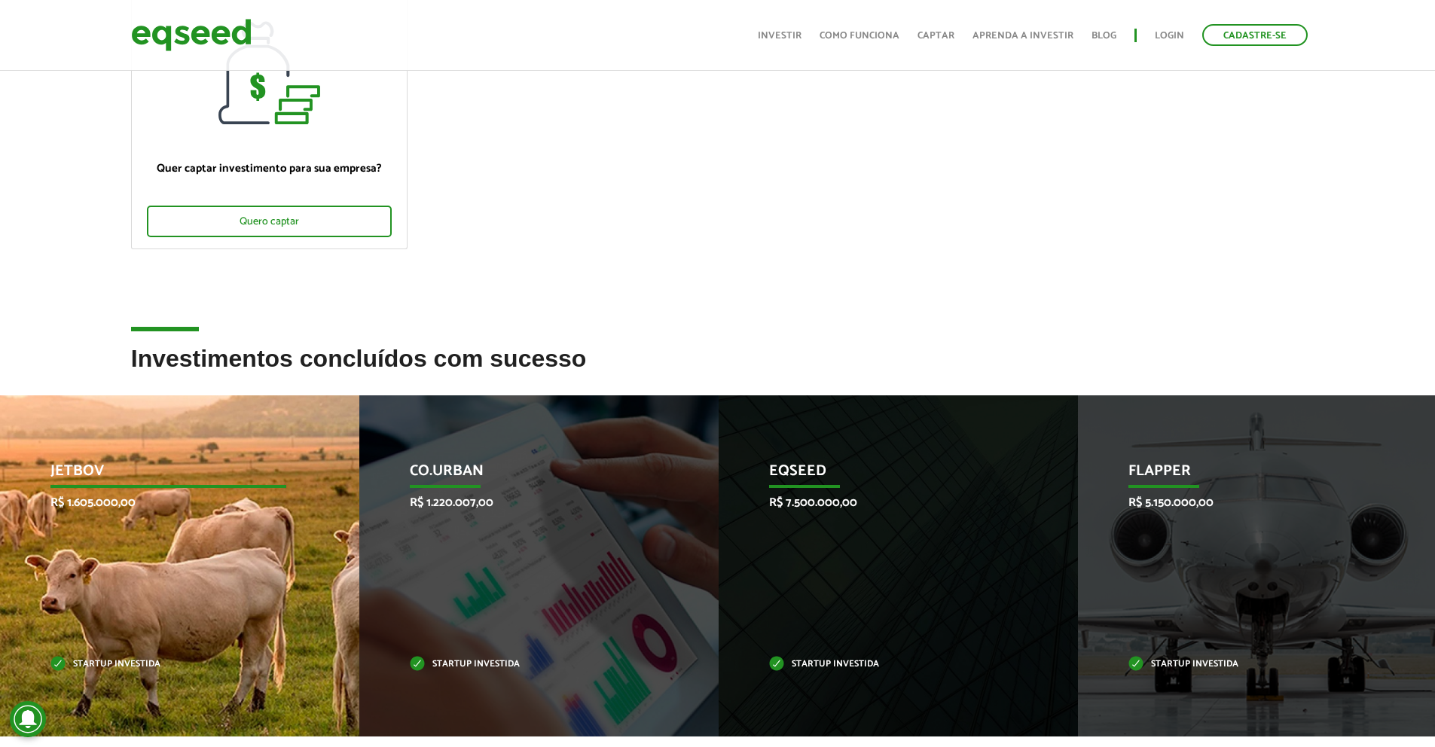
click at [100, 505] on p "R$ 1.605.000,00" at bounding box center [168, 503] width 236 height 14
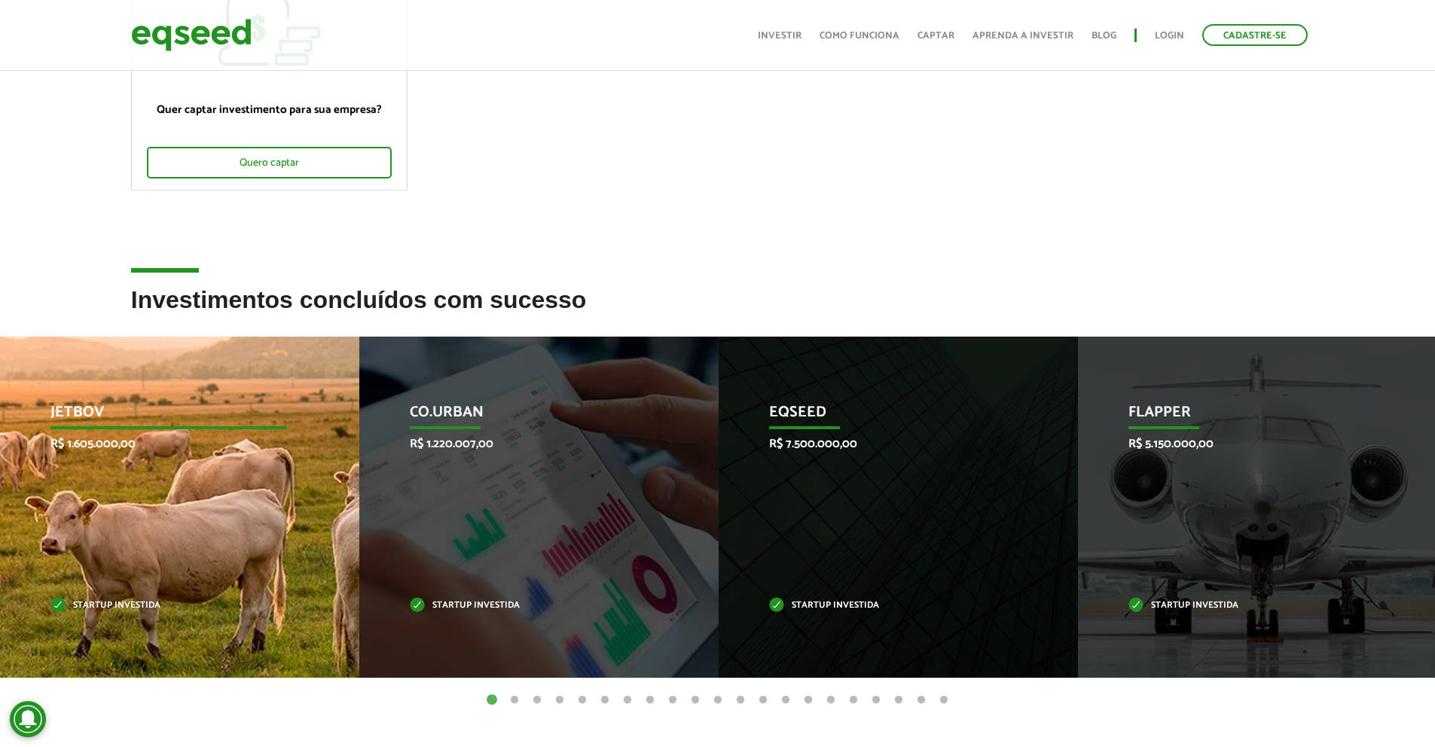
scroll to position [318, 0]
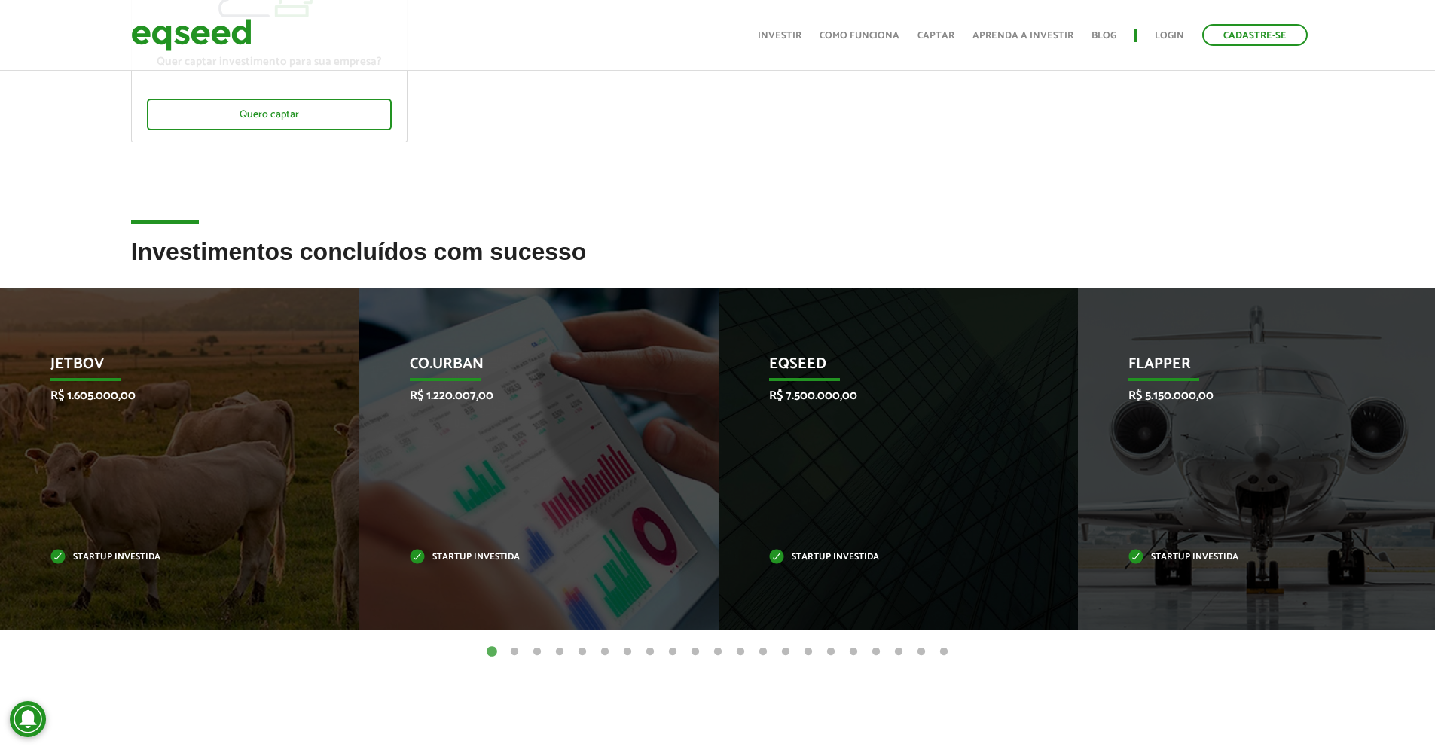
click at [522, 651] on ul "1 2 3 4 5 6 7 8 9 10 11 12 13 14 15 16 17 18 19 20 21" at bounding box center [717, 651] width 1435 height 17
click at [517, 651] on button "2" at bounding box center [514, 652] width 15 height 15
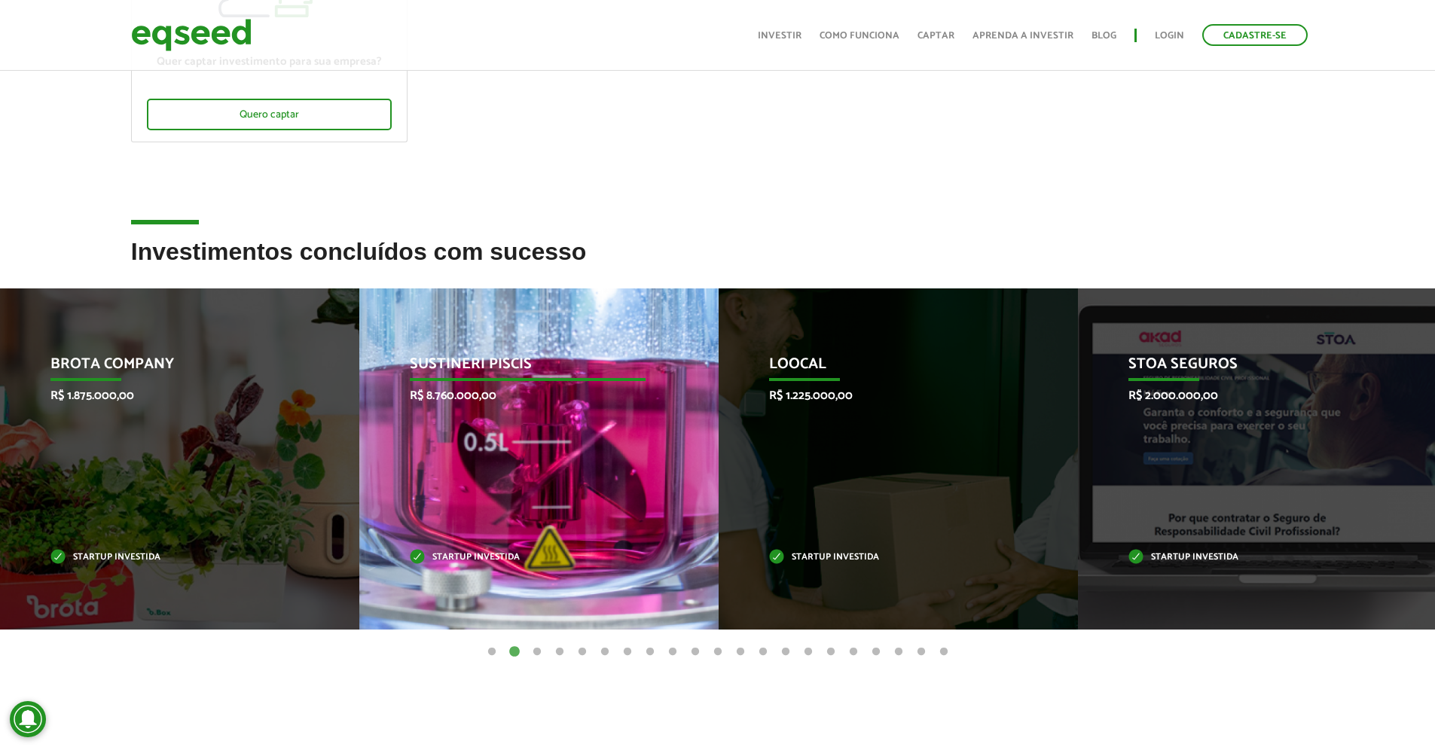
click at [534, 533] on div "Sustineri Piscis R$ 8.760.000,00 Startup investida" at bounding box center [527, 458] width 337 height 341
click at [450, 559] on p "Startup investida" at bounding box center [528, 558] width 236 height 8
click at [458, 349] on div "Sustineri Piscis R$ 8.760.000,00 Startup investida" at bounding box center [527, 458] width 337 height 341
click at [459, 355] on p "Sustineri Piscis" at bounding box center [528, 368] width 236 height 26
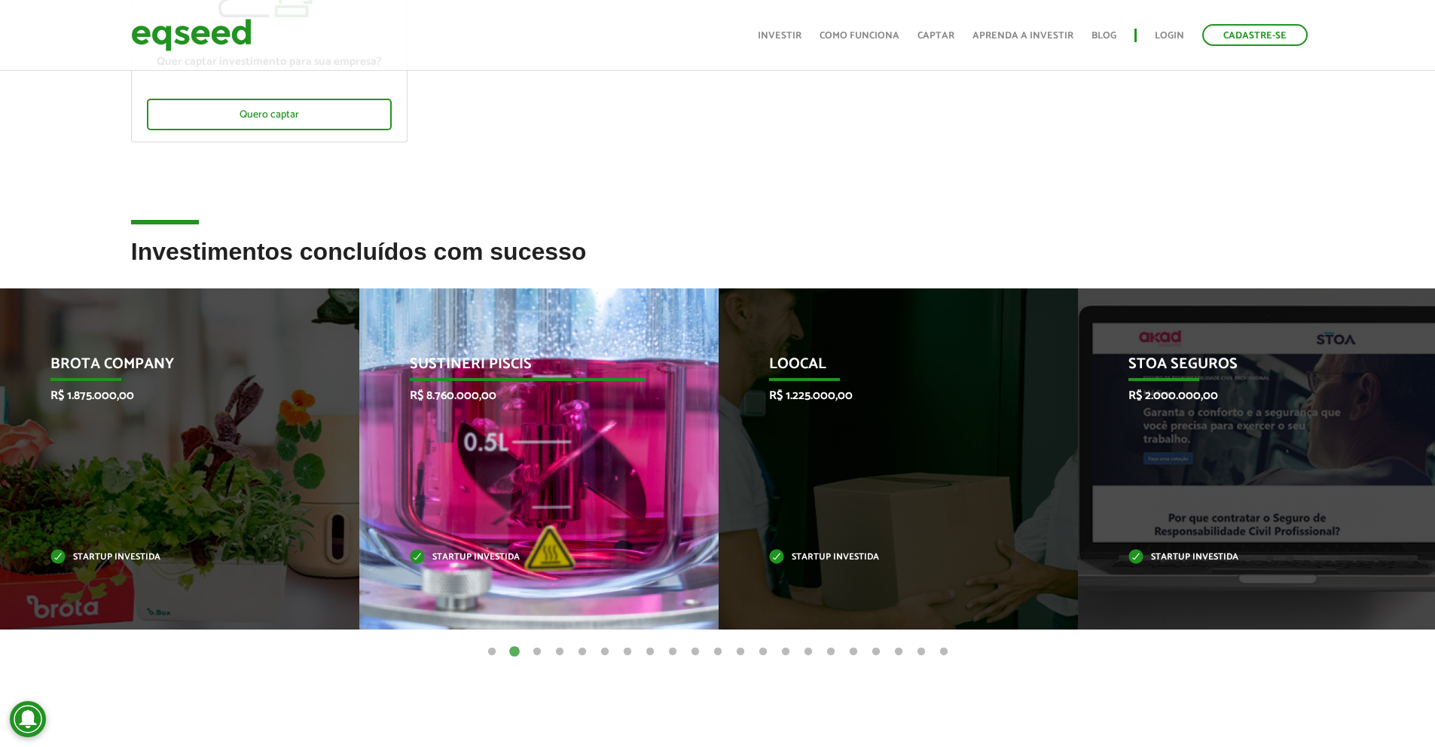
click at [459, 355] on p "Sustineri Piscis" at bounding box center [528, 368] width 236 height 26
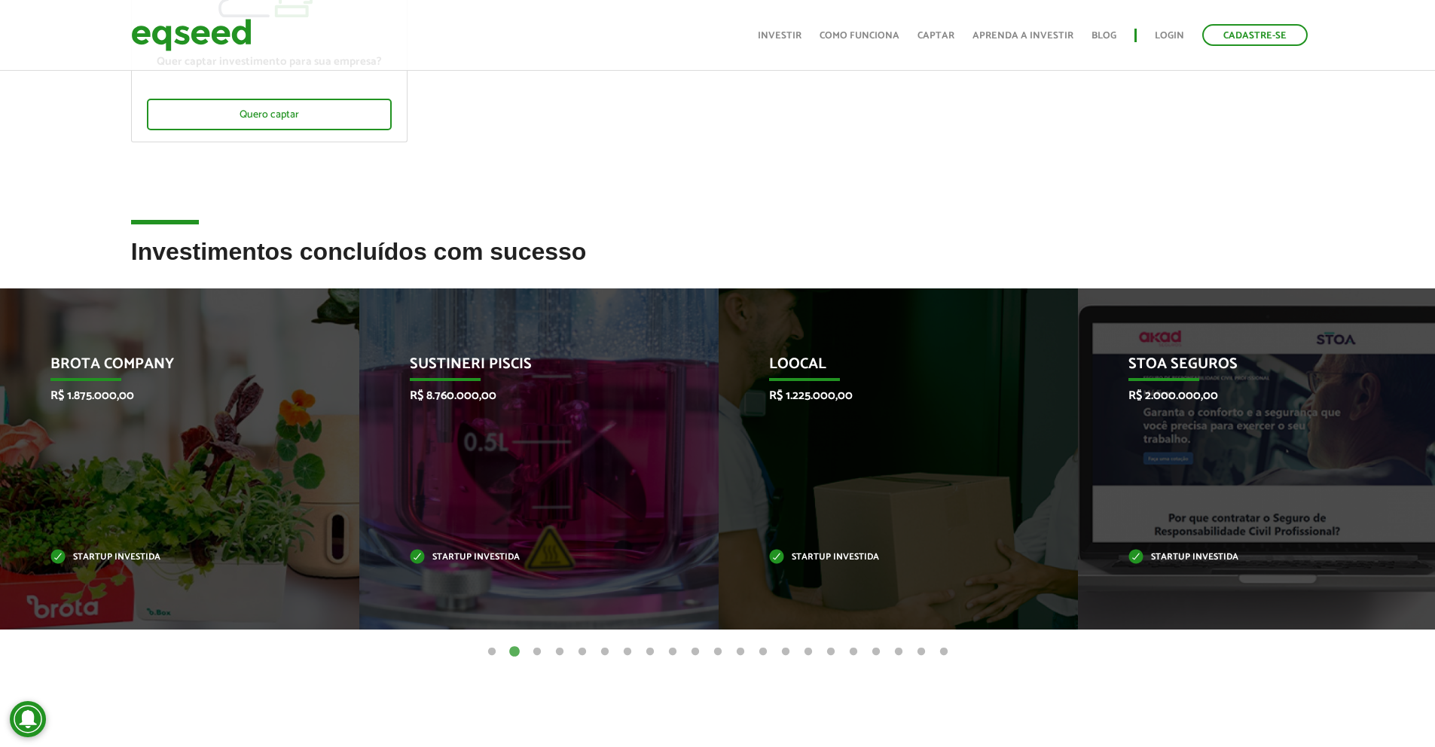
click at [540, 654] on button "3" at bounding box center [536, 652] width 15 height 15
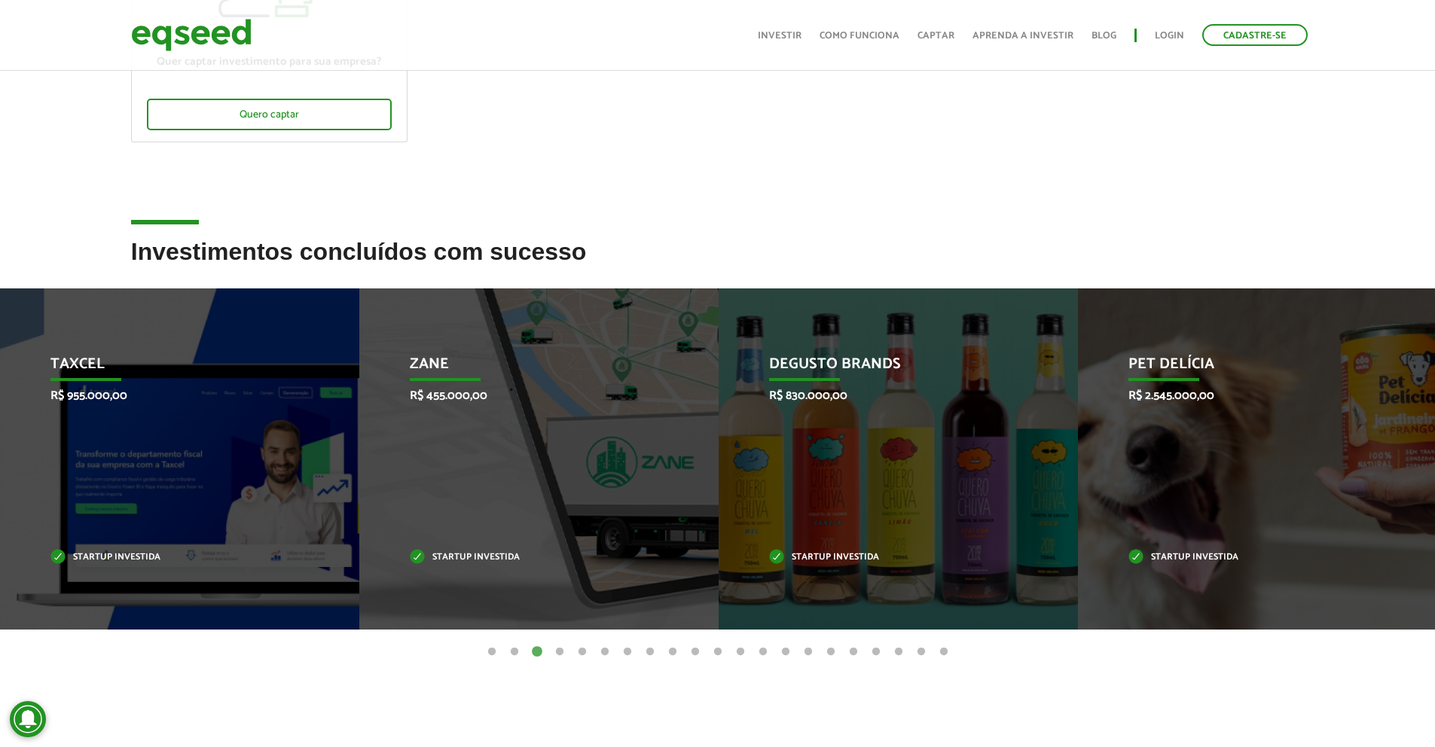
click at [554, 649] on button "4" at bounding box center [559, 652] width 15 height 15
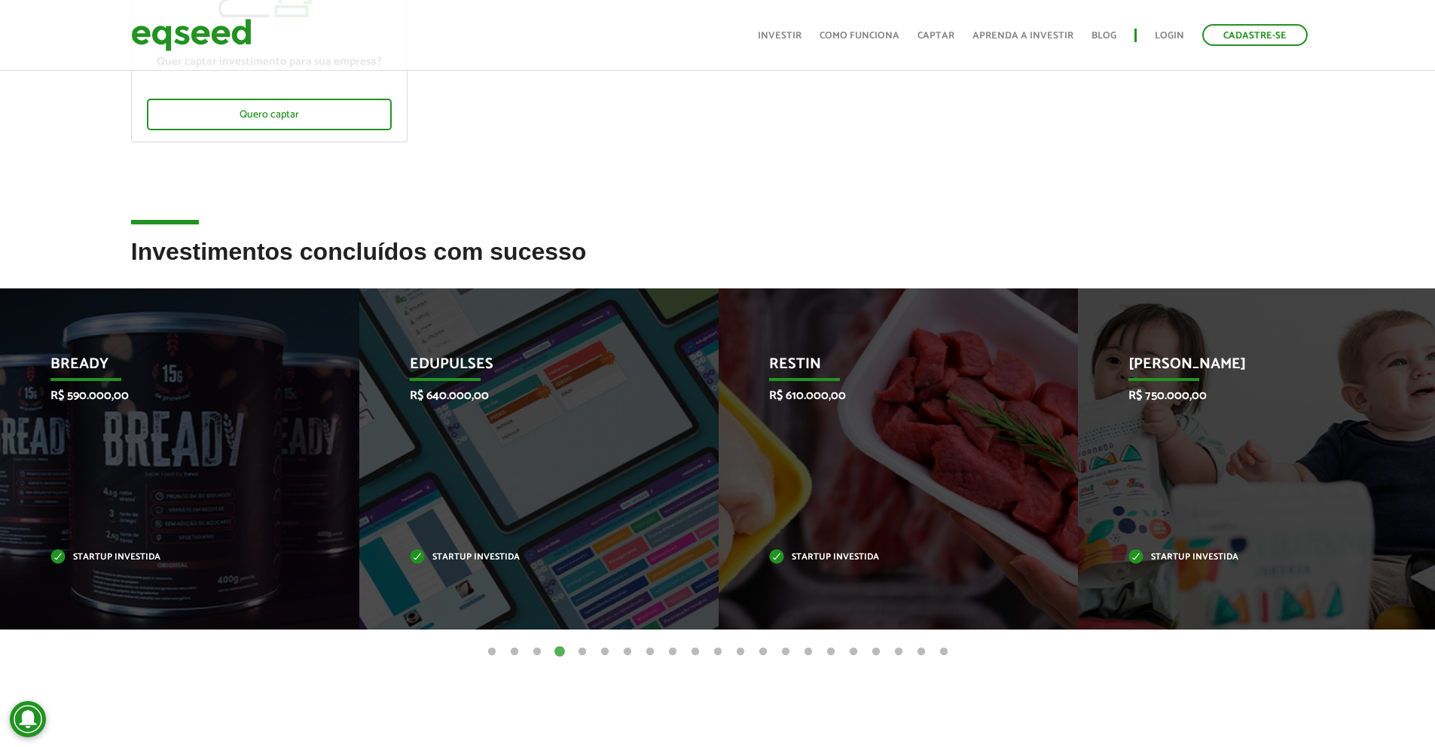
click at [535, 652] on button "3" at bounding box center [536, 652] width 15 height 15
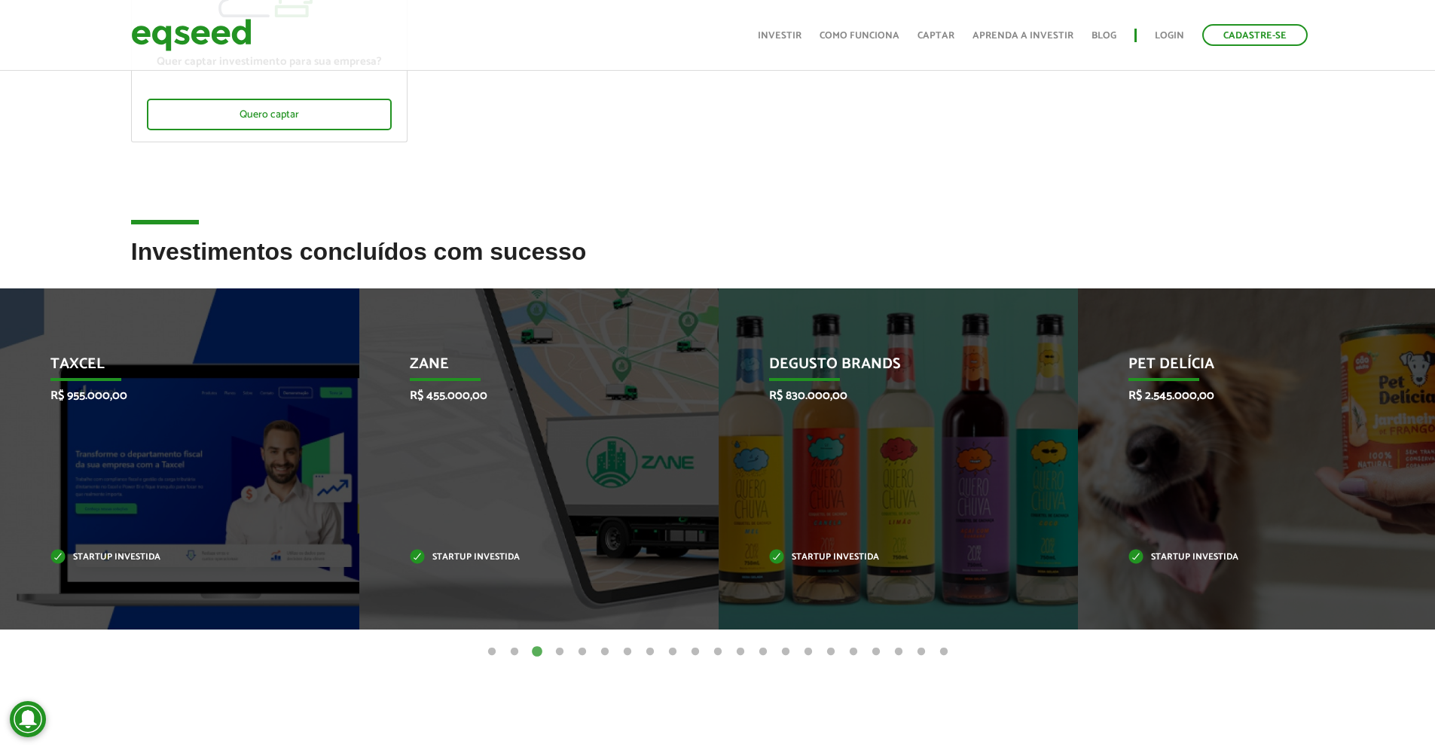
click at [535, 651] on button "3" at bounding box center [536, 652] width 15 height 15
click at [568, 650] on ul "1 2 3 4 5 6 7 8 9 10 11 12 13 14 15 16 17 18 19 20 21" at bounding box center [717, 651] width 1435 height 17
click at [559, 650] on button "4" at bounding box center [559, 652] width 15 height 15
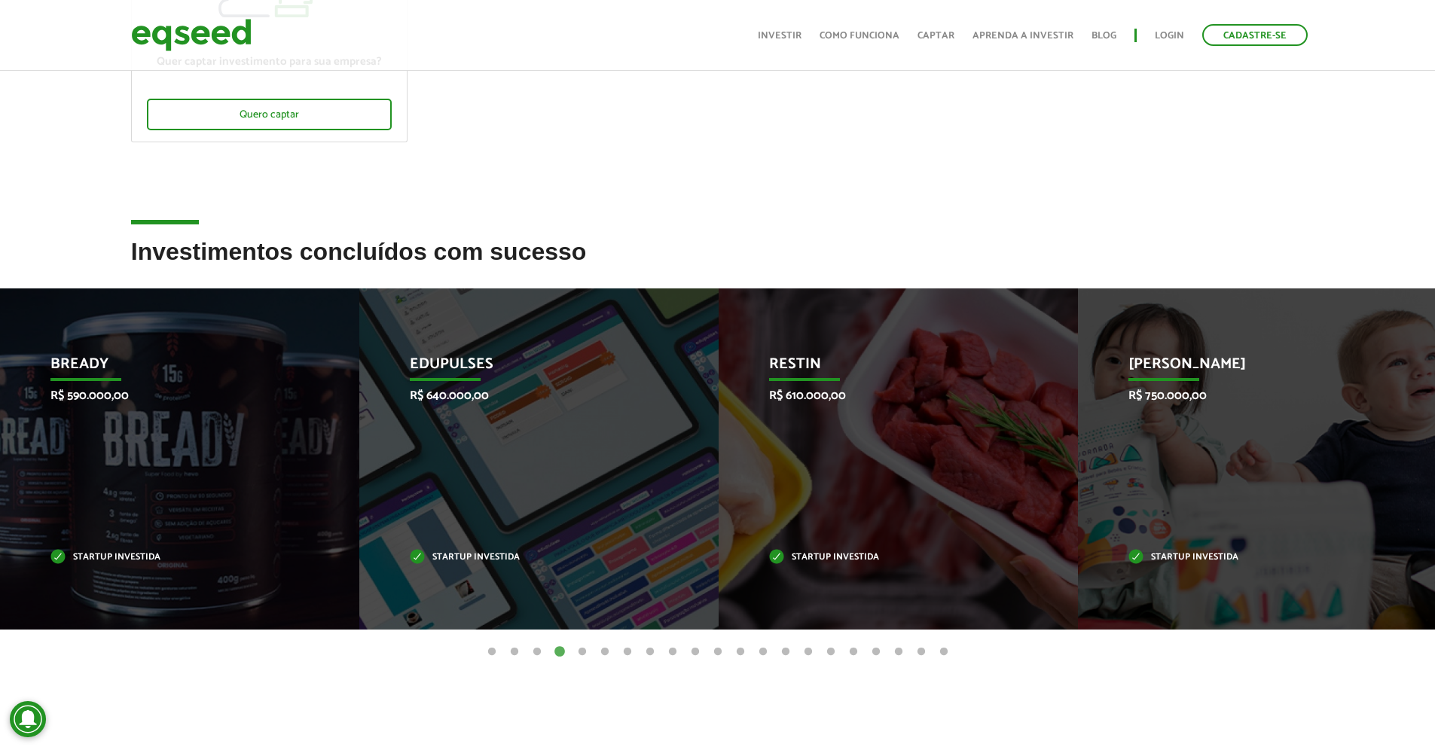
click at [580, 649] on button "5" at bounding box center [582, 652] width 15 height 15
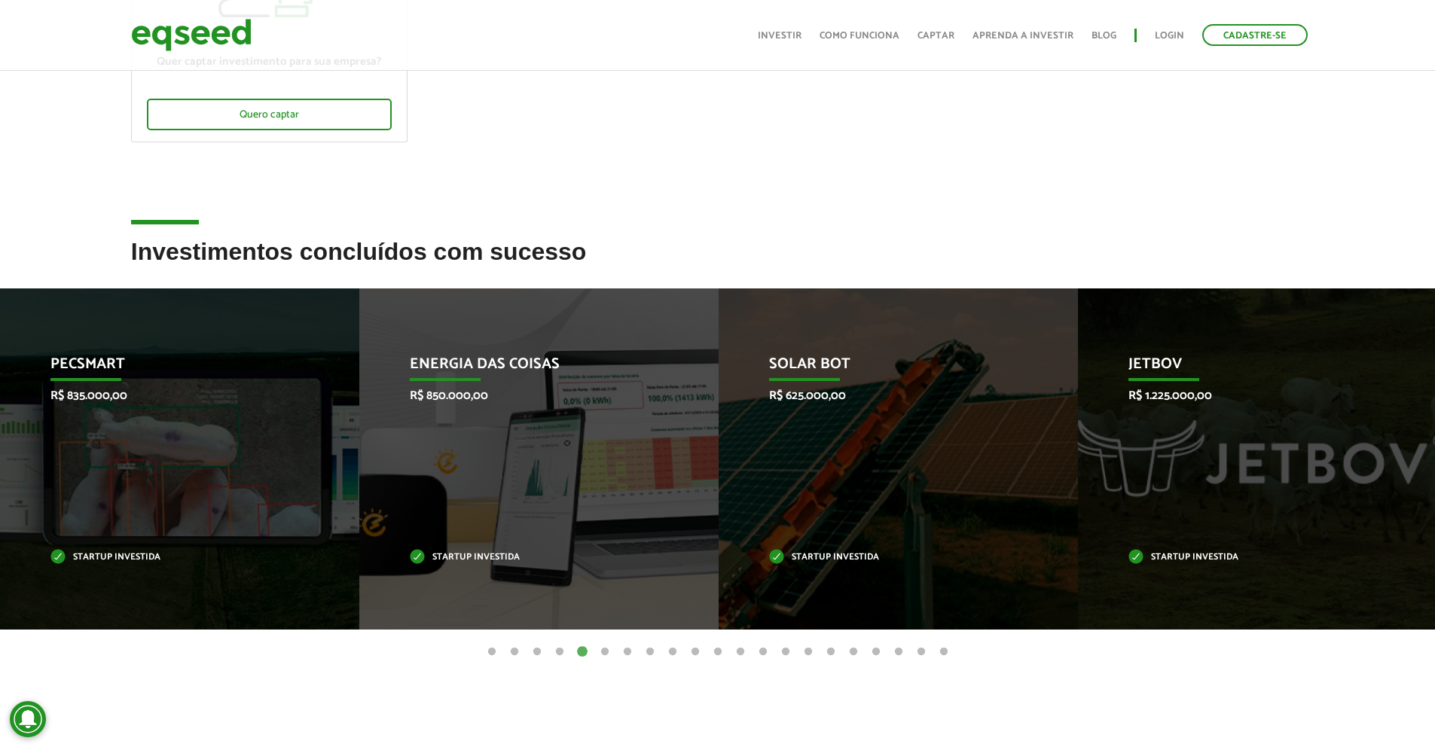
click at [603, 651] on button "6" at bounding box center [604, 652] width 15 height 15
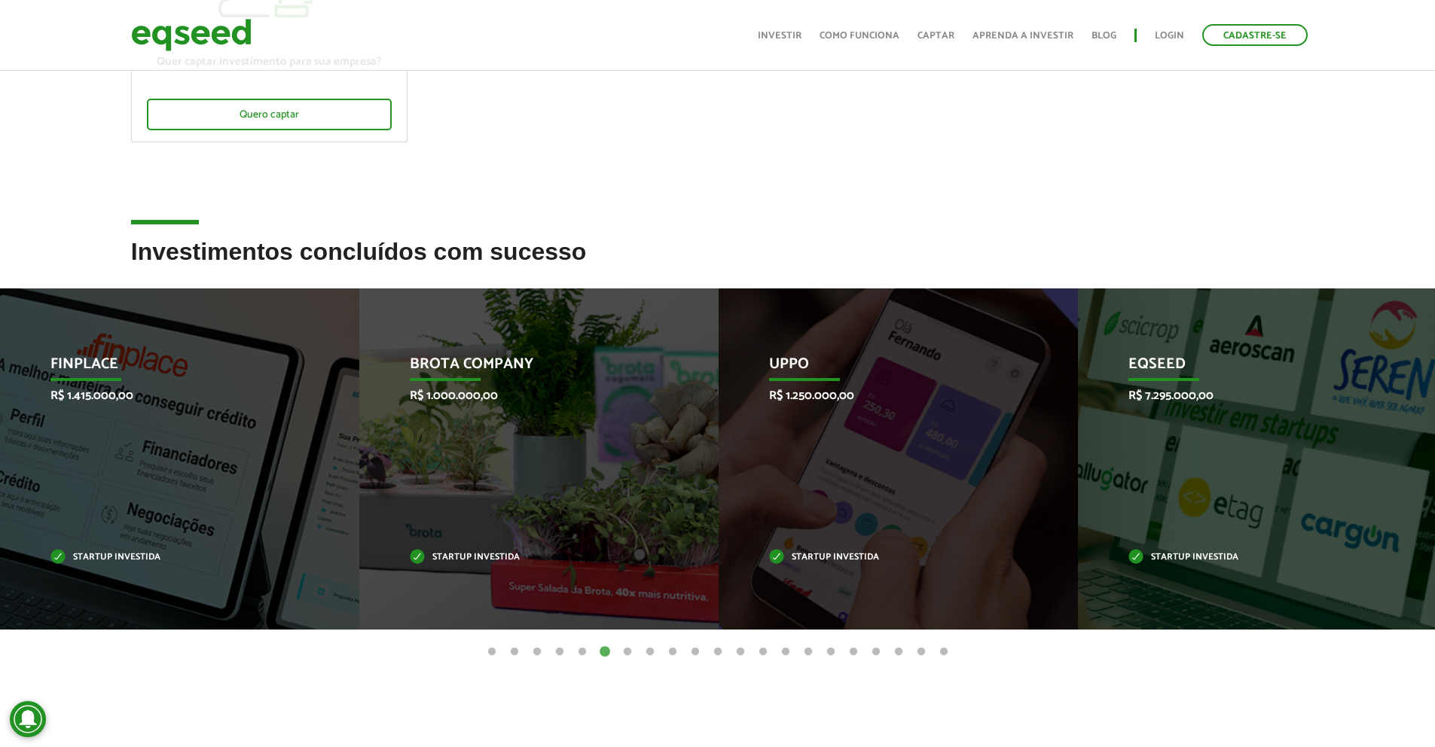
click at [629, 655] on button "7" at bounding box center [627, 652] width 15 height 15
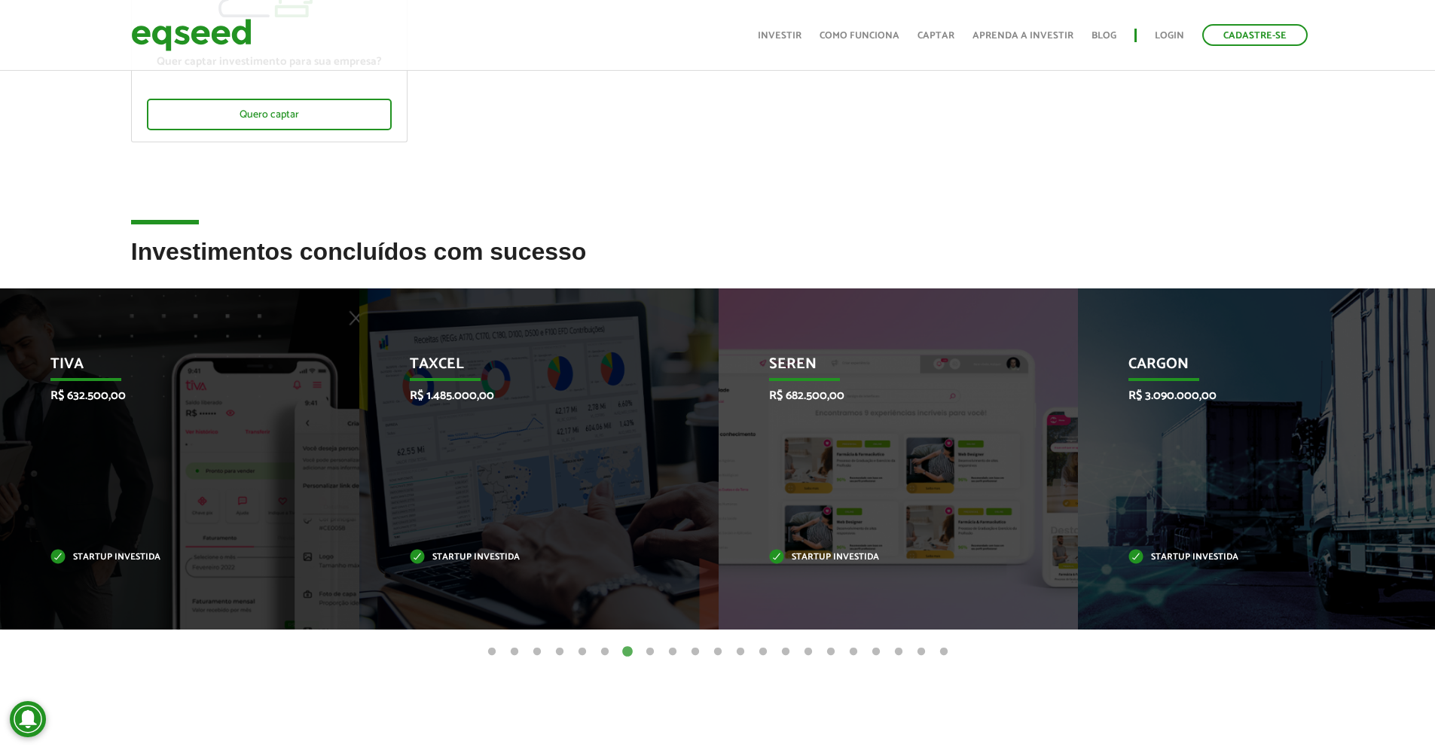
click at [649, 653] on button "8" at bounding box center [649, 652] width 15 height 15
